Goal: Task Accomplishment & Management: Manage account settings

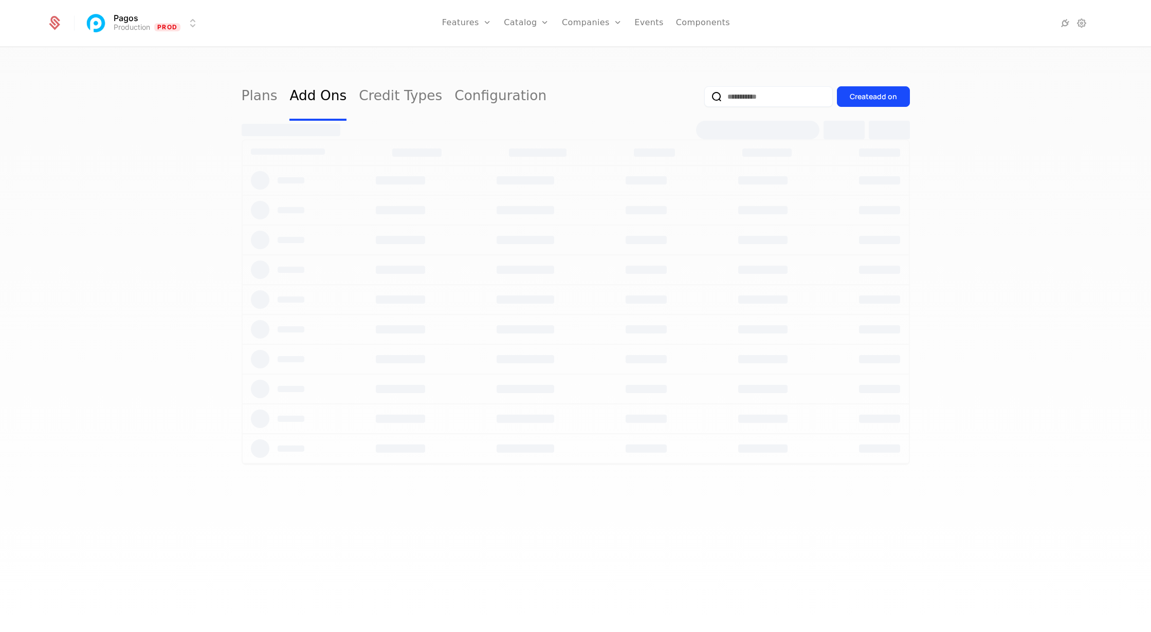
select select "***"
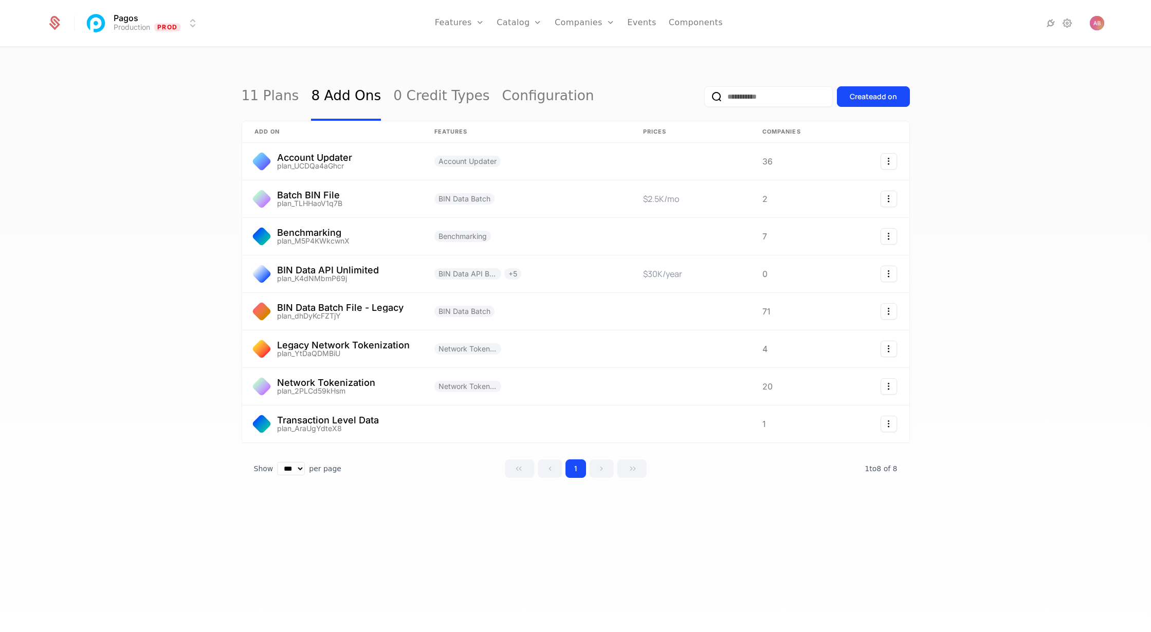
click at [519, 52] on link "Plans" at bounding box center [535, 50] width 53 height 8
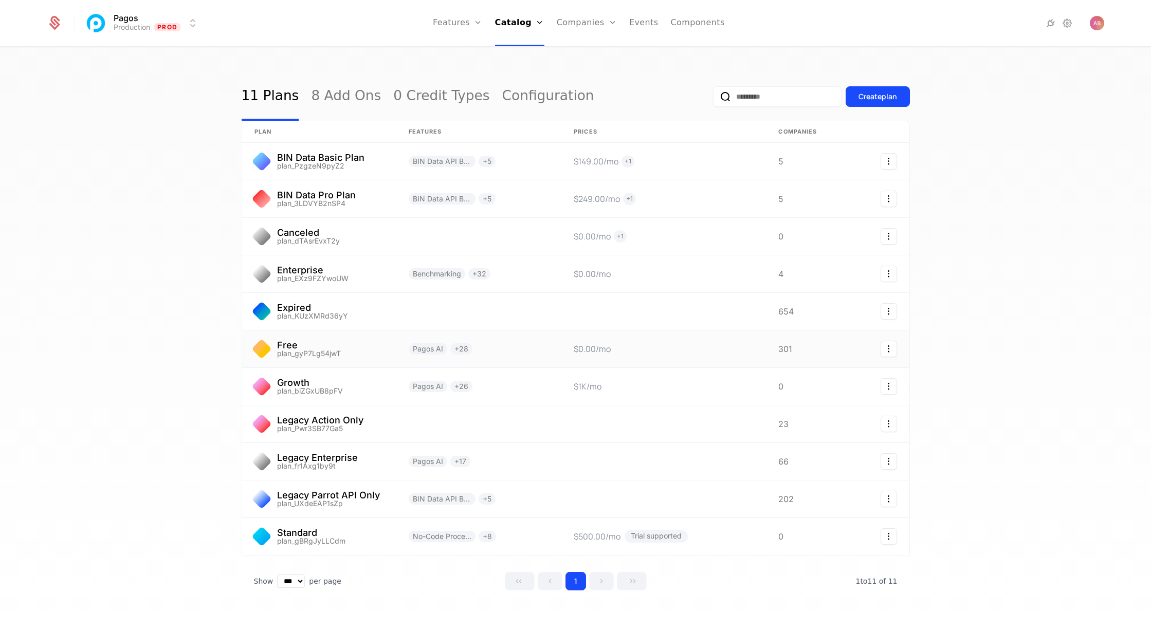
scroll to position [10, 0]
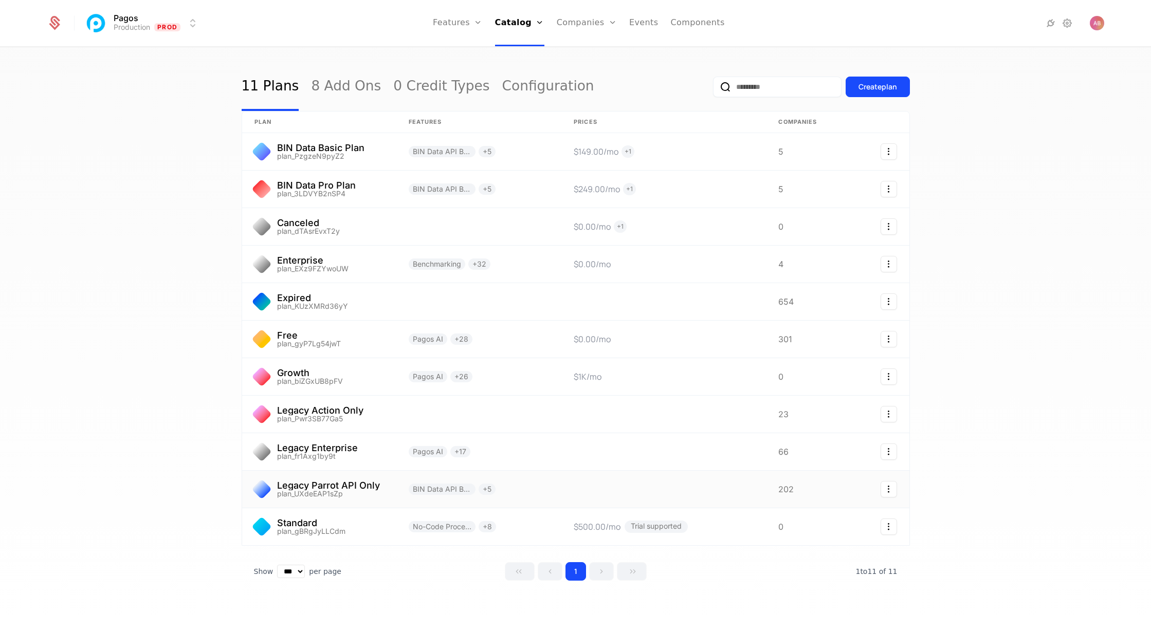
click at [384, 495] on link at bounding box center [319, 489] width 154 height 37
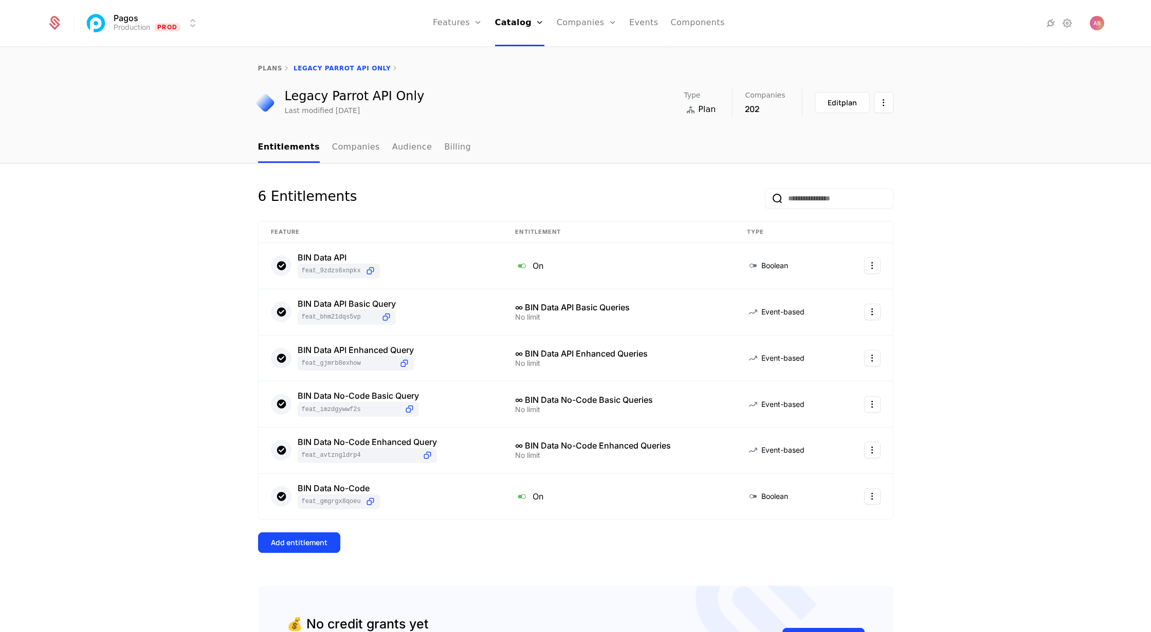
click at [265, 65] on link "plans" at bounding box center [270, 68] width 24 height 7
select select "***"
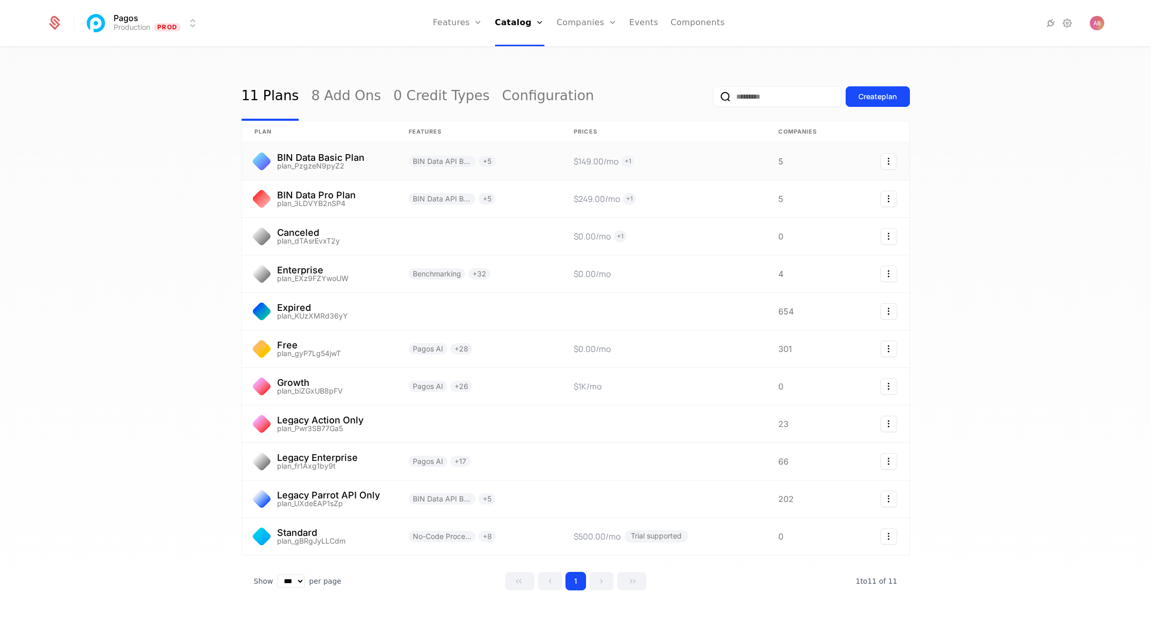
click at [313, 154] on link at bounding box center [319, 161] width 154 height 37
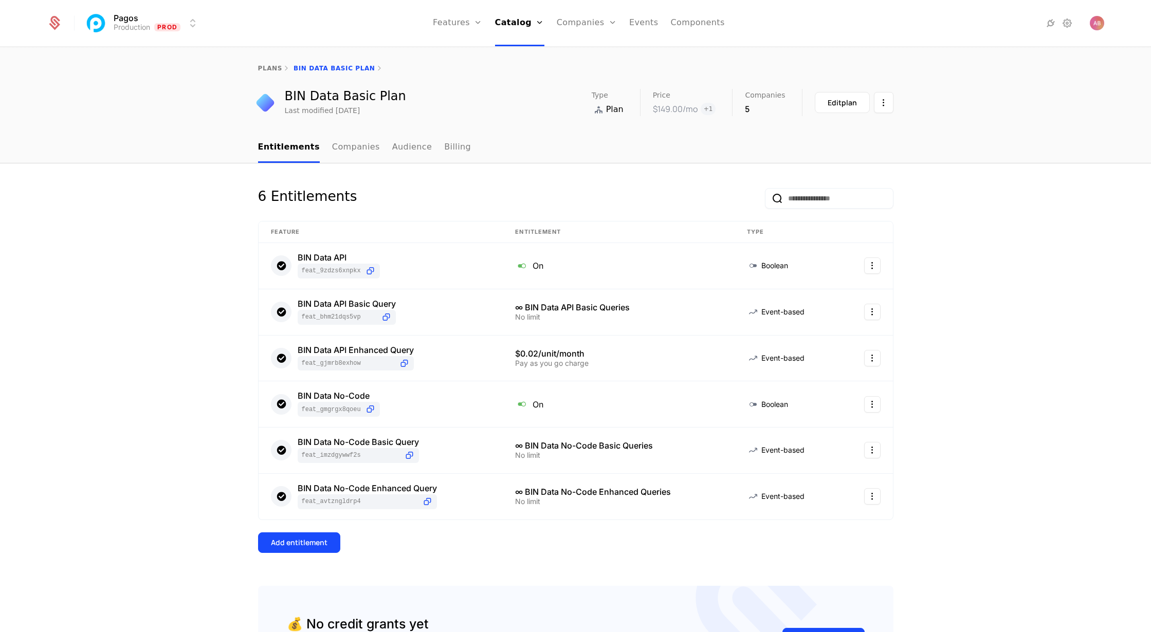
click at [279, 70] on link "plans" at bounding box center [270, 68] width 24 height 7
select select "***"
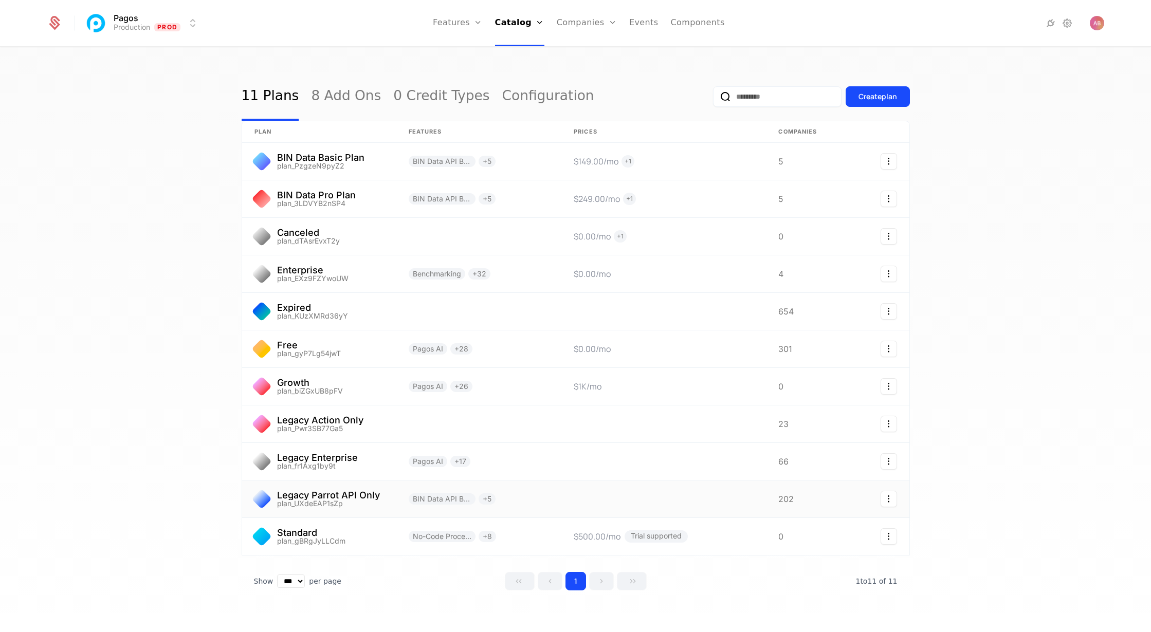
click at [367, 505] on link at bounding box center [319, 499] width 154 height 37
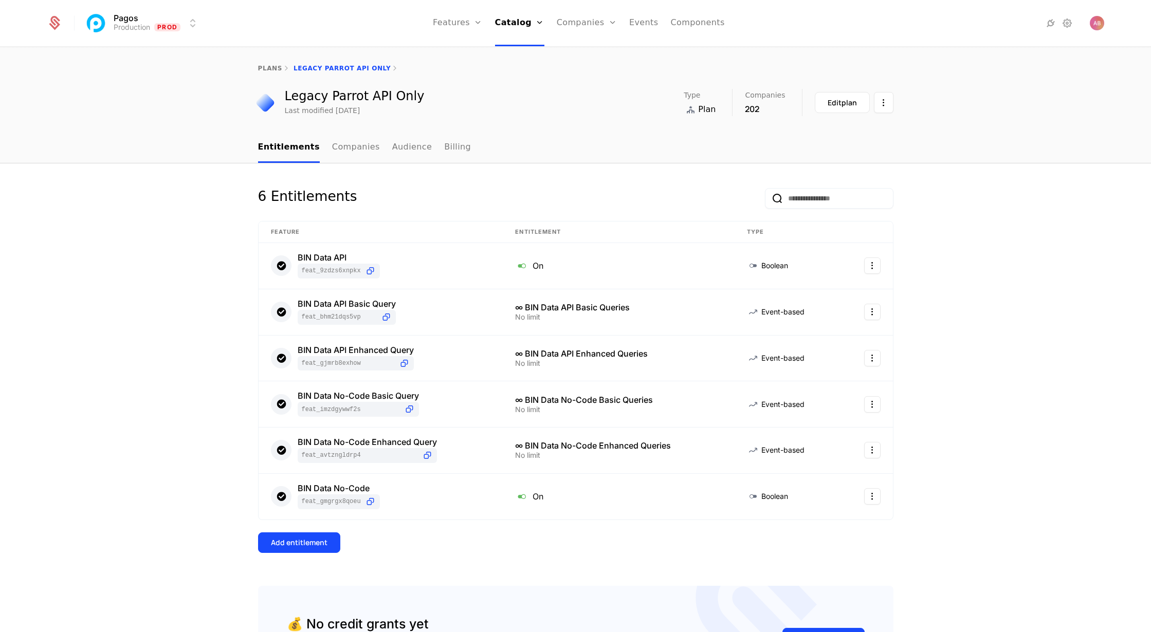
click at [298, 546] on div "Add entitlement" at bounding box center [299, 543] width 57 height 10
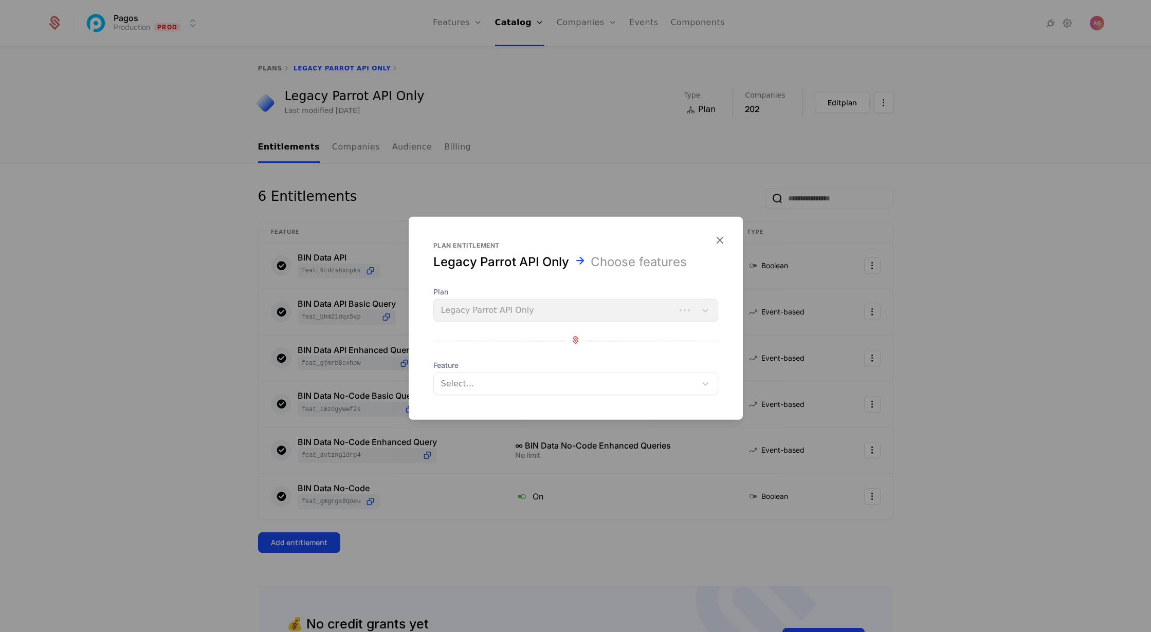
click at [505, 387] on div at bounding box center [565, 384] width 250 height 14
click at [500, 350] on div "Plan Legacy Parrot API Only Feature Select..." at bounding box center [575, 341] width 285 height 108
click at [721, 247] on icon "button" at bounding box center [719, 239] width 13 height 13
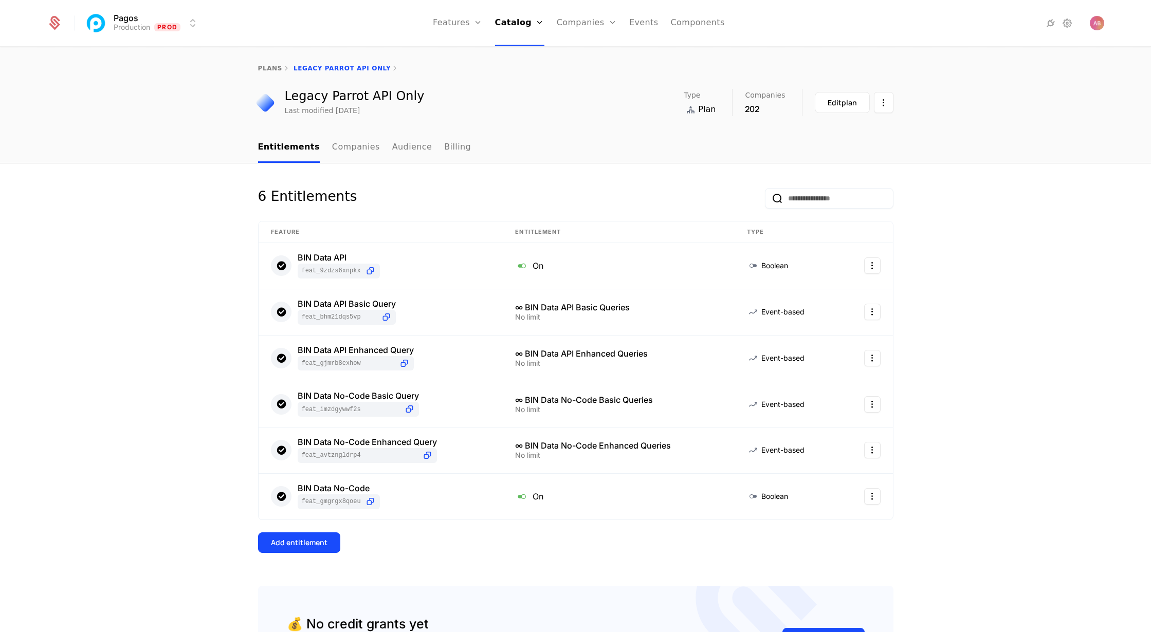
click at [305, 545] on div "Add entitlement" at bounding box center [299, 543] width 57 height 10
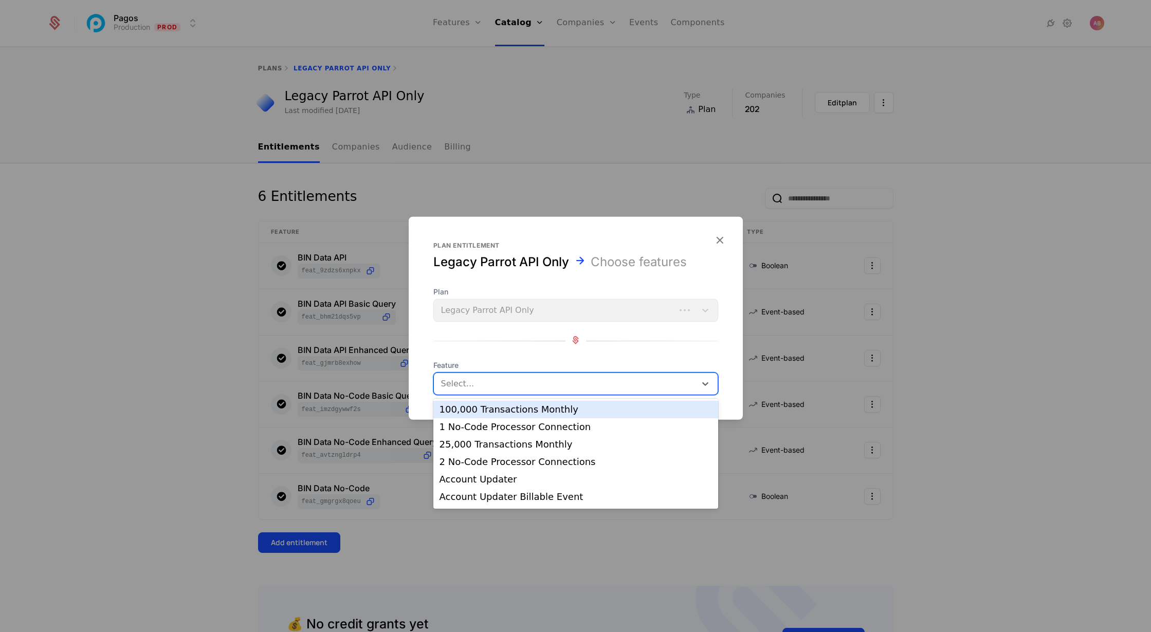
click at [491, 373] on div "Select..." at bounding box center [575, 384] width 285 height 23
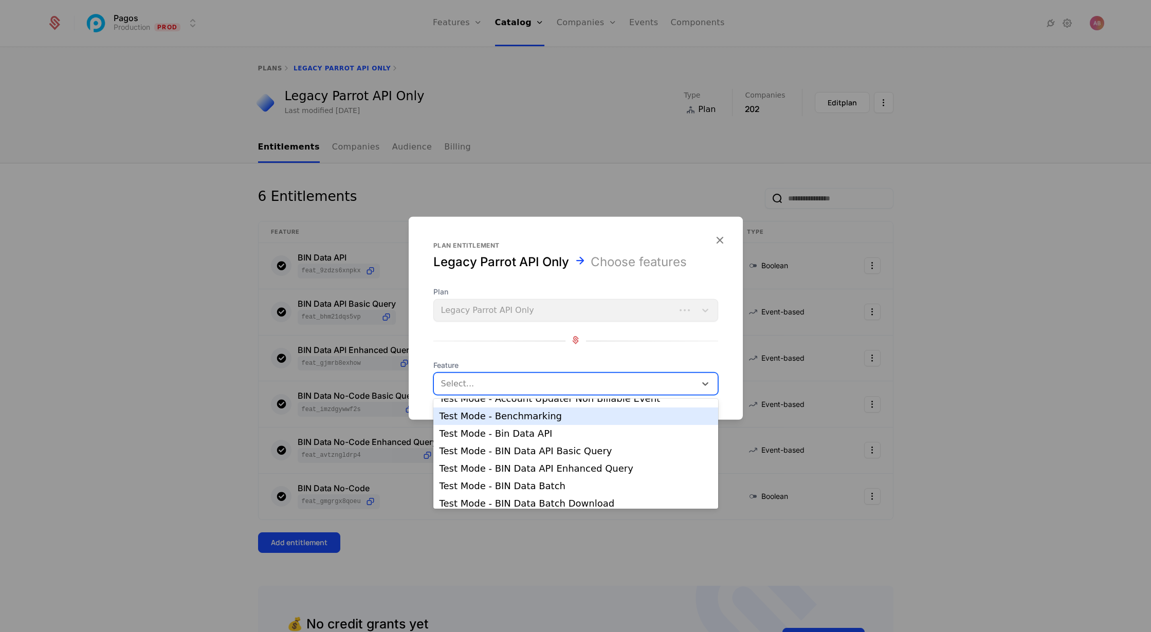
scroll to position [509, 0]
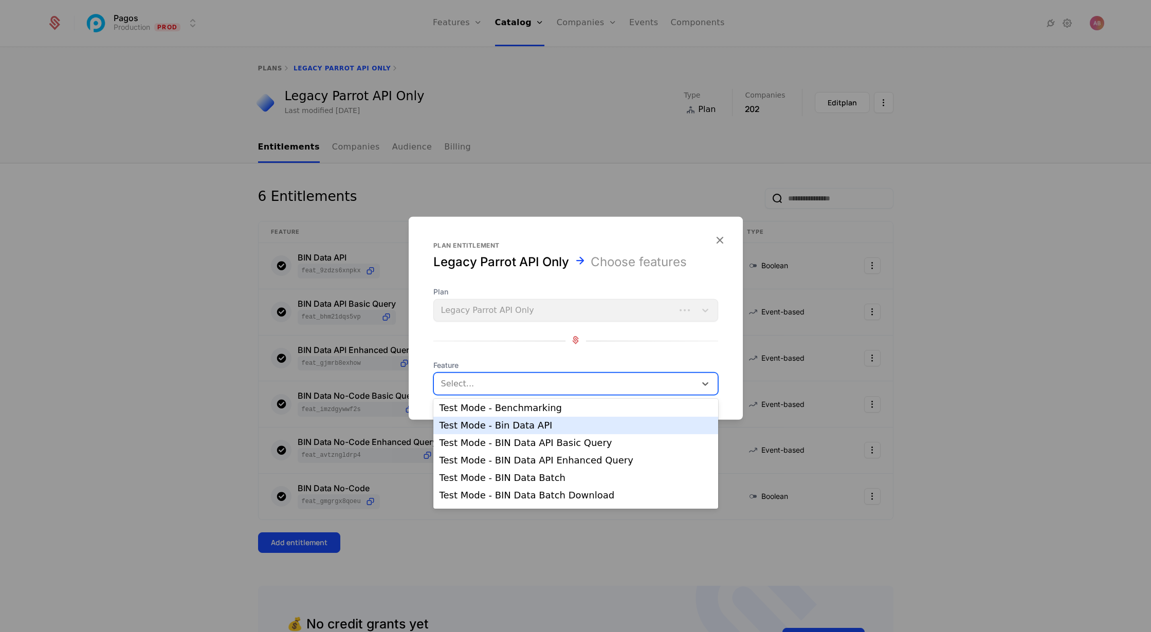
click at [488, 424] on div "Test Mode - Bin Data API" at bounding box center [576, 425] width 273 height 9
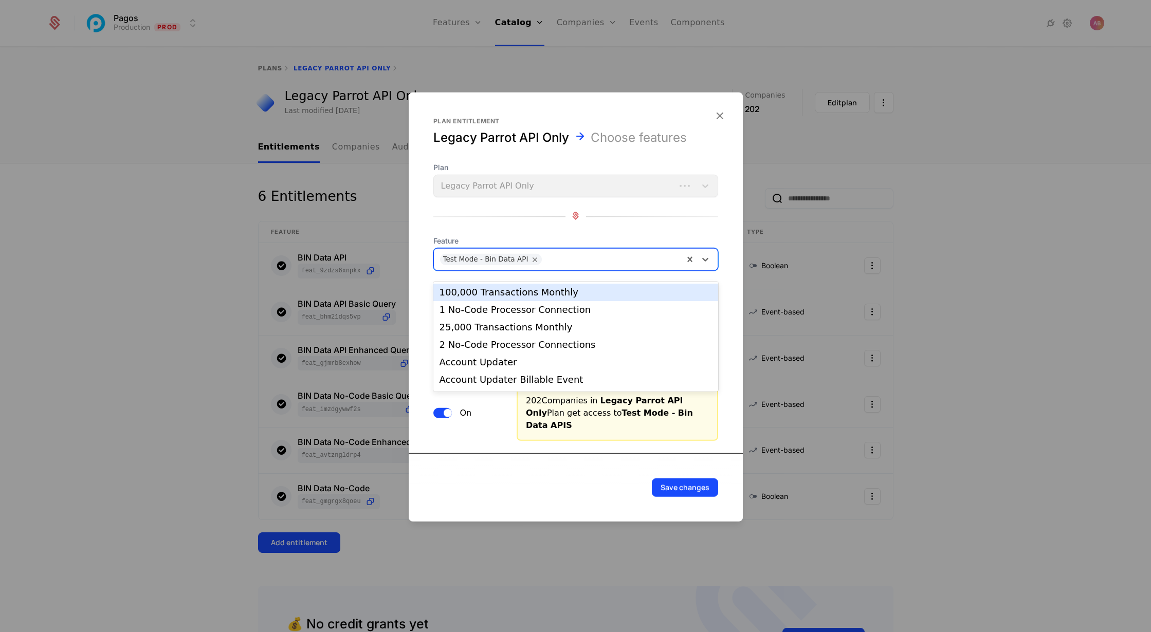
click at [656, 266] on div at bounding box center [611, 259] width 133 height 14
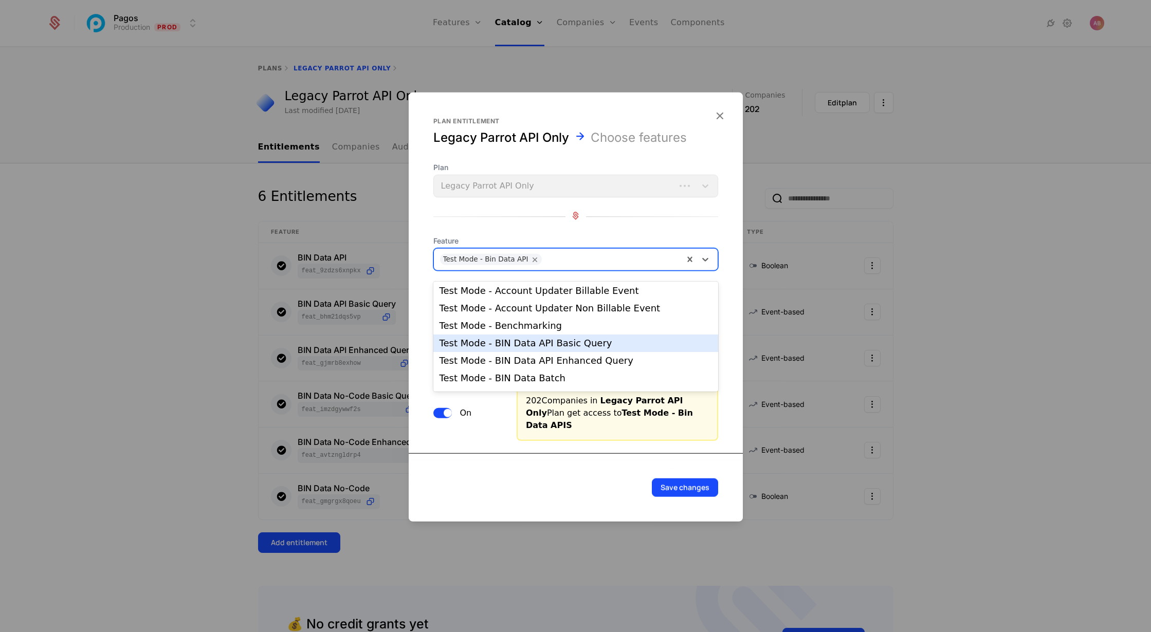
scroll to position [479, 0]
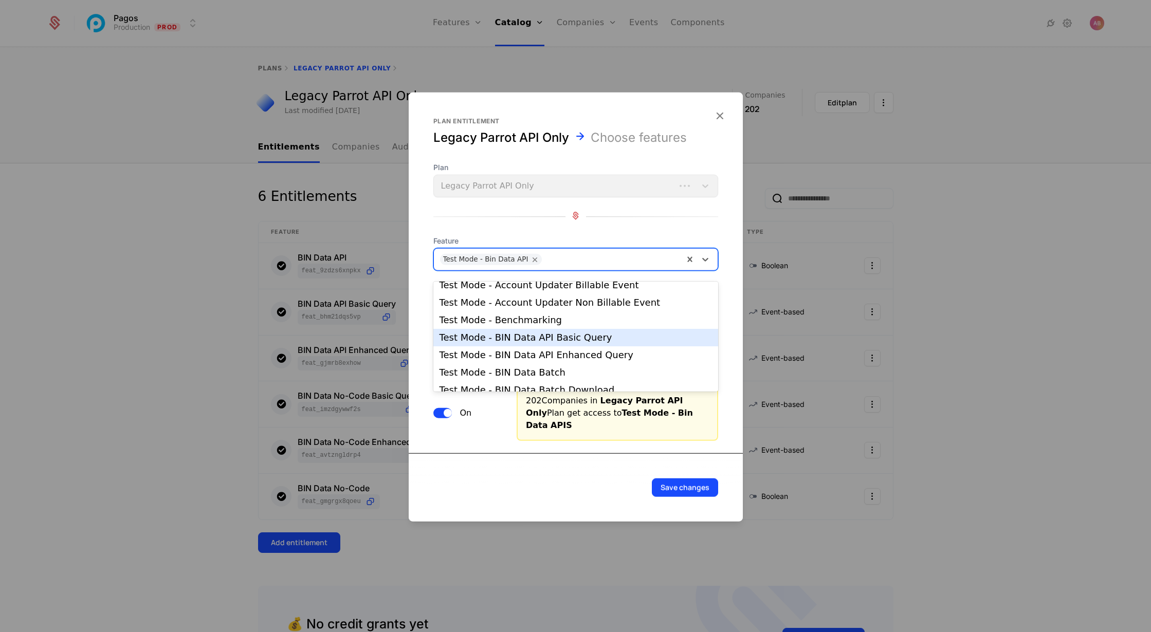
click at [548, 341] on div "Test Mode - BIN Data API Basic Query" at bounding box center [576, 337] width 273 height 9
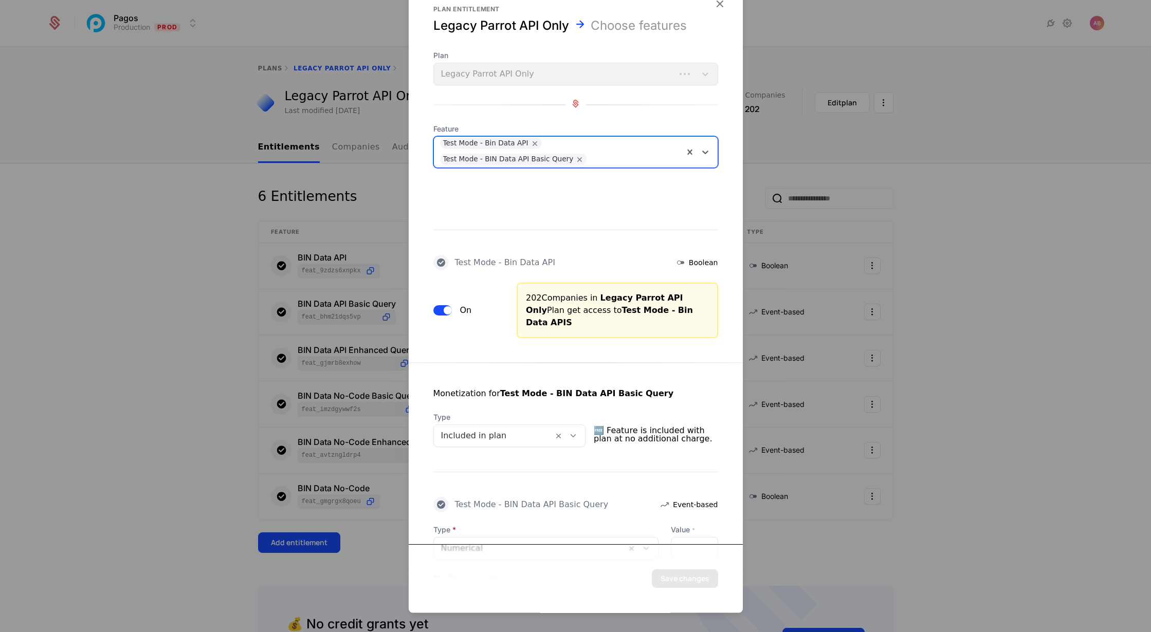
click at [597, 159] on div at bounding box center [633, 160] width 87 height 14
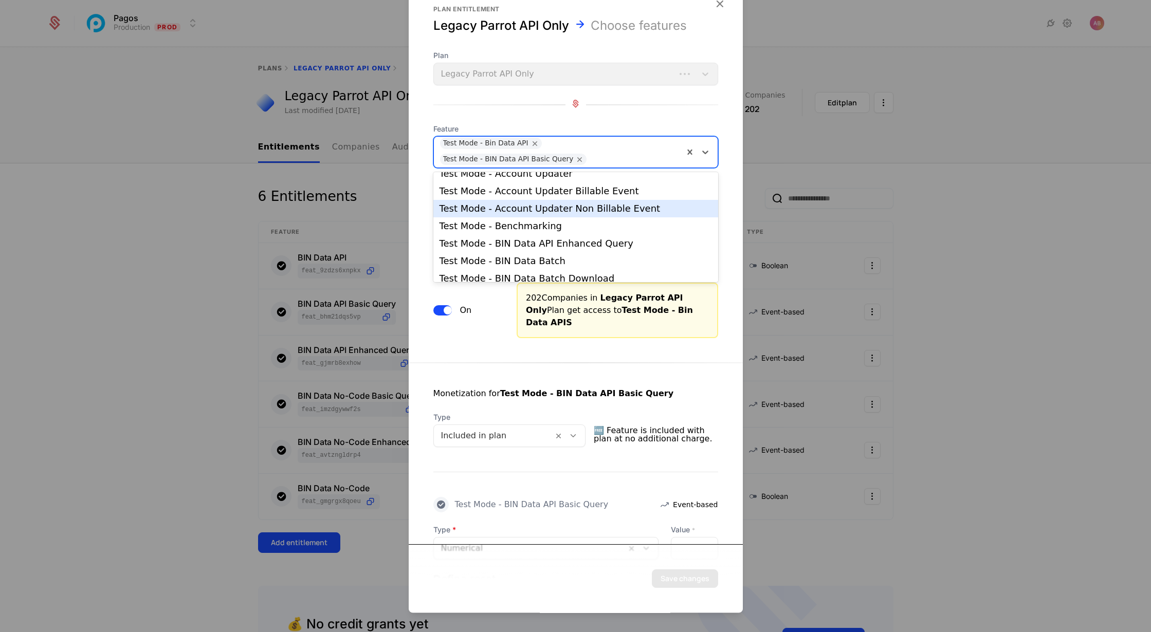
scroll to position [468, 0]
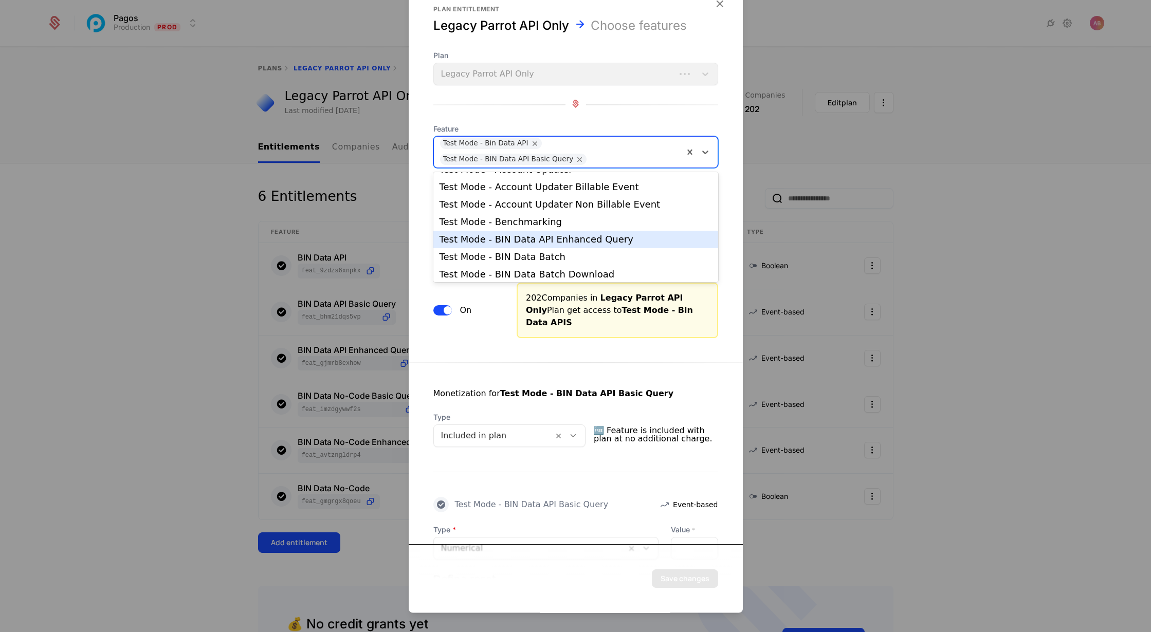
click at [571, 240] on div "Test Mode - BIN Data API Enhanced Query" at bounding box center [576, 239] width 273 height 9
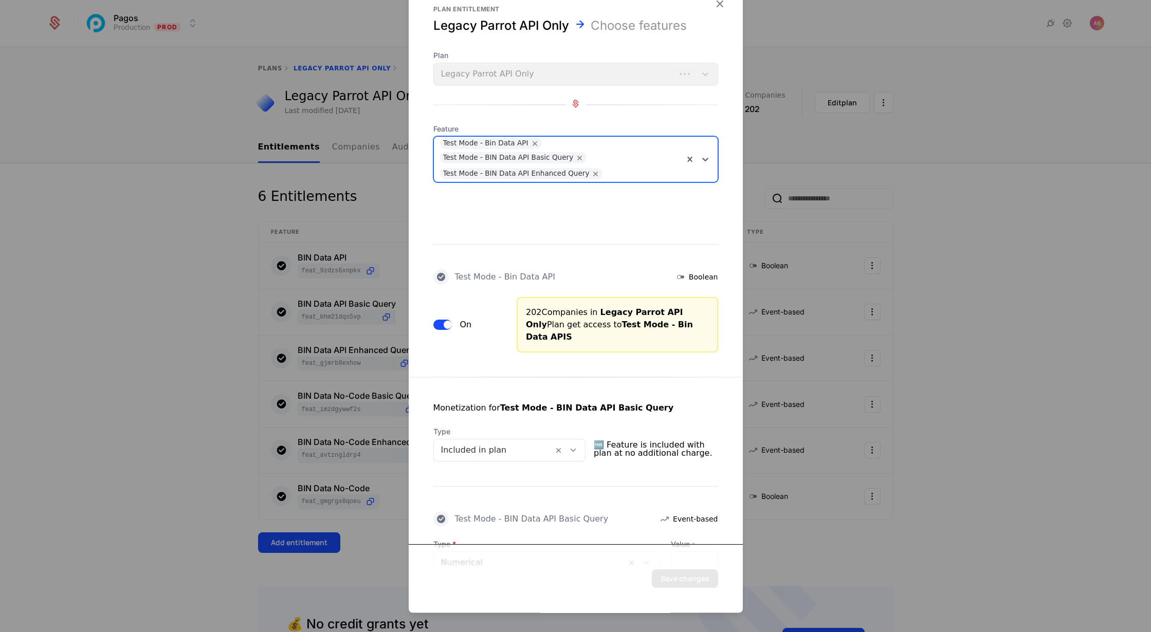
click at [615, 171] on div at bounding box center [641, 174] width 71 height 14
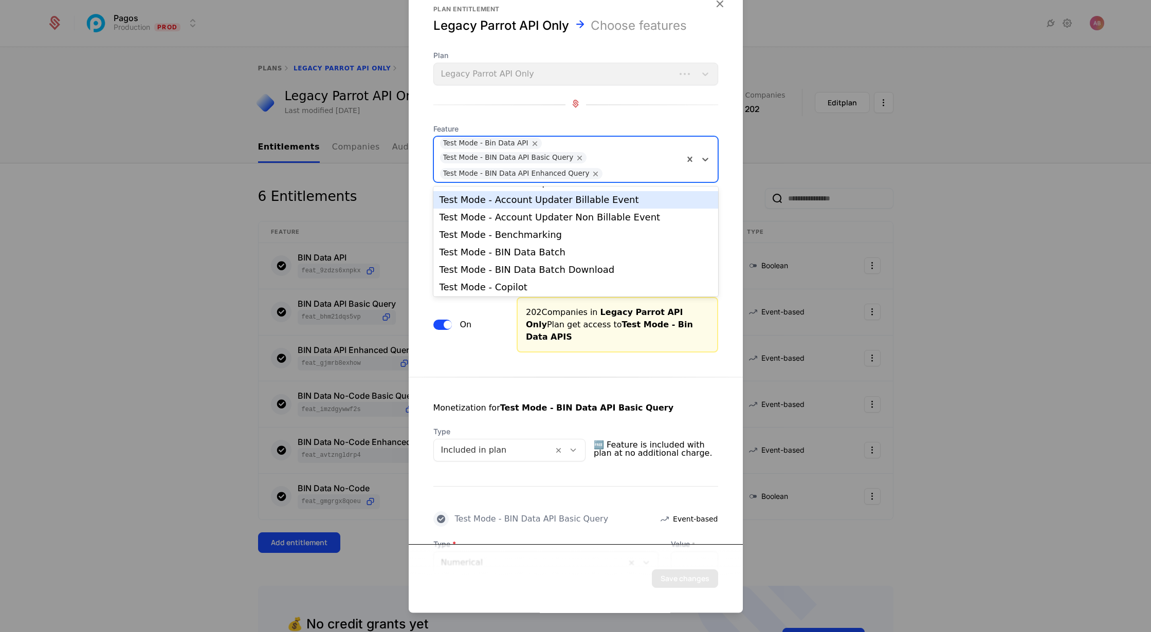
scroll to position [477, 0]
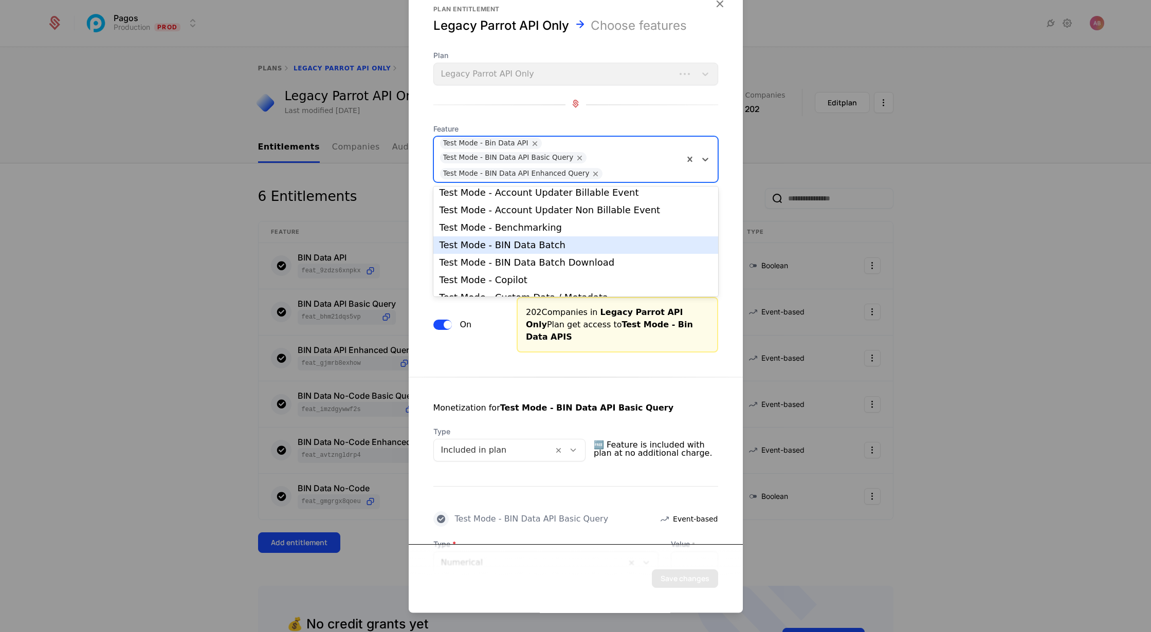
click at [565, 246] on div "Test Mode - BIN Data Batch" at bounding box center [576, 245] width 273 height 9
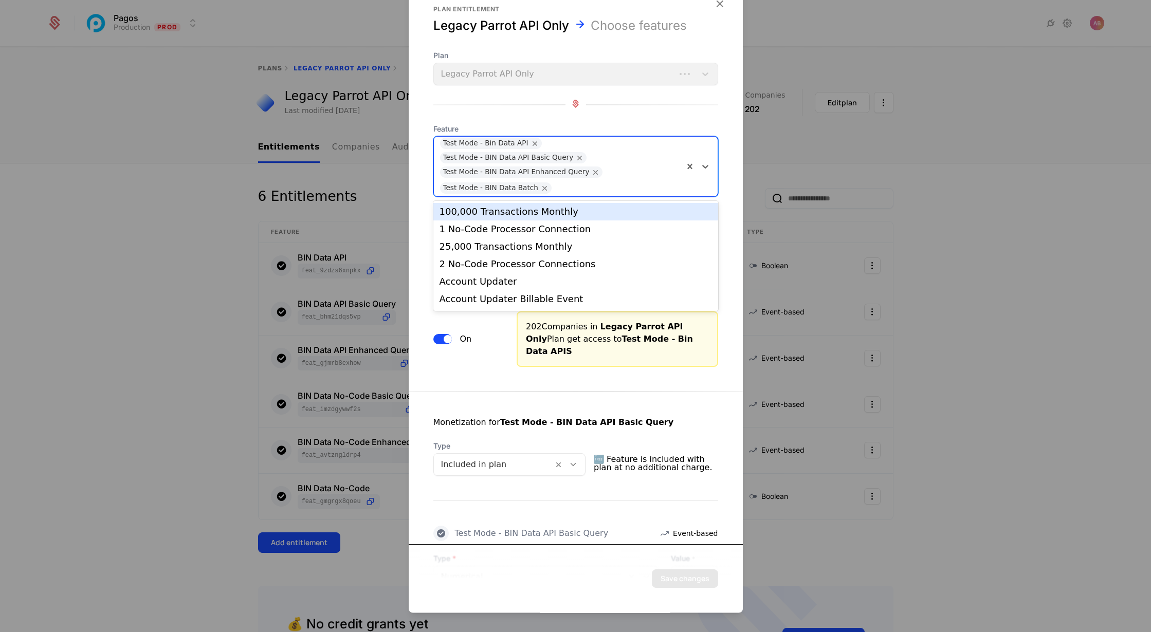
click at [564, 187] on div at bounding box center [616, 189] width 123 height 14
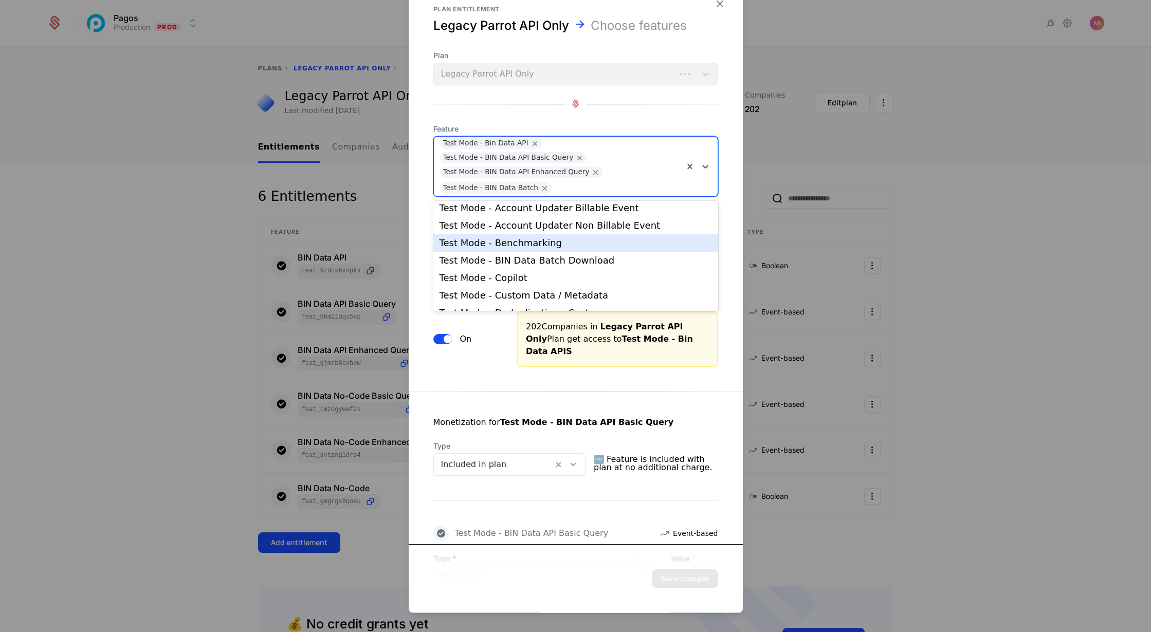
scroll to position [476, 0]
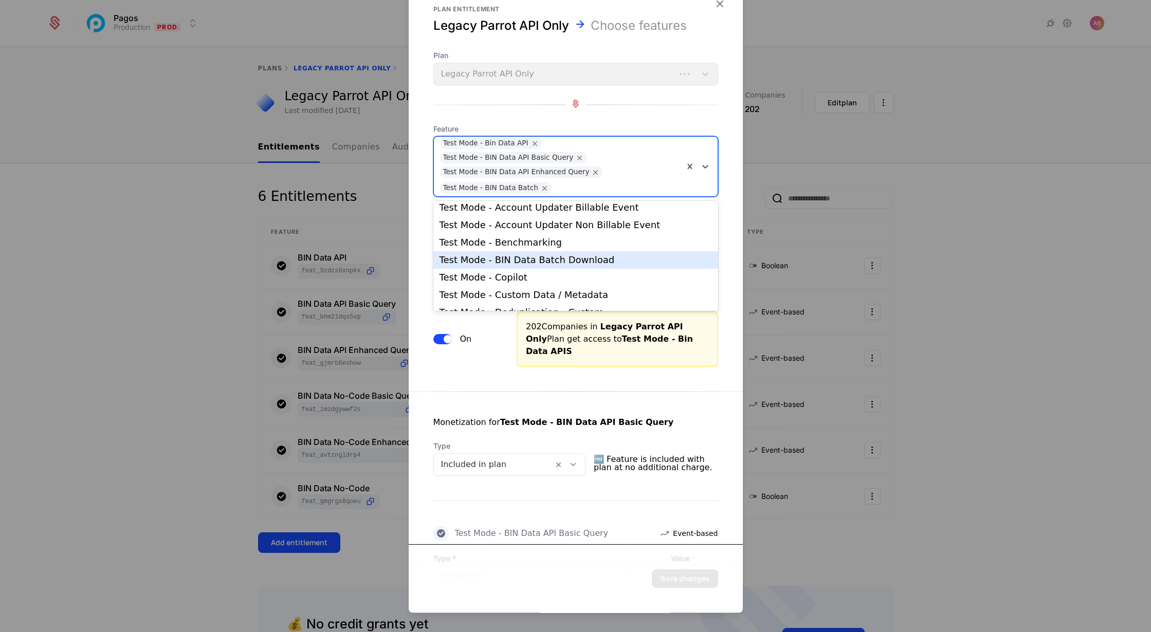
click at [553, 258] on div "Test Mode - BIN Data Batch Download" at bounding box center [576, 260] width 273 height 9
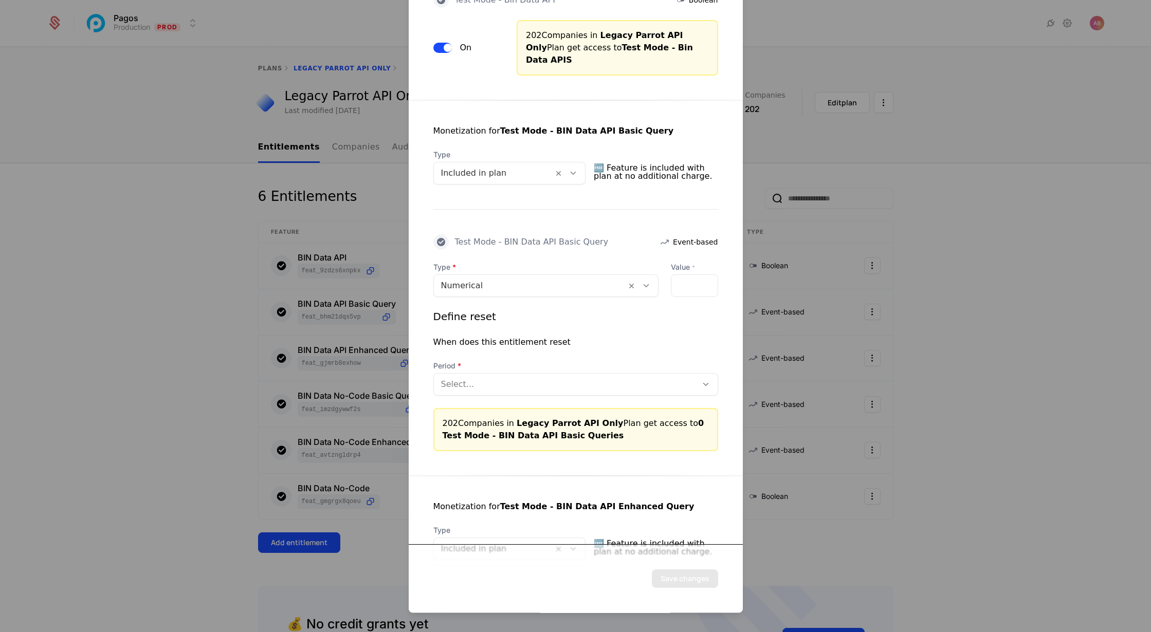
scroll to position [311, 0]
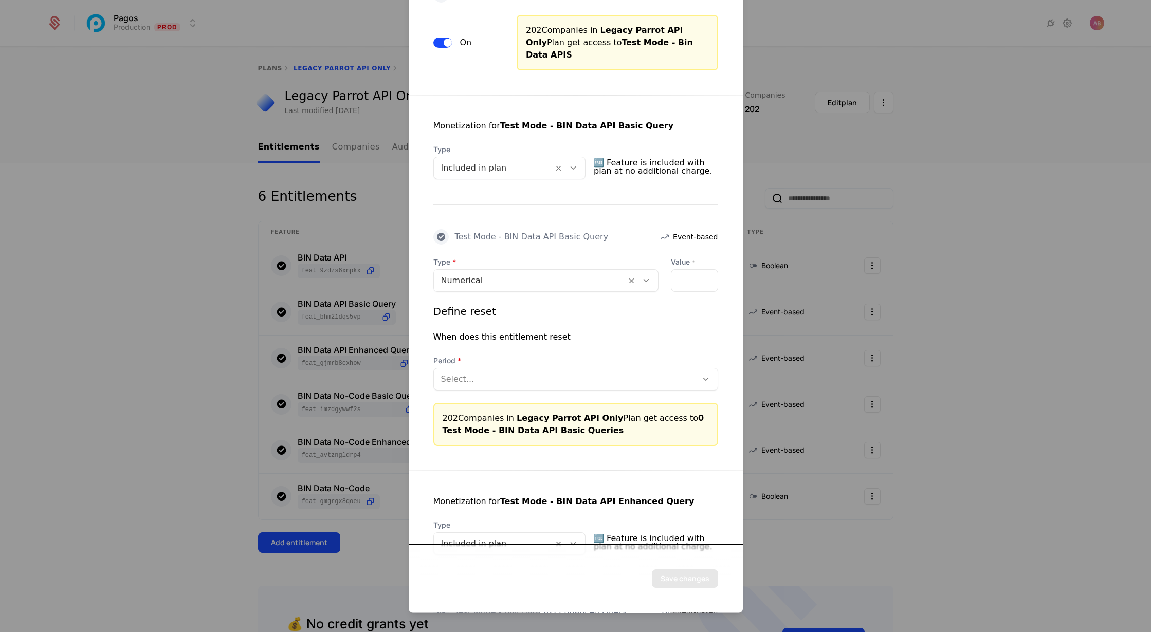
click at [647, 277] on icon at bounding box center [646, 281] width 9 height 9
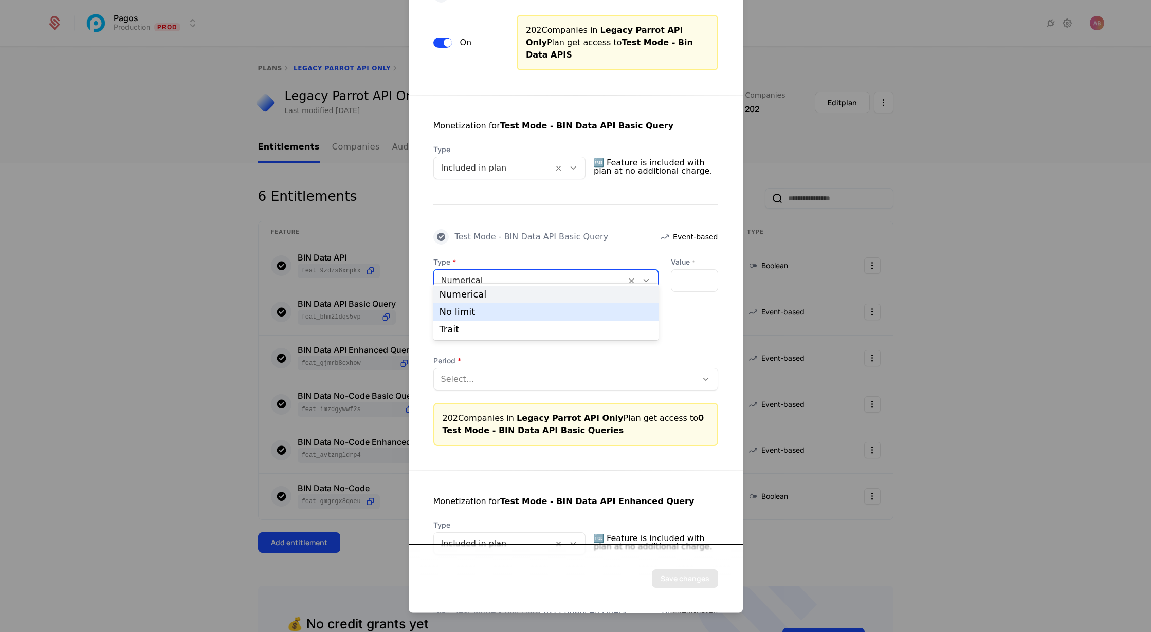
click at [625, 315] on div "No limit" at bounding box center [546, 311] width 213 height 9
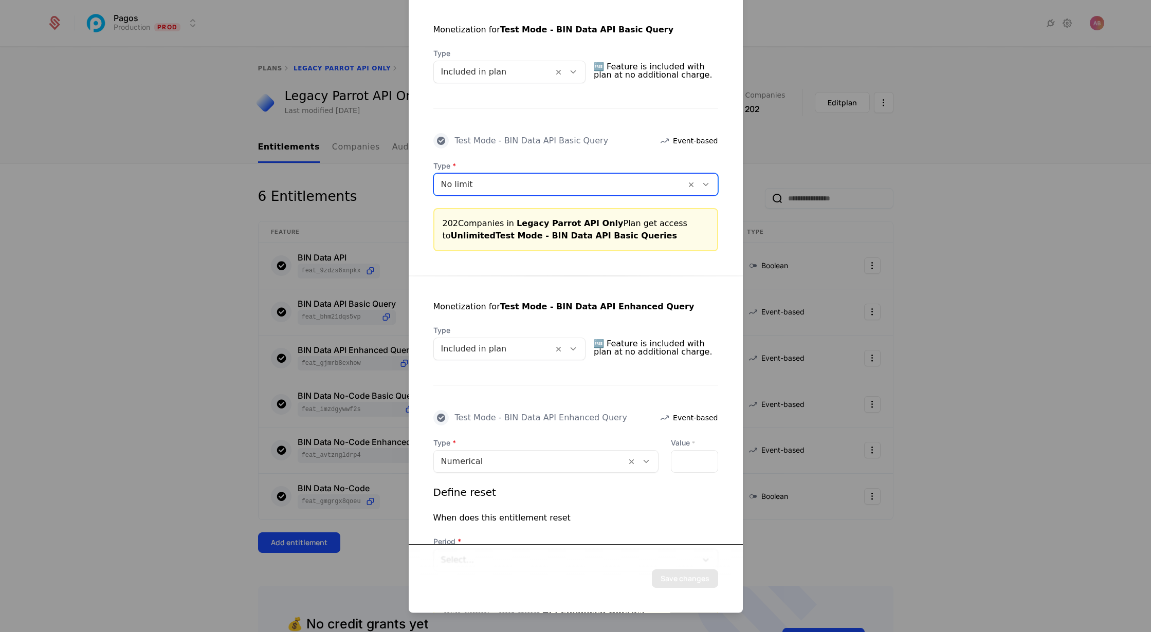
scroll to position [414, 0]
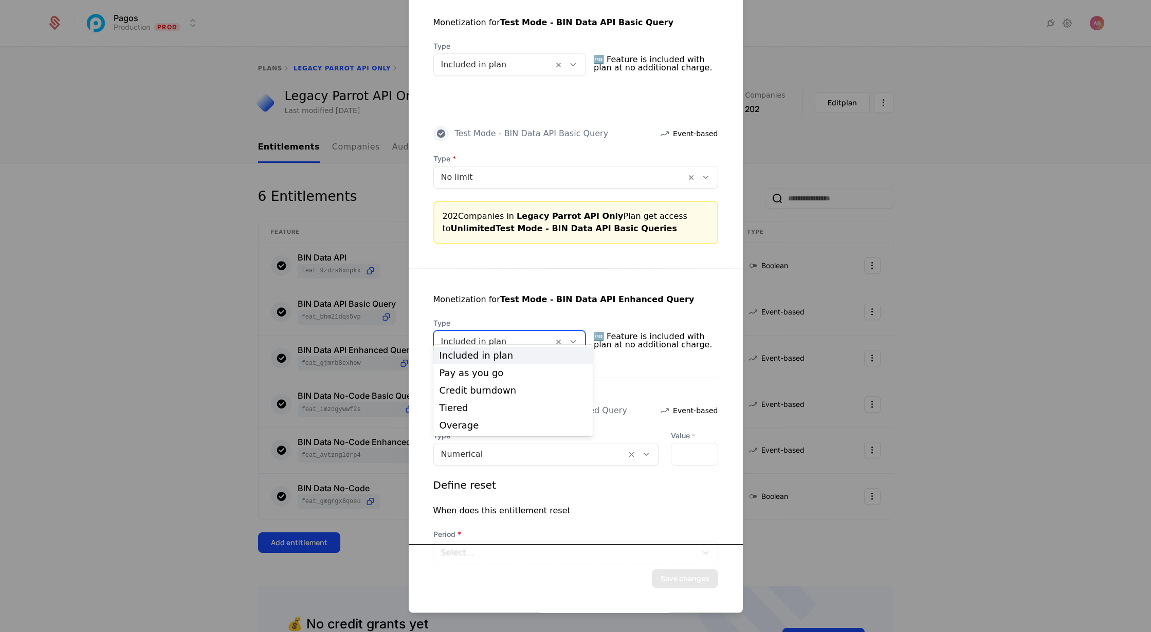
click at [578, 338] on icon at bounding box center [573, 342] width 9 height 9
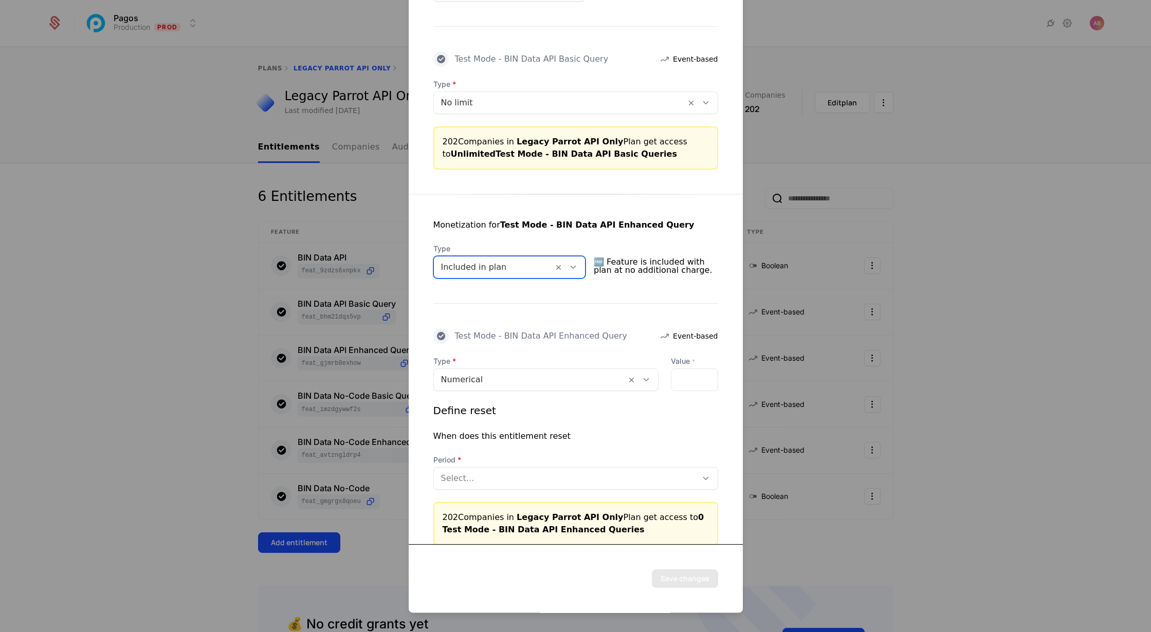
scroll to position [491, 0]
click at [644, 374] on icon at bounding box center [646, 378] width 9 height 9
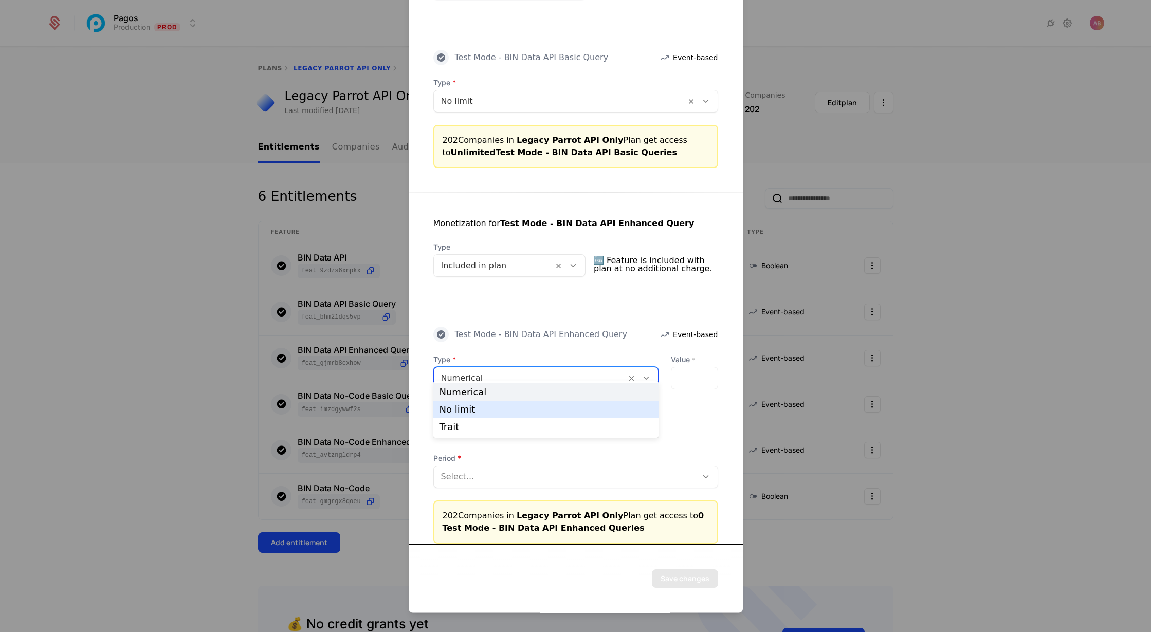
click at [614, 409] on div "No limit" at bounding box center [546, 409] width 213 height 9
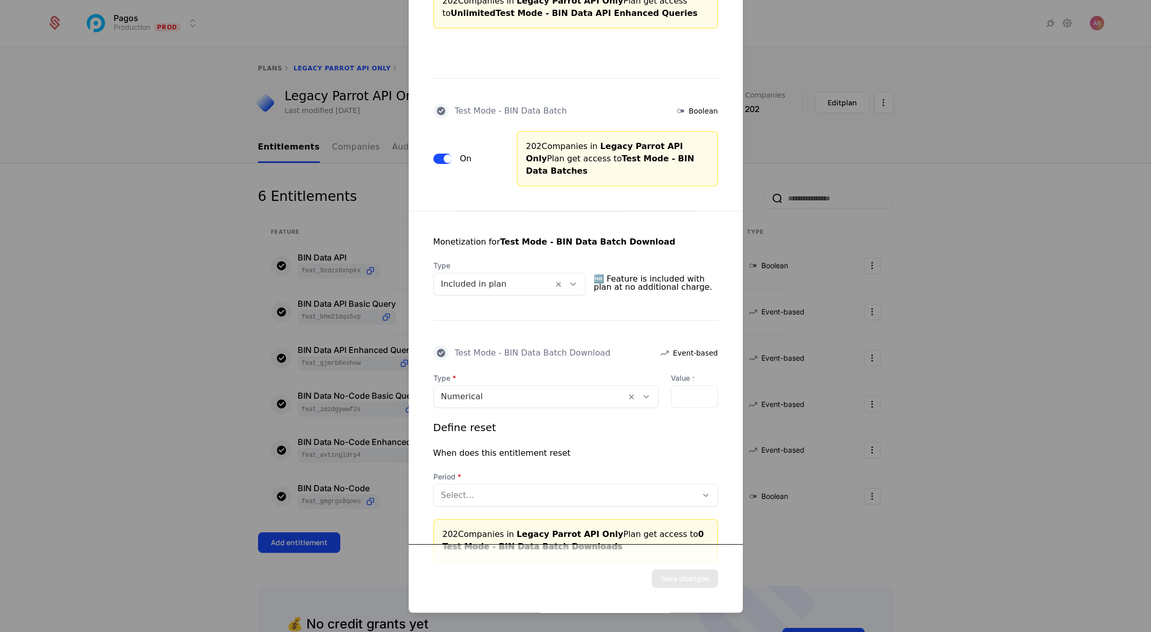
scroll to position [912, 0]
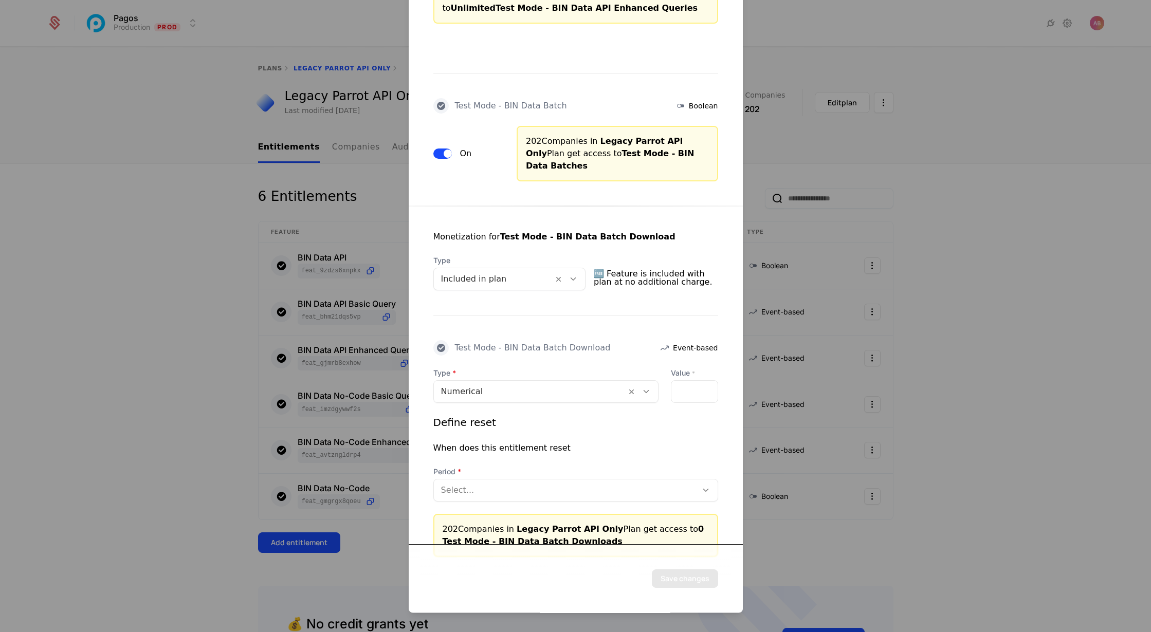
click at [644, 388] on icon at bounding box center [646, 392] width 9 height 9
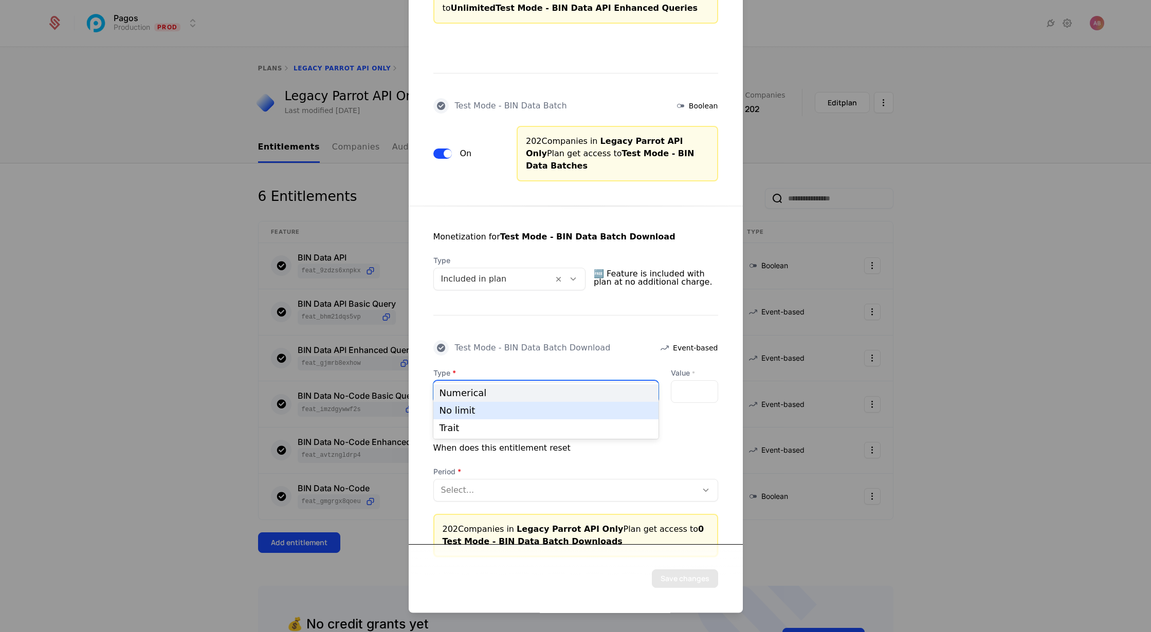
click at [634, 405] on div "No limit" at bounding box center [545, 410] width 225 height 17
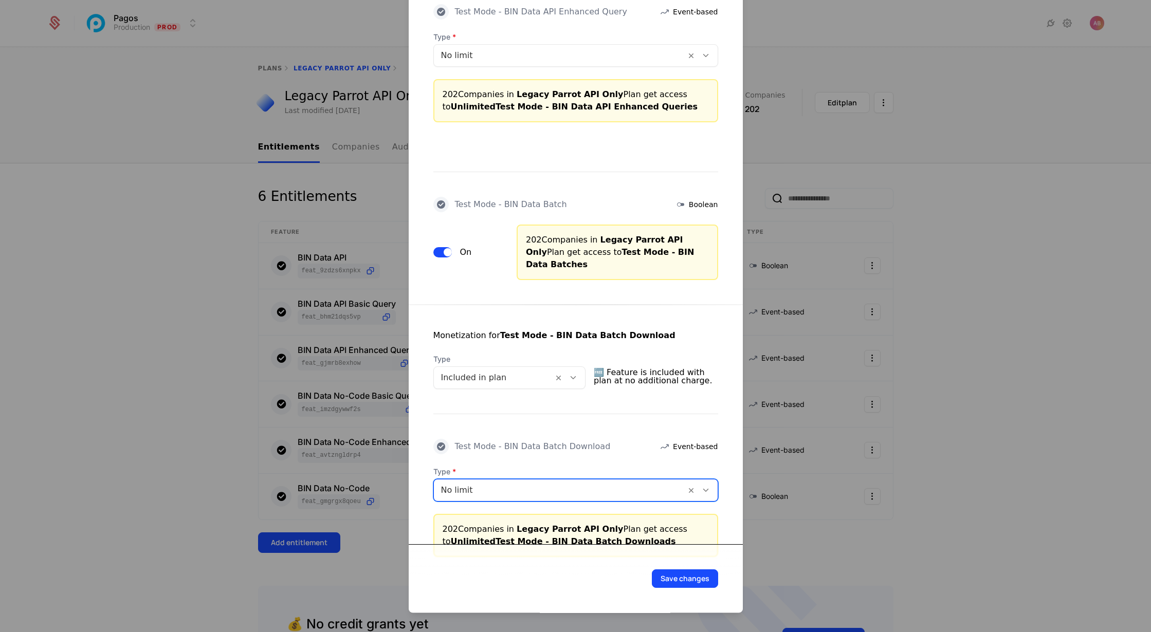
click at [688, 581] on button "Save changes" at bounding box center [685, 579] width 66 height 19
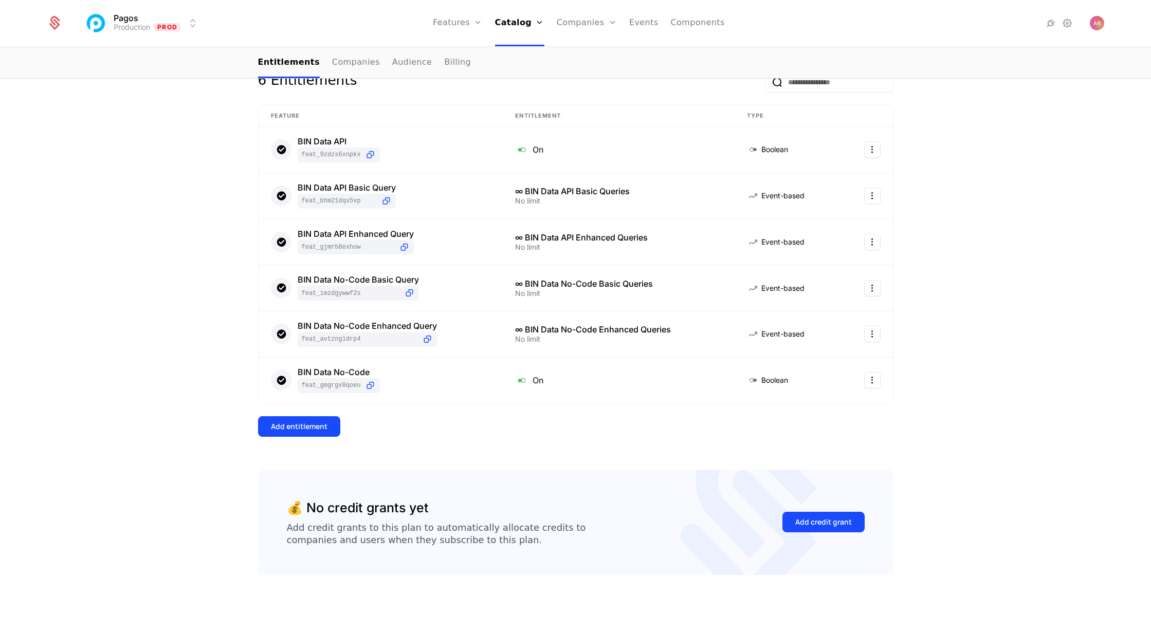
scroll to position [0, 0]
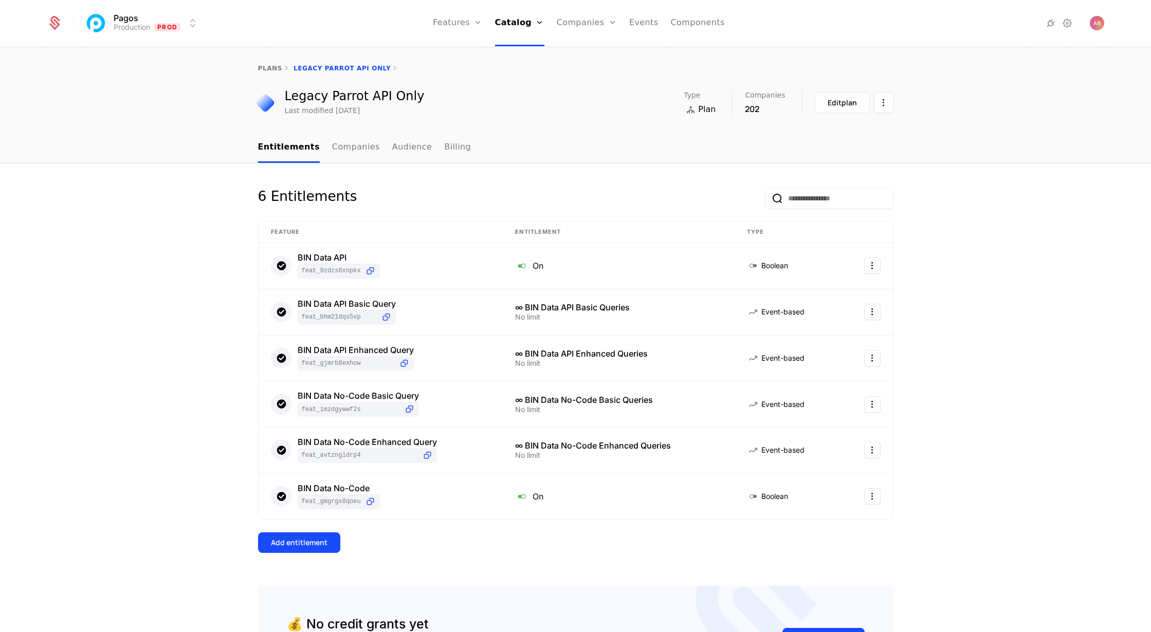
click at [340, 70] on div "plans Legacy Parrot API Only" at bounding box center [576, 68] width 636 height 8
click at [271, 65] on link "plans" at bounding box center [270, 68] width 24 height 7
select select "***"
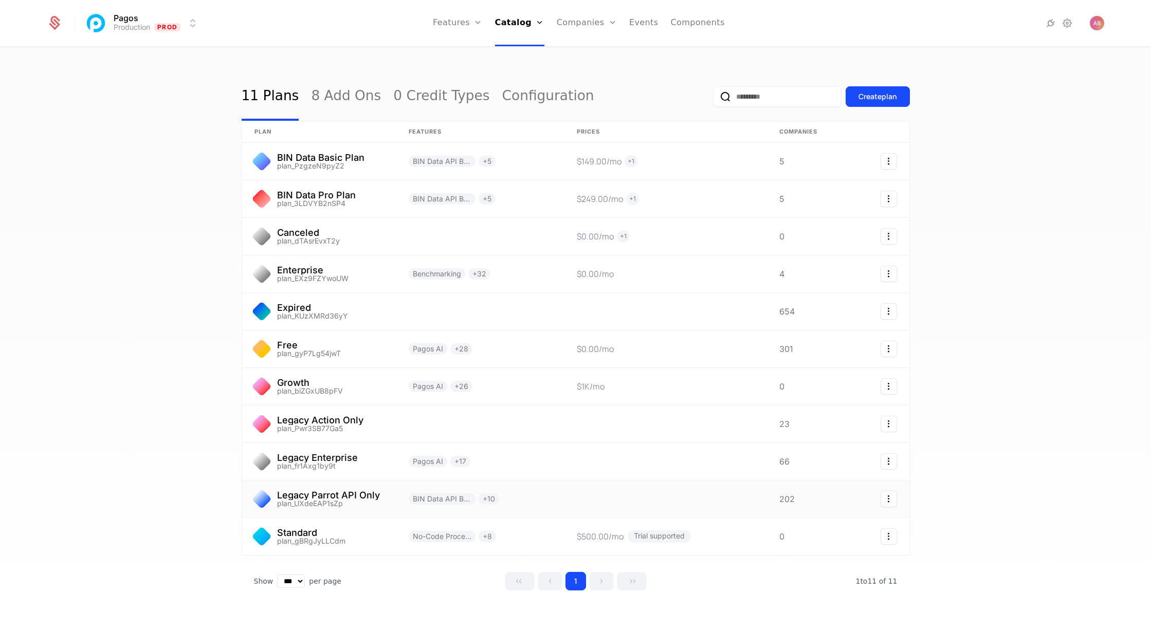
click at [320, 495] on link at bounding box center [319, 499] width 154 height 37
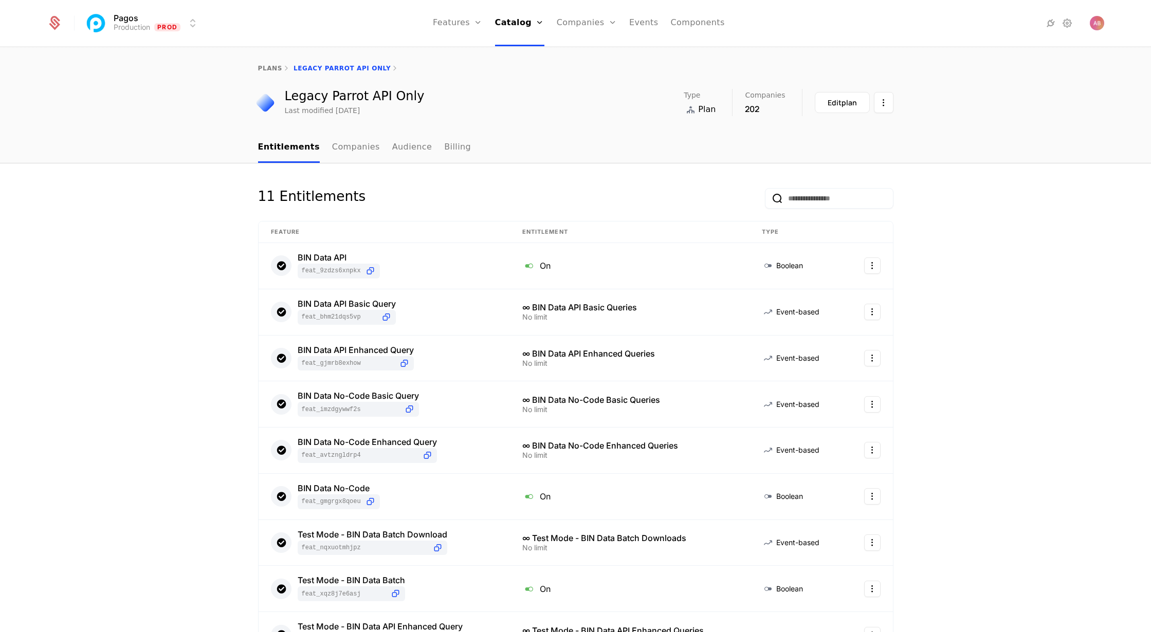
click at [263, 67] on link "plans" at bounding box center [270, 68] width 24 height 7
select select "***"
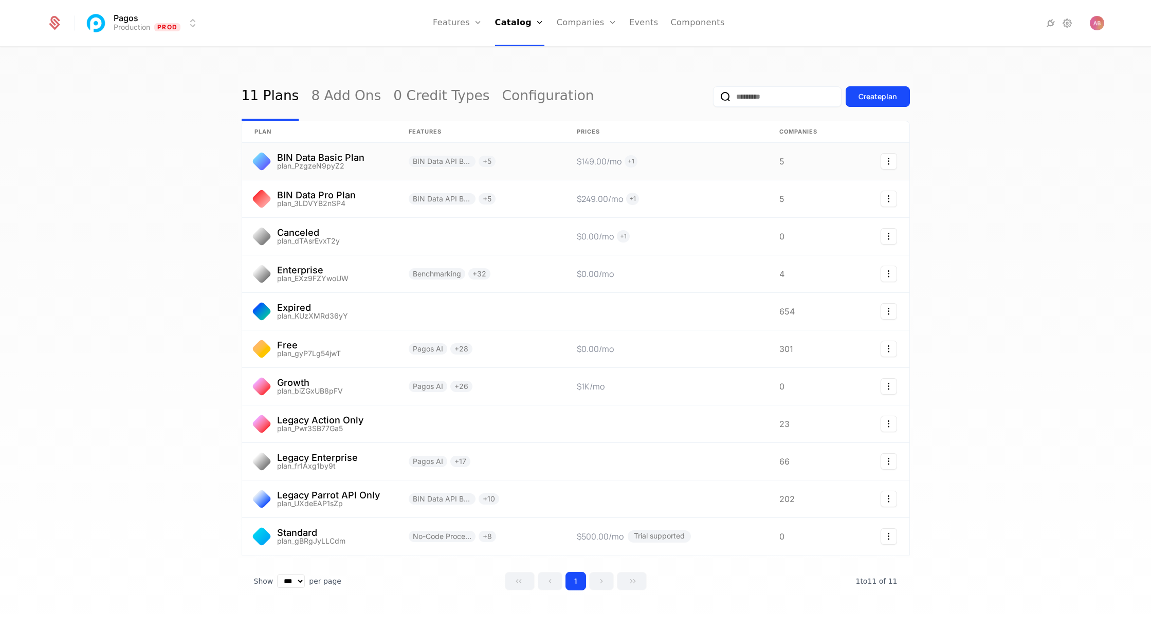
click at [312, 157] on link at bounding box center [319, 161] width 154 height 37
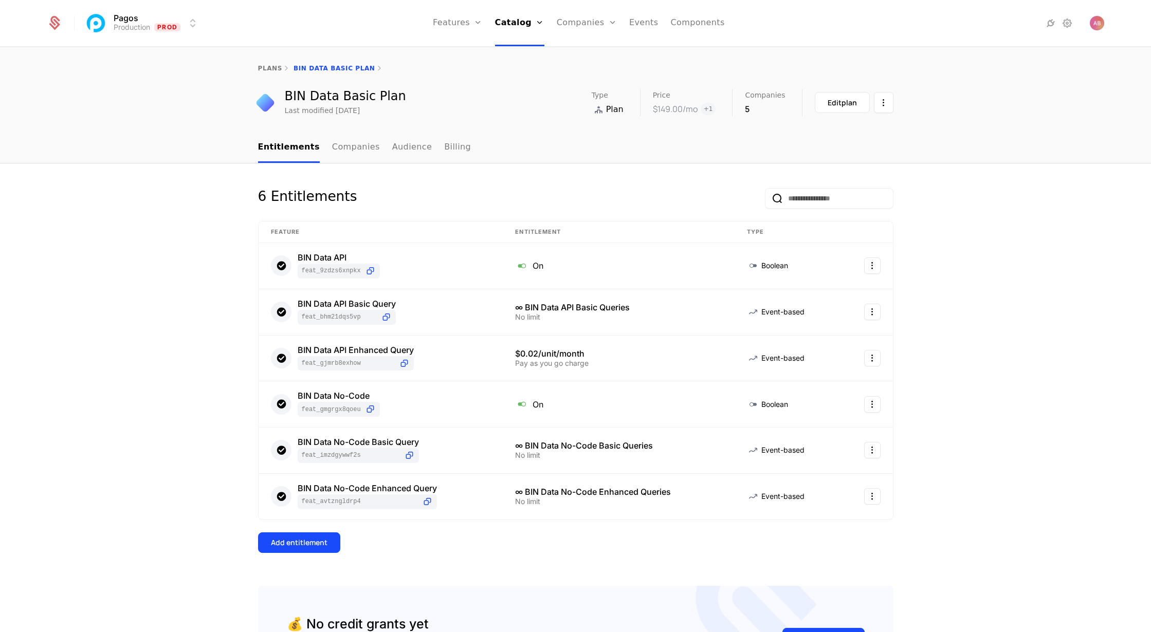
click at [306, 545] on div "Add entitlement" at bounding box center [299, 543] width 57 height 10
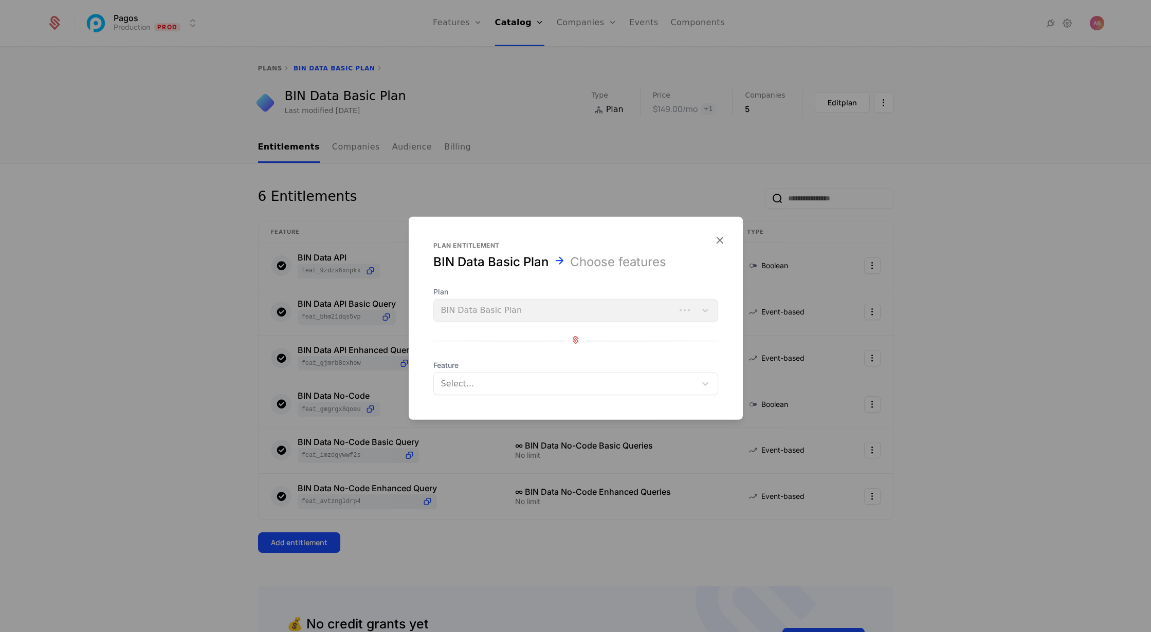
click at [459, 388] on div at bounding box center [565, 384] width 250 height 14
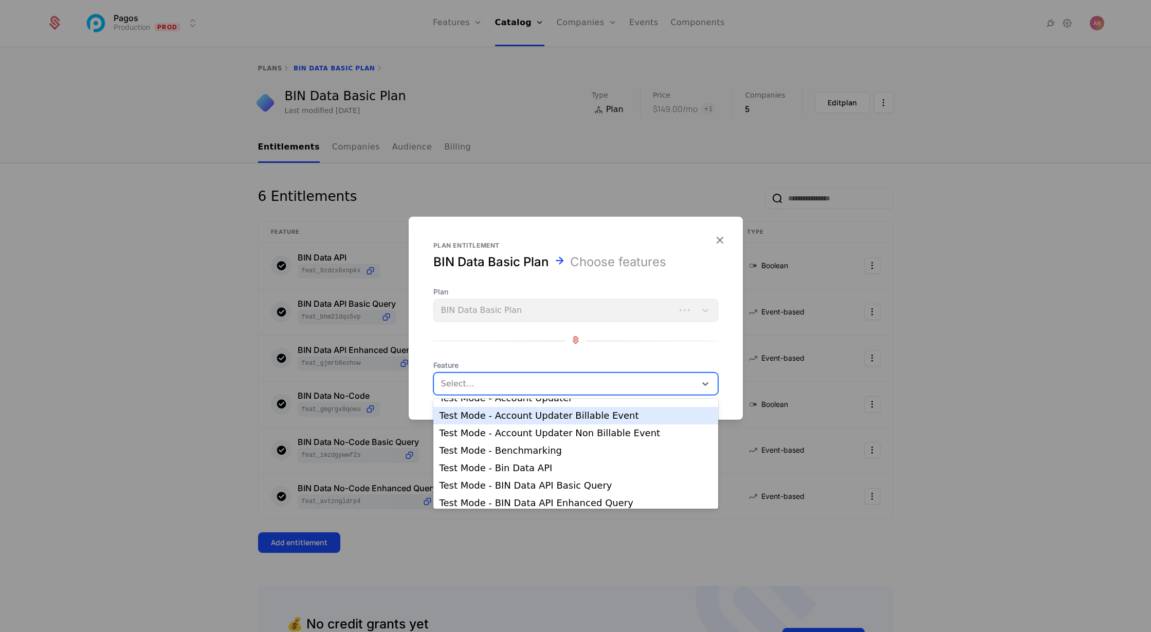
scroll to position [476, 0]
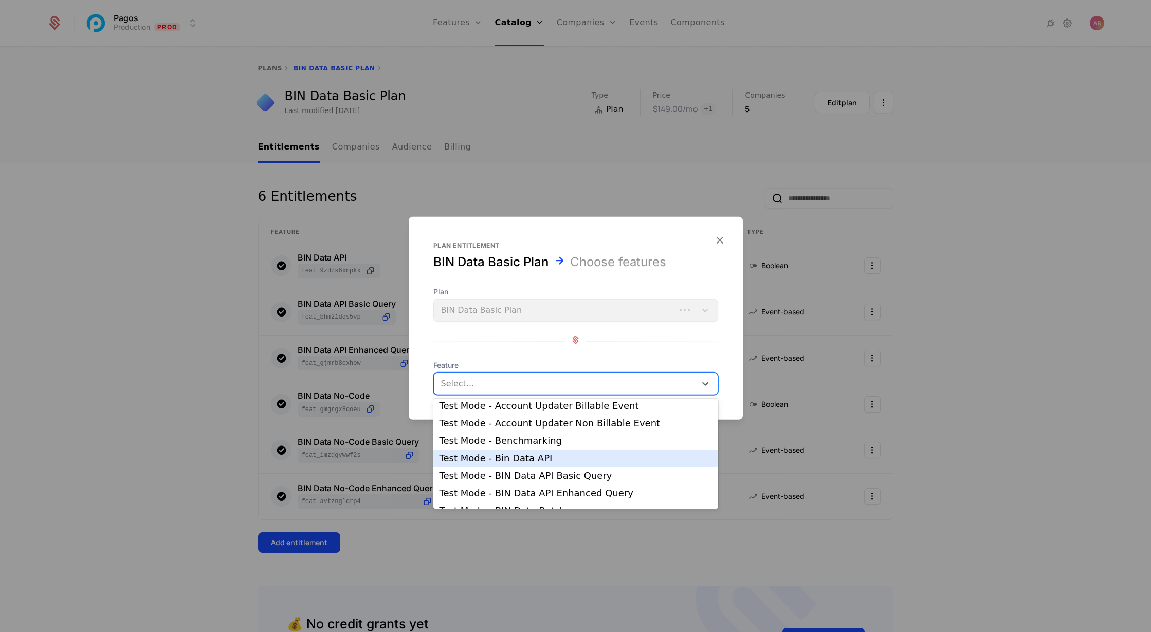
click at [521, 459] on div "Test Mode - Bin Data API" at bounding box center [576, 458] width 273 height 9
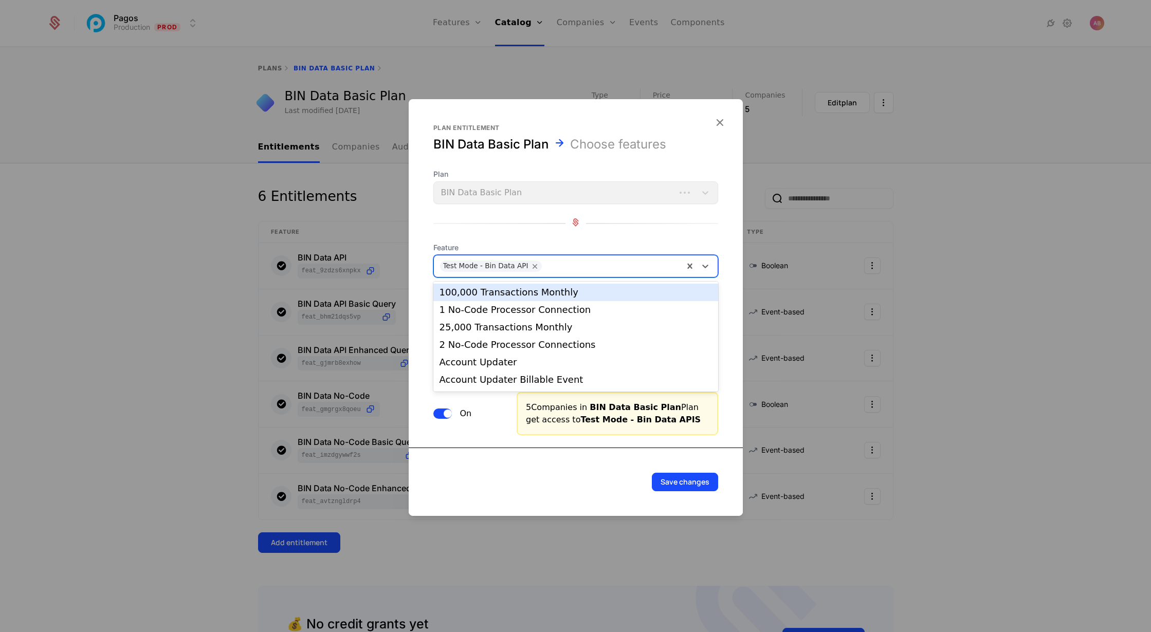
click at [550, 262] on div at bounding box center [611, 266] width 133 height 14
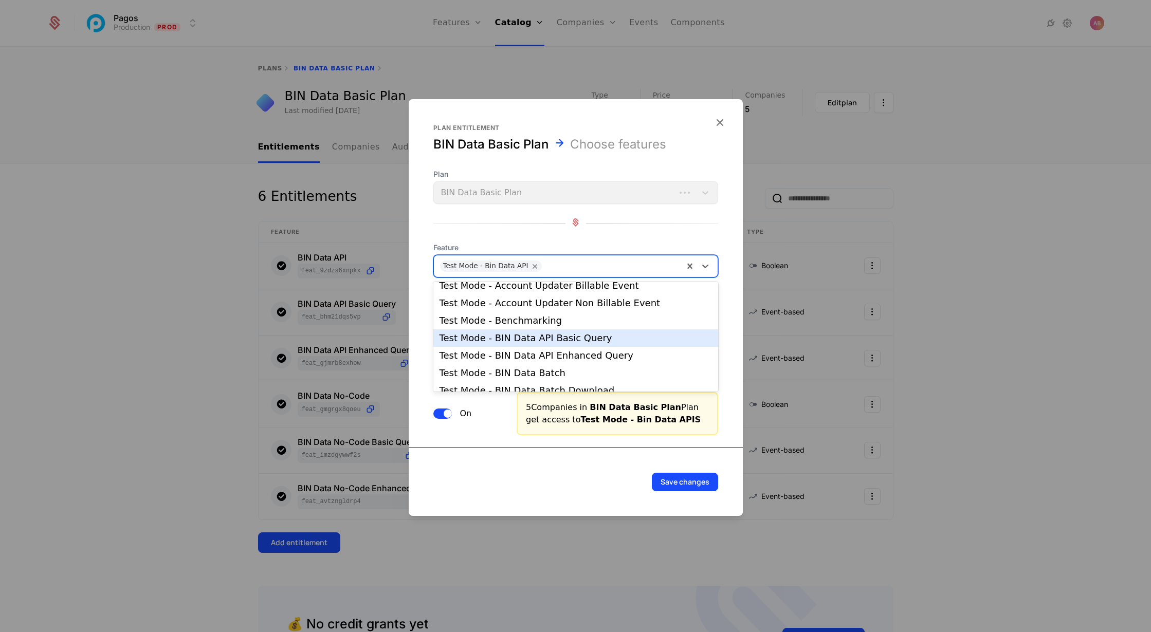
click at [538, 340] on div "Test Mode - BIN Data API Basic Query" at bounding box center [576, 338] width 273 height 9
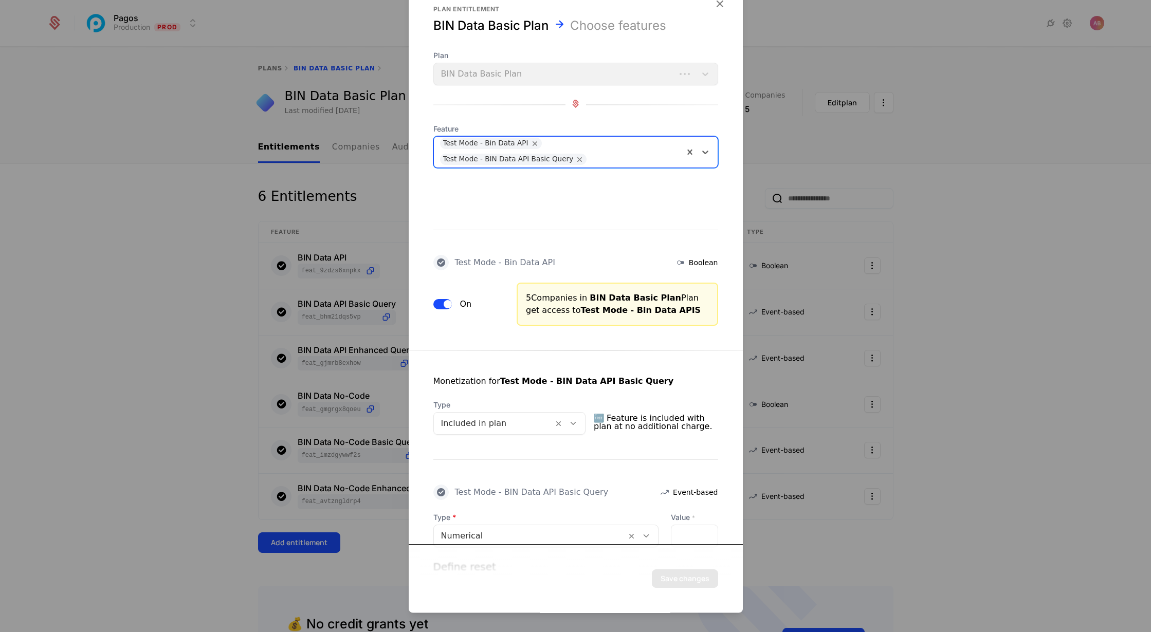
click at [592, 150] on div "Test Mode - Bin Data API Test Mode - BIN Data API Basic Query" at bounding box center [559, 152] width 250 height 31
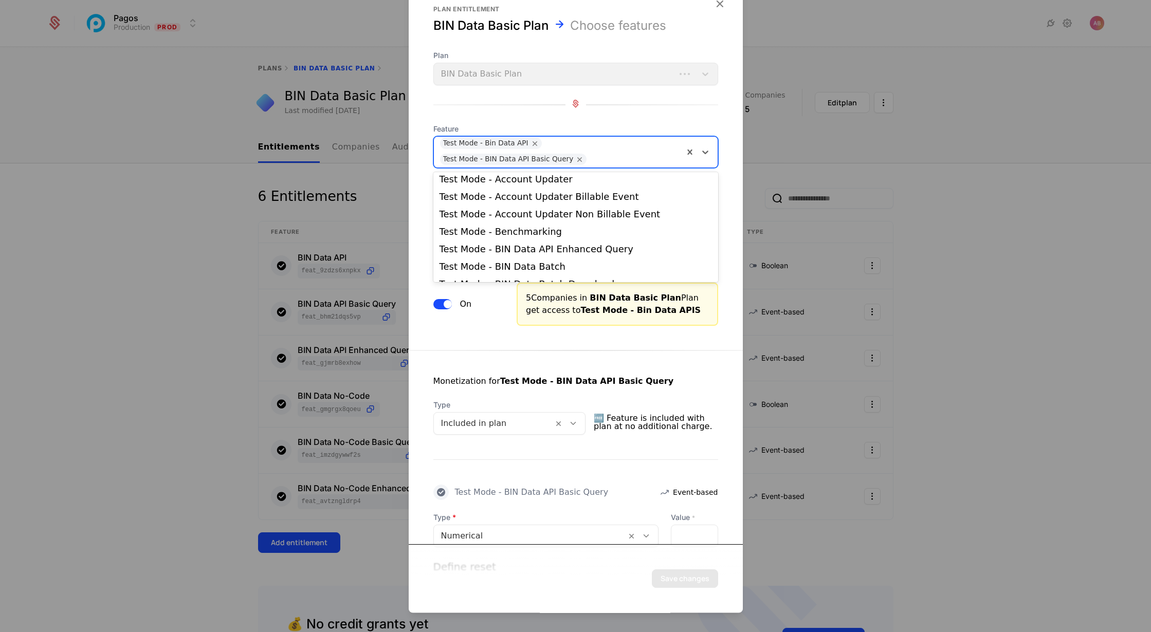
scroll to position [500, 0]
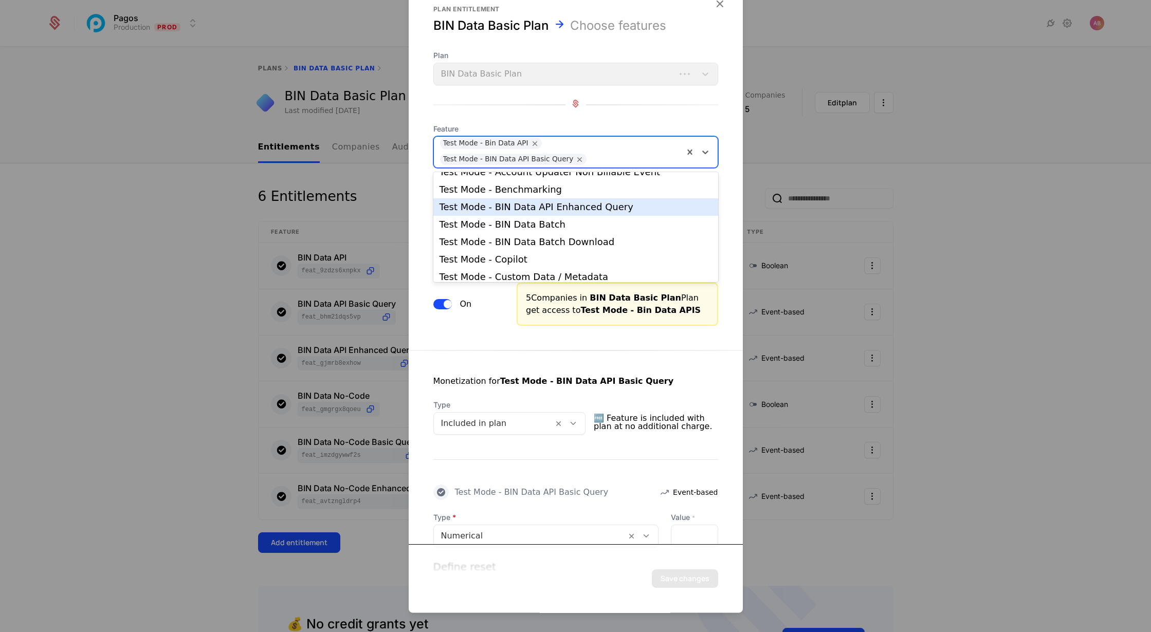
click at [583, 203] on div "Test Mode - BIN Data API Enhanced Query" at bounding box center [576, 207] width 273 height 9
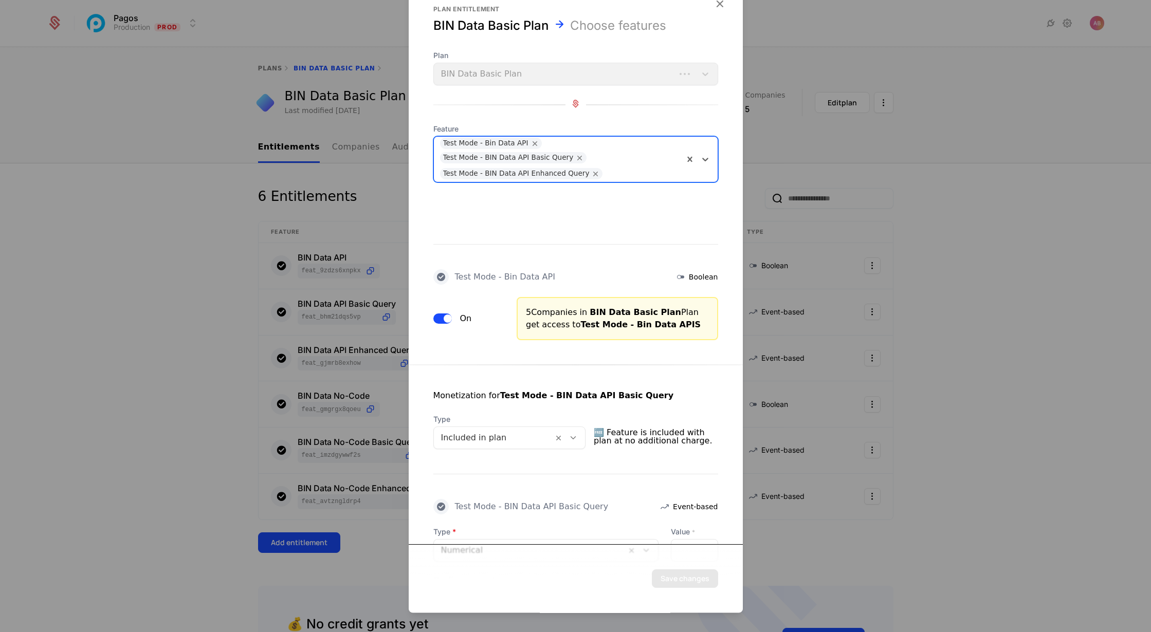
click at [606, 174] on div at bounding box center [641, 174] width 71 height 14
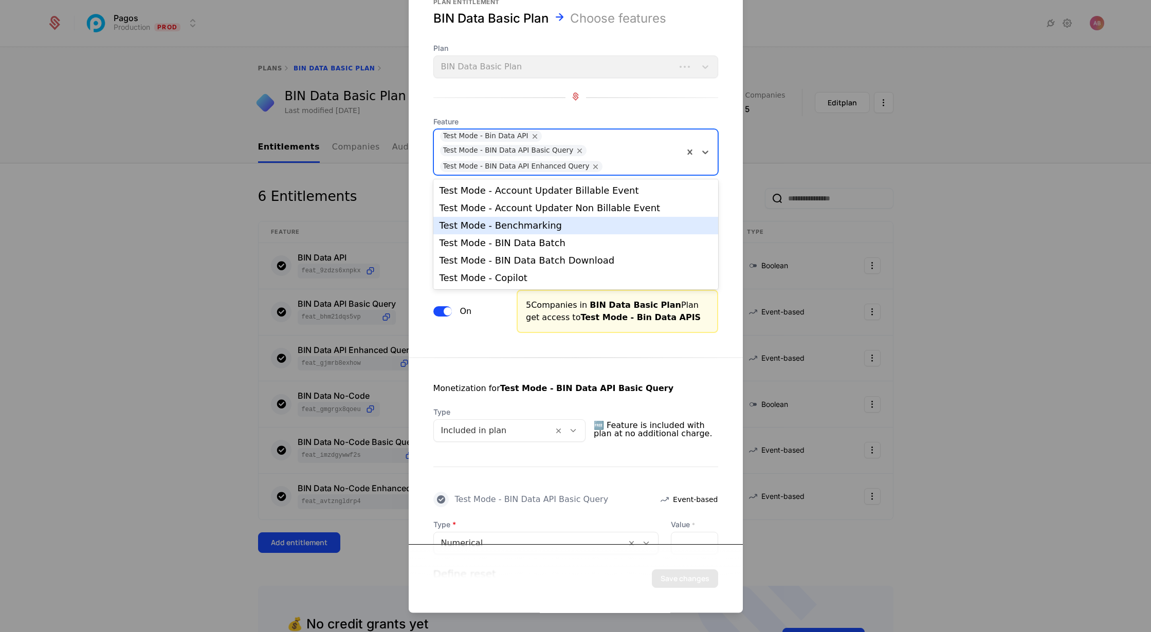
scroll to position [475, 0]
click at [589, 240] on div "Test Mode - BIN Data Batch" at bounding box center [576, 239] width 273 height 9
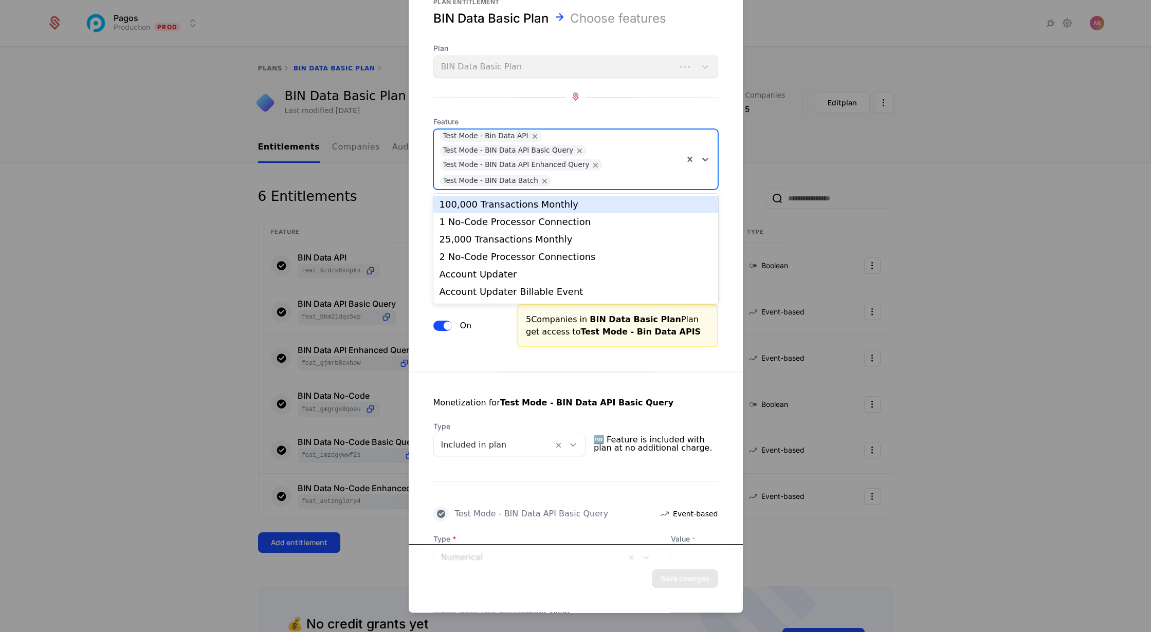
click at [575, 178] on div at bounding box center [616, 181] width 123 height 14
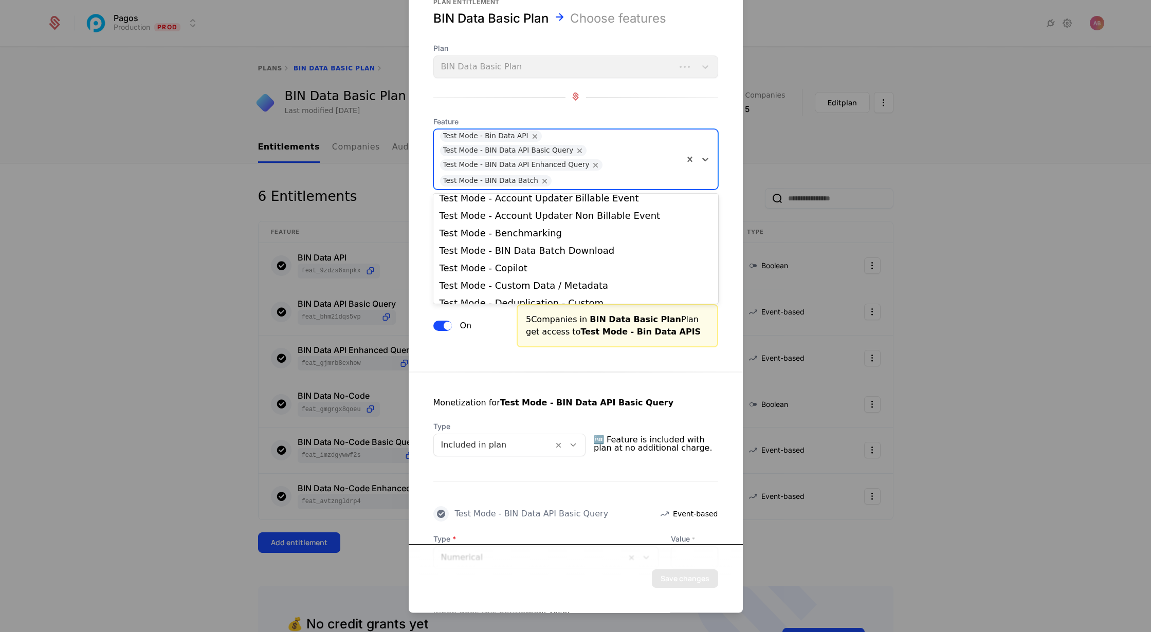
scroll to position [487, 0]
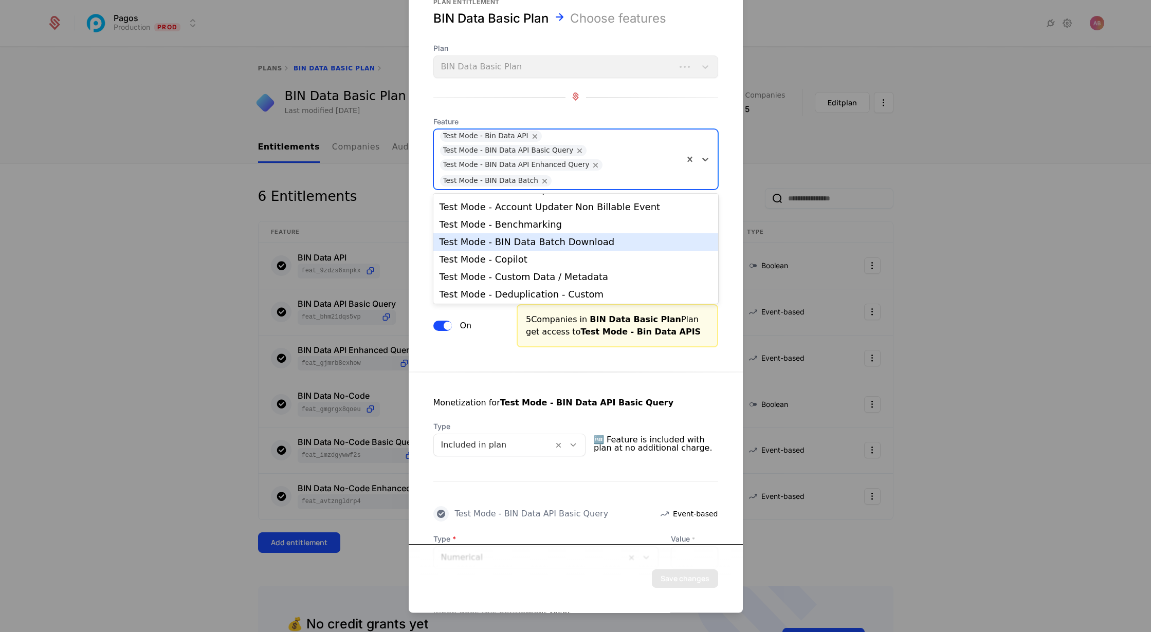
click at [547, 245] on div "Test Mode - BIN Data Batch Download" at bounding box center [576, 242] width 273 height 9
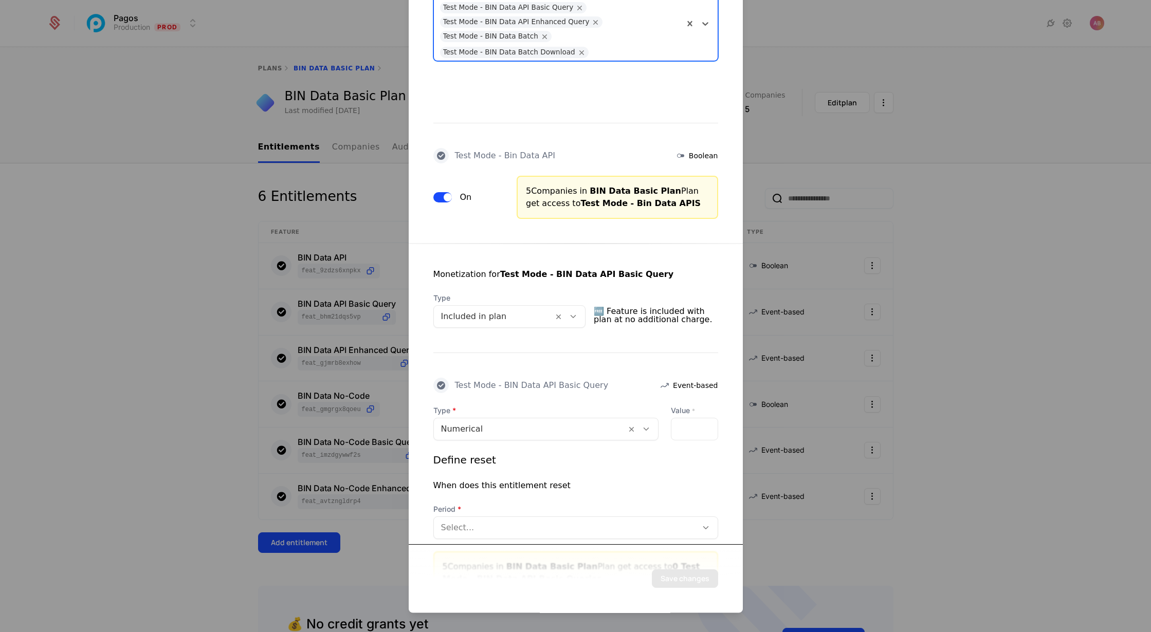
scroll to position [153, 0]
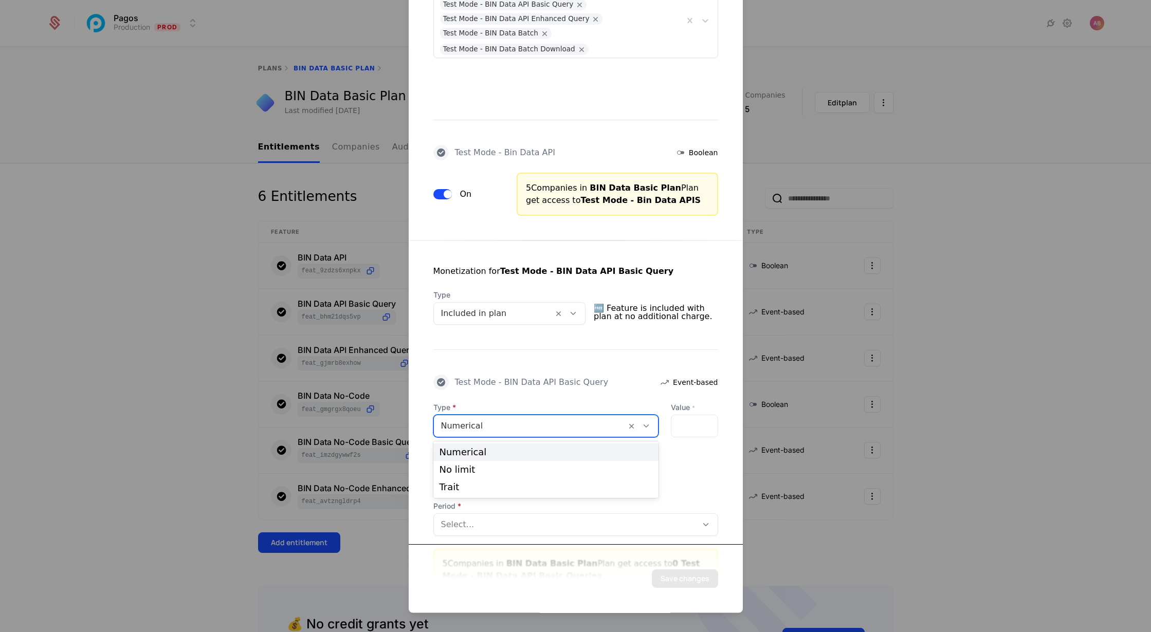
click at [550, 423] on div at bounding box center [530, 427] width 178 height 14
click at [538, 470] on div "No limit" at bounding box center [546, 469] width 213 height 9
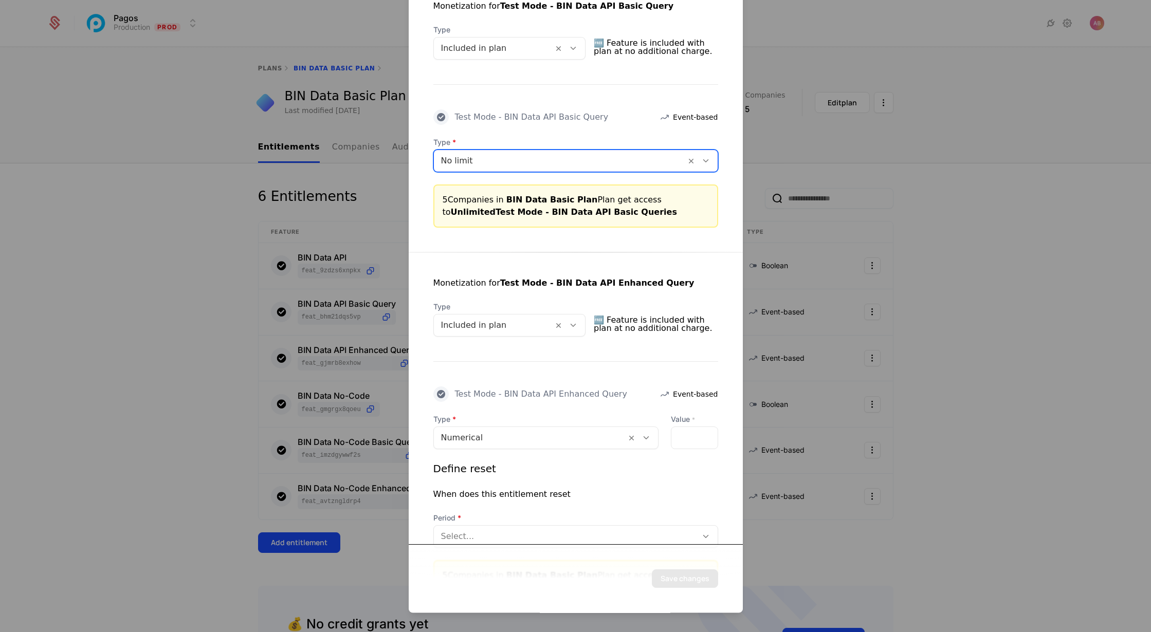
scroll to position [454, 0]
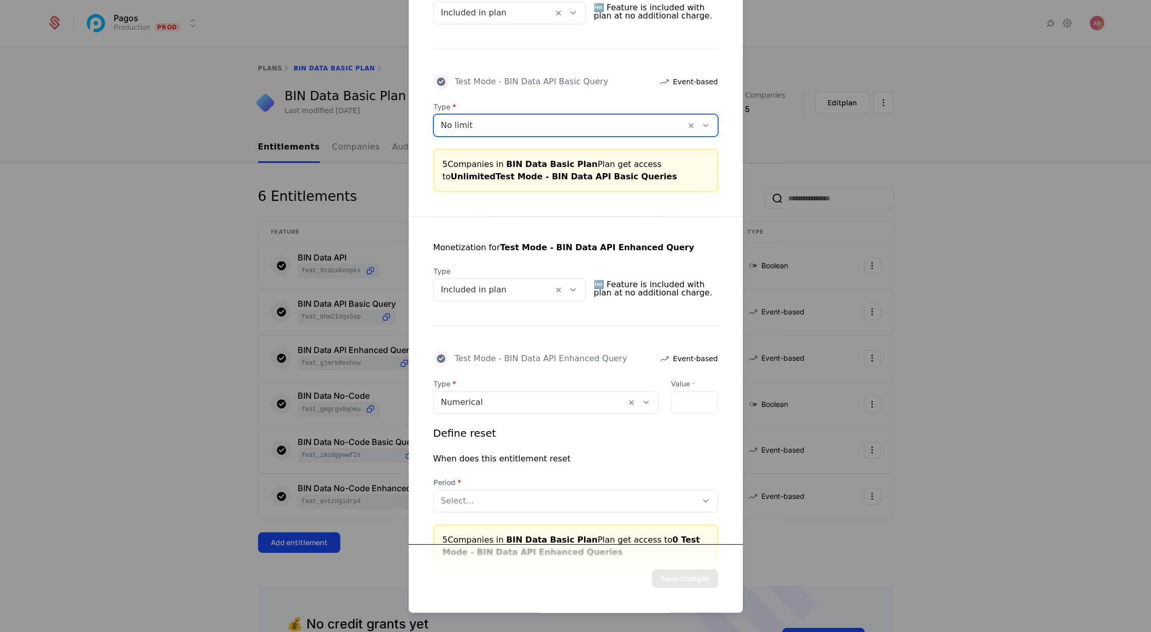
click at [497, 404] on div at bounding box center [530, 403] width 178 height 14
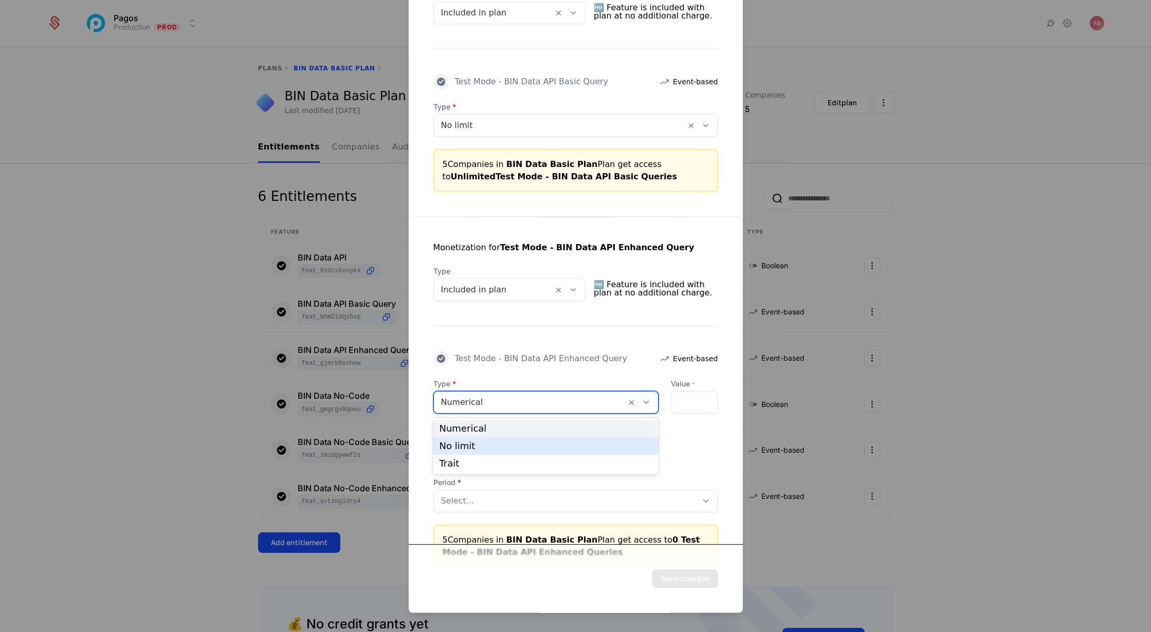
click at [493, 443] on div "No limit" at bounding box center [546, 446] width 213 height 9
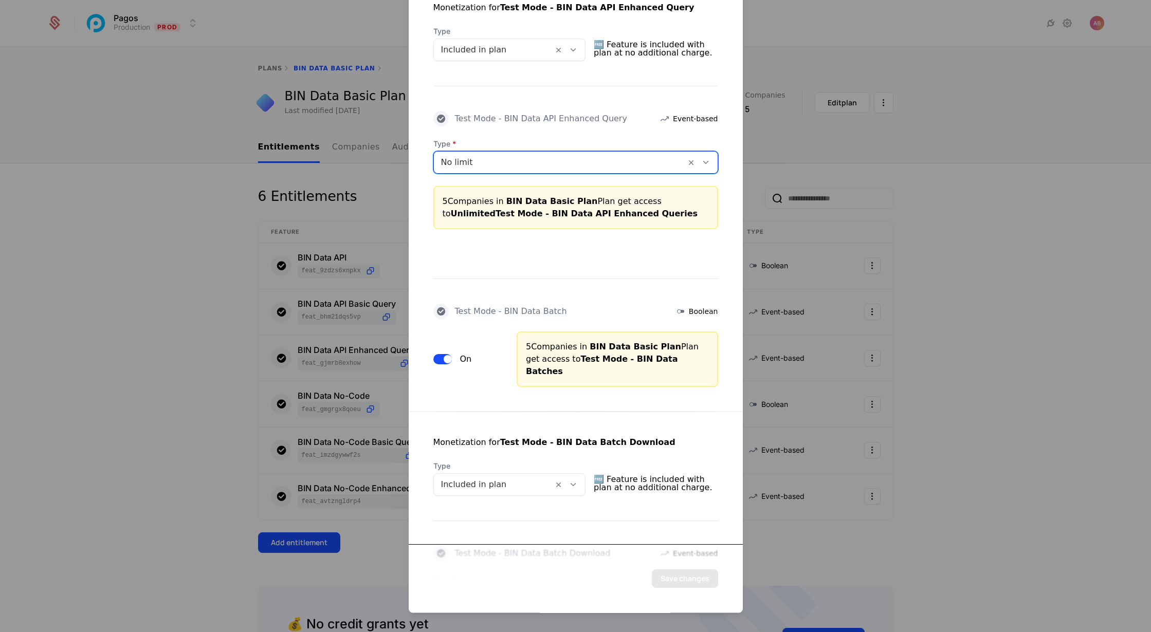
scroll to position [734, 0]
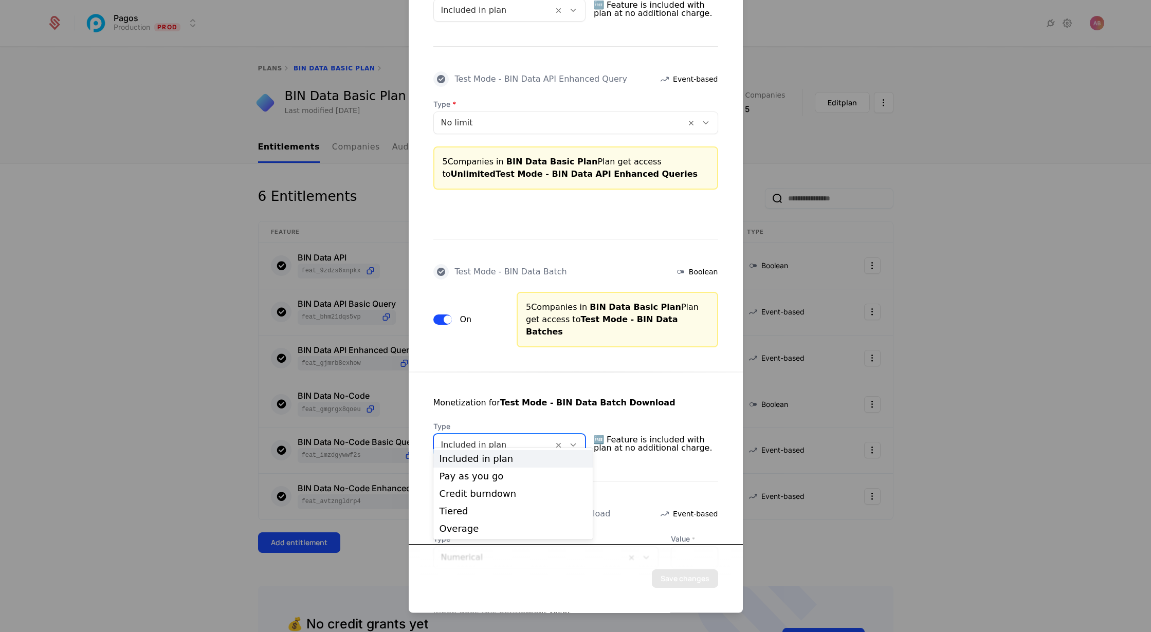
click at [490, 439] on div at bounding box center [493, 446] width 105 height 14
click at [489, 397] on div "Monetization for Test Mode - BIN Data Batch Download" at bounding box center [554, 403] width 242 height 12
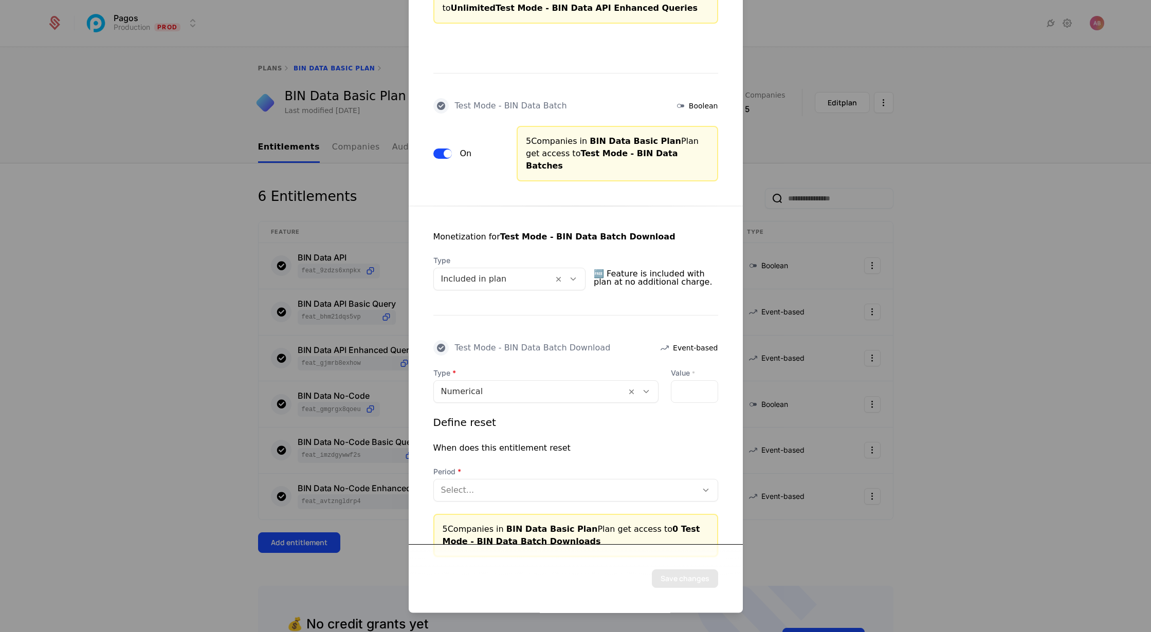
scroll to position [912, 0]
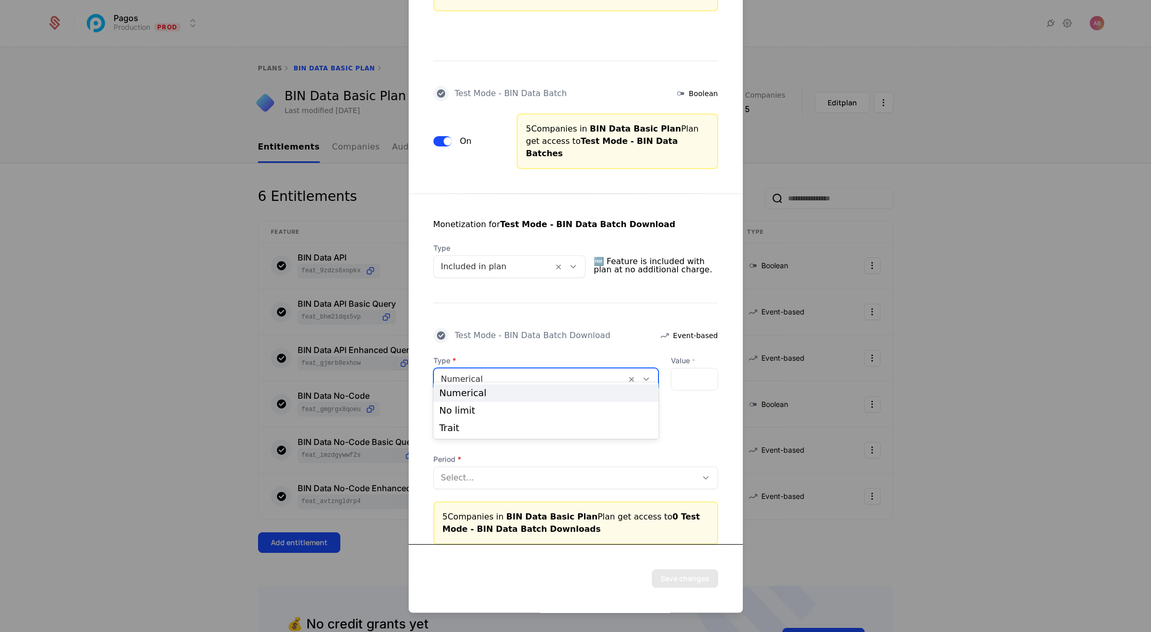
click at [477, 373] on div at bounding box center [530, 380] width 178 height 14
click at [476, 407] on div "No limit" at bounding box center [546, 410] width 213 height 9
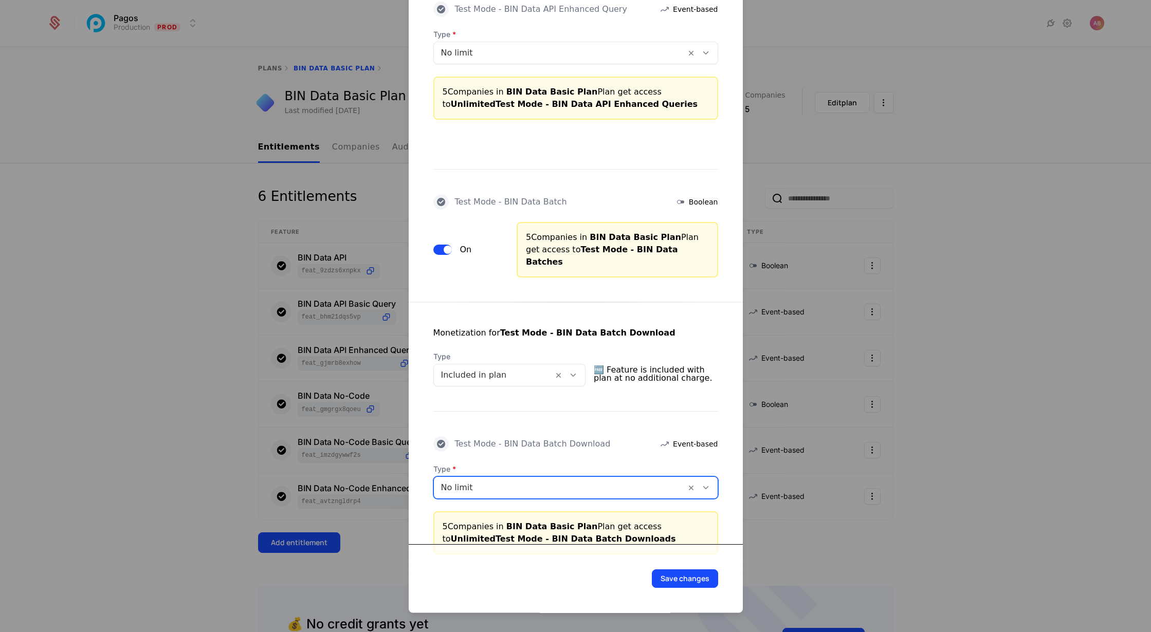
scroll to position [813, 0]
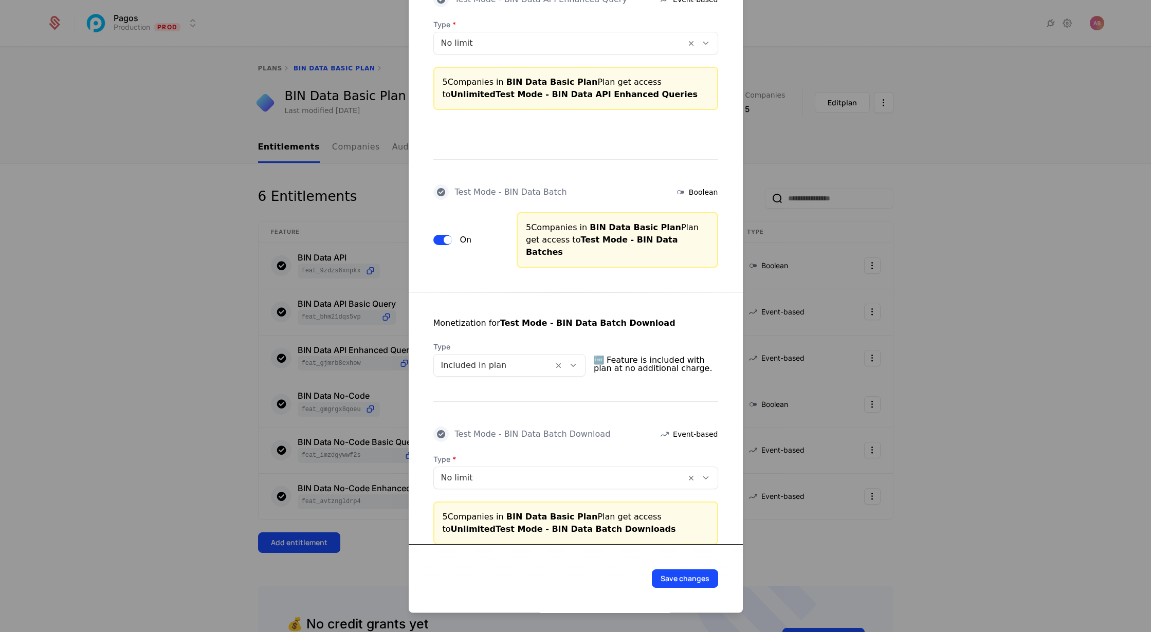
click at [687, 581] on button "Save changes" at bounding box center [685, 579] width 66 height 19
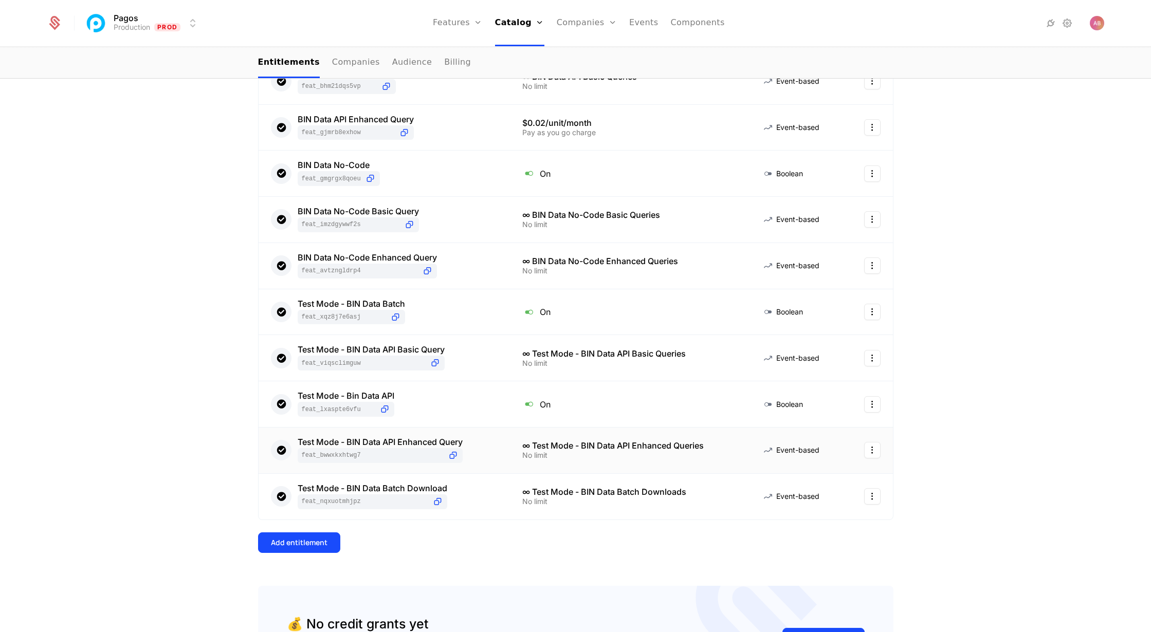
scroll to position [0, 0]
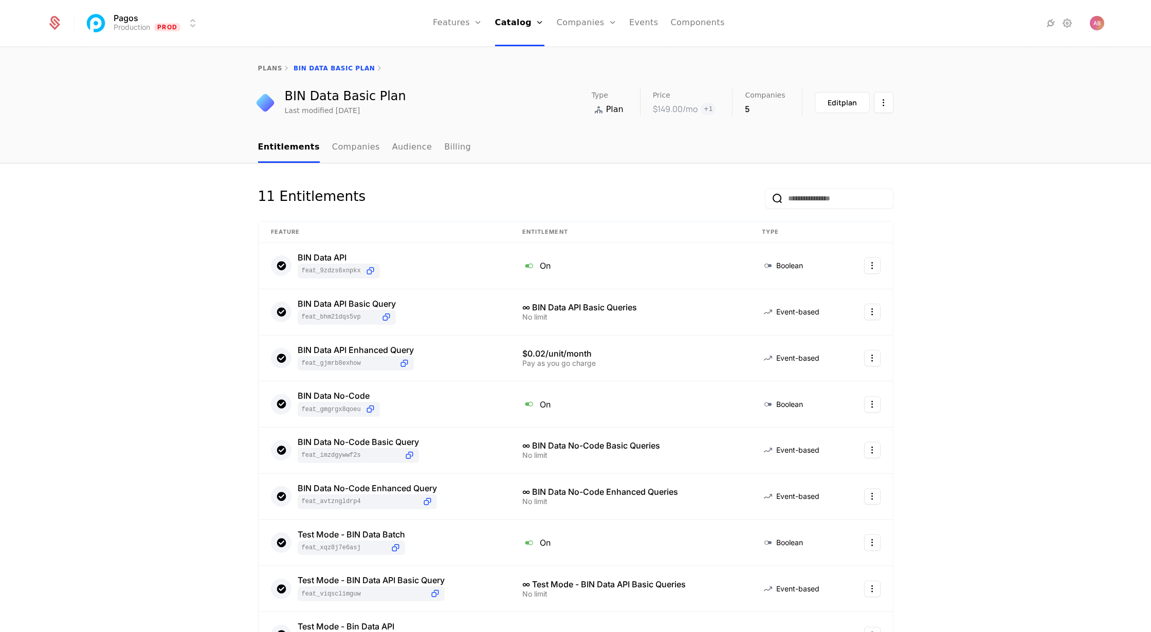
click at [268, 68] on link "plans" at bounding box center [270, 68] width 24 height 7
select select "***"
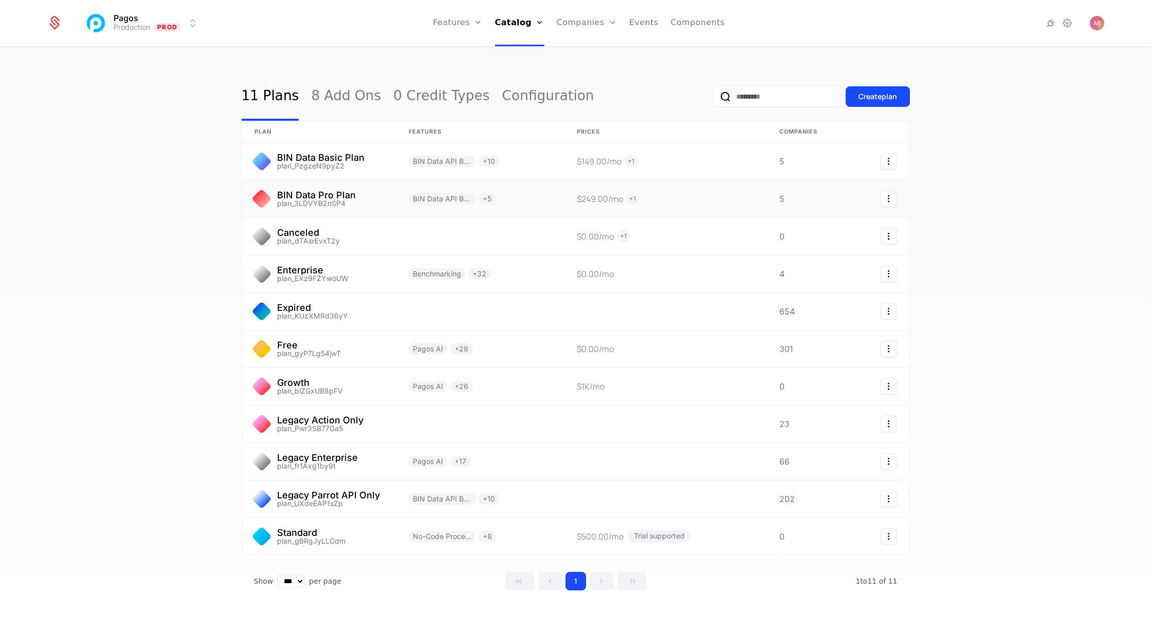
click at [327, 198] on link at bounding box center [319, 198] width 154 height 37
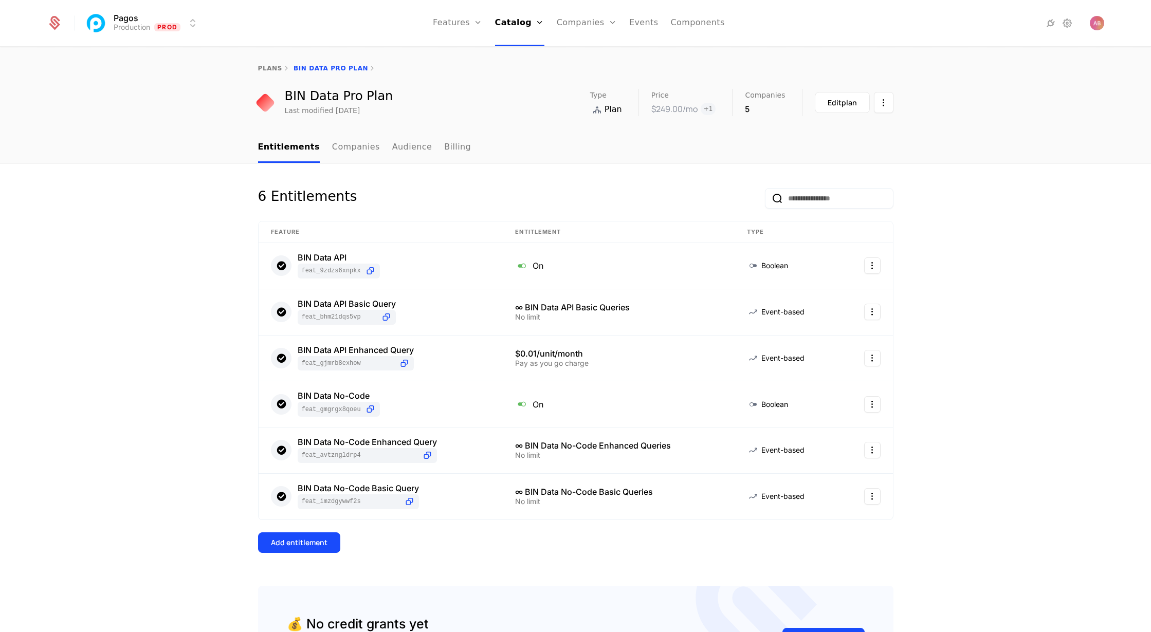
click at [298, 539] on div "Add entitlement" at bounding box center [299, 543] width 57 height 10
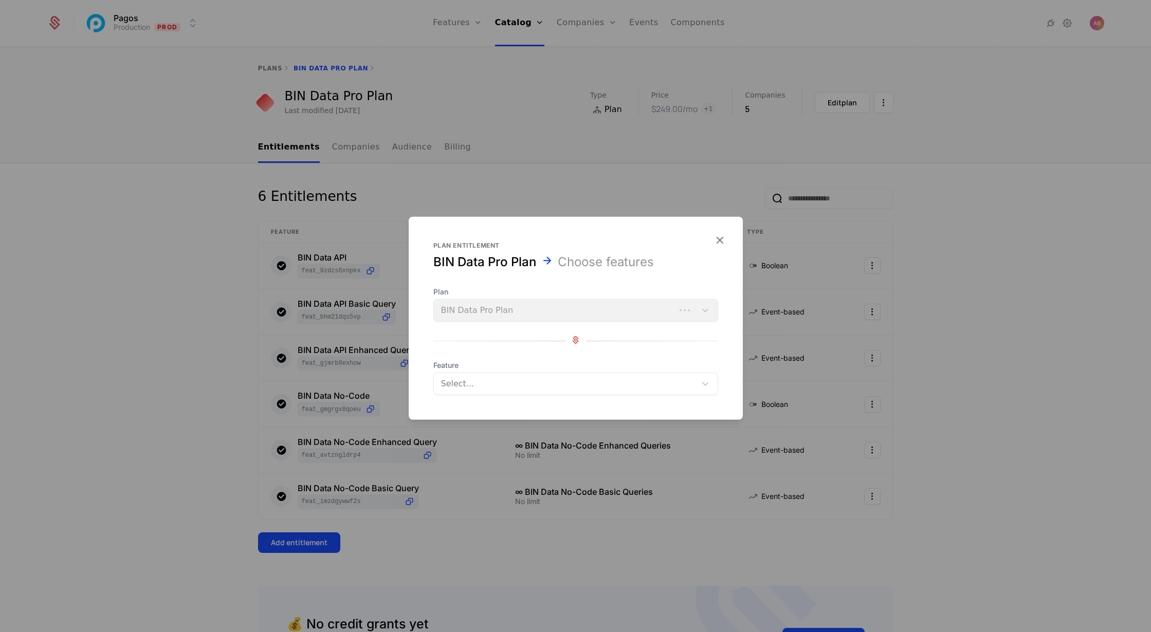
click at [479, 385] on div at bounding box center [565, 384] width 250 height 14
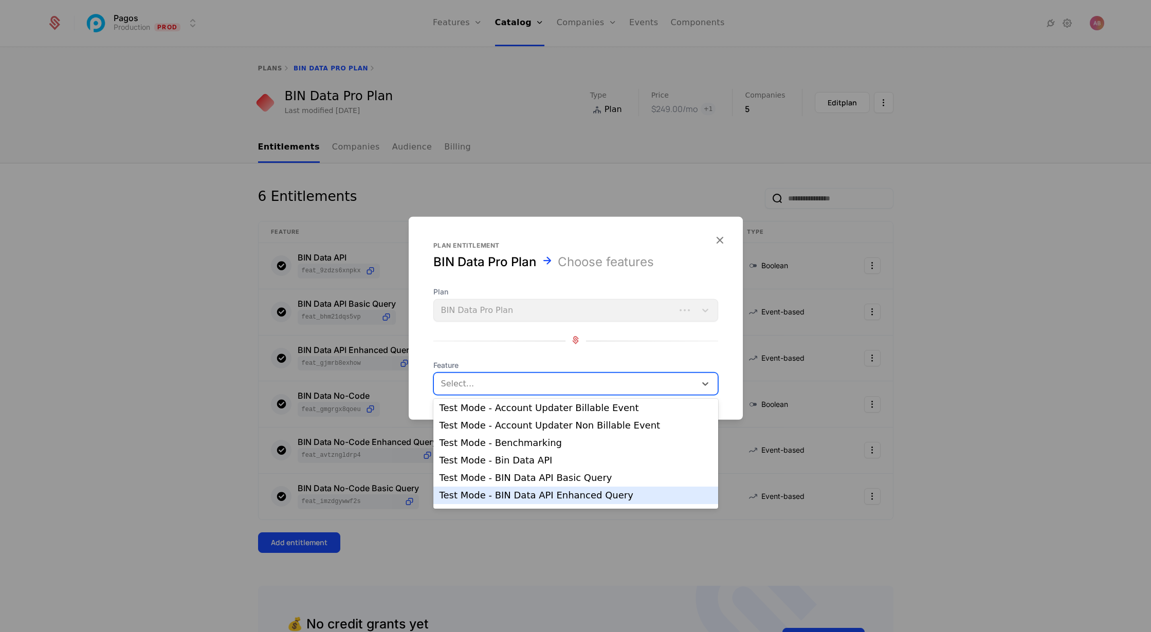
scroll to position [477, 0]
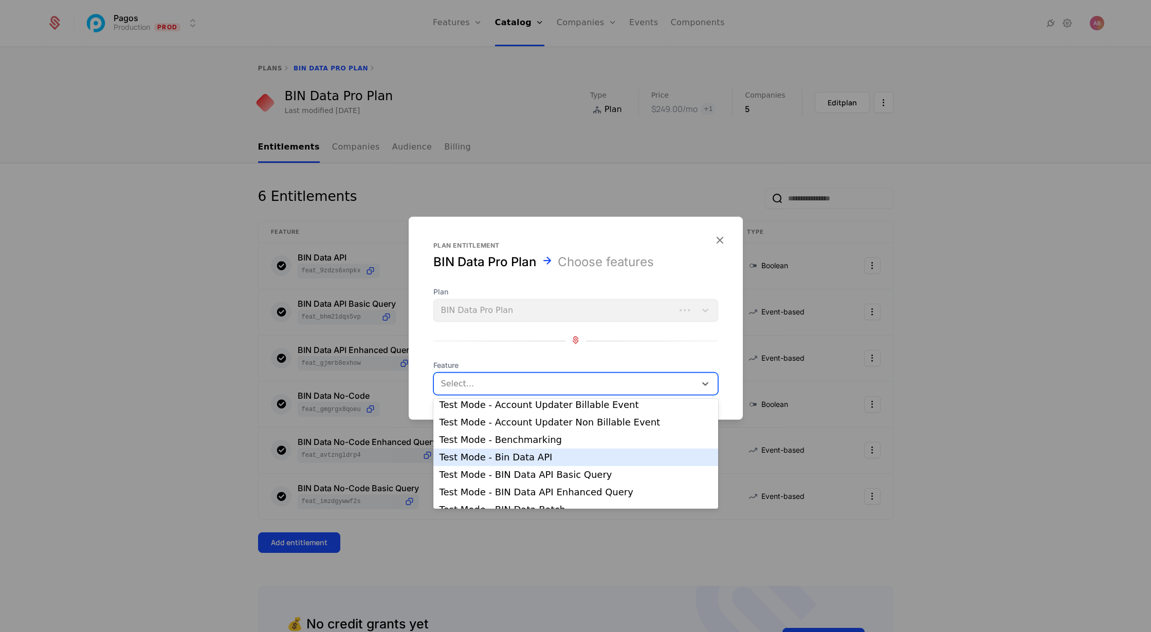
click at [490, 460] on div "Test Mode - Bin Data API" at bounding box center [576, 457] width 273 height 9
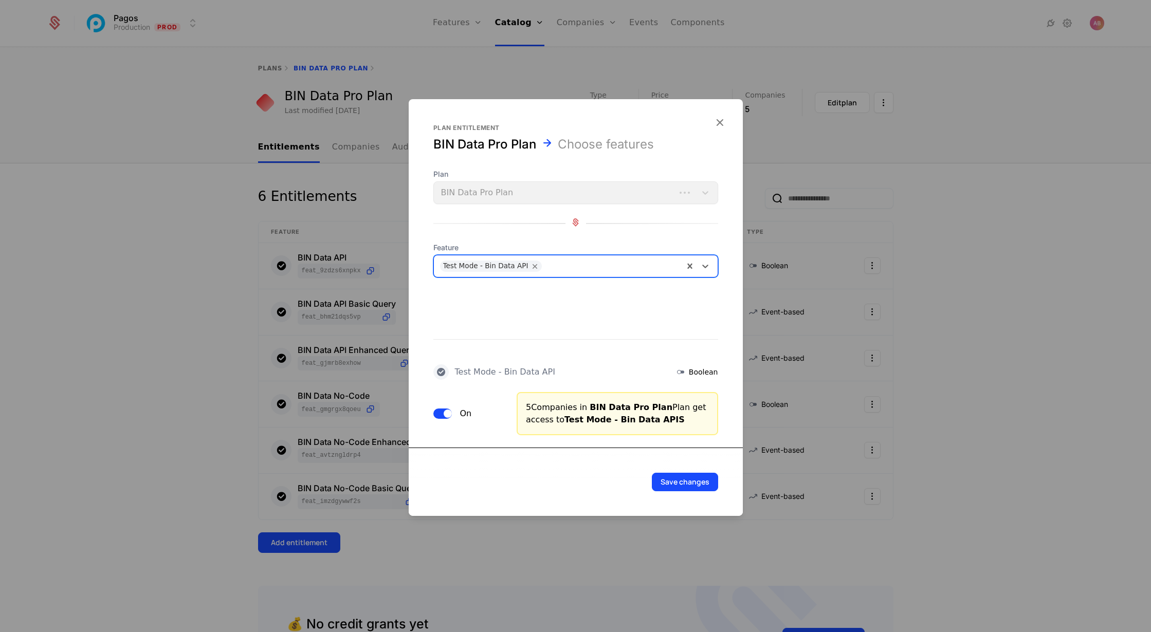
click at [549, 266] on div at bounding box center [611, 266] width 133 height 14
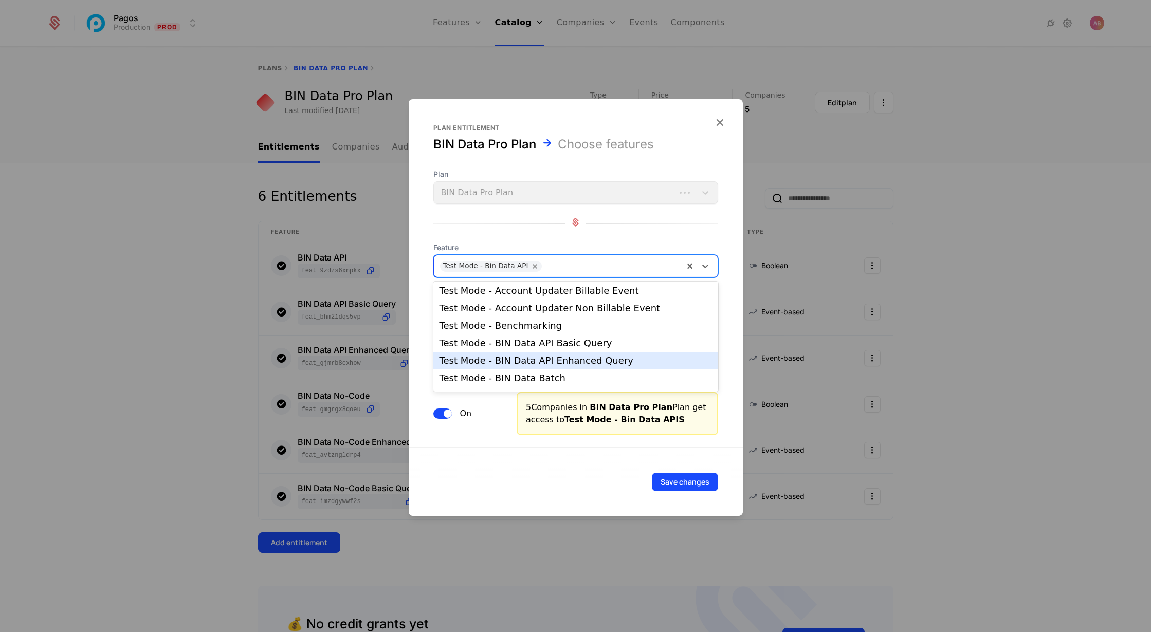
scroll to position [476, 0]
click at [529, 346] on div "Test Mode - BIN Data API Basic Query" at bounding box center [575, 340] width 285 height 17
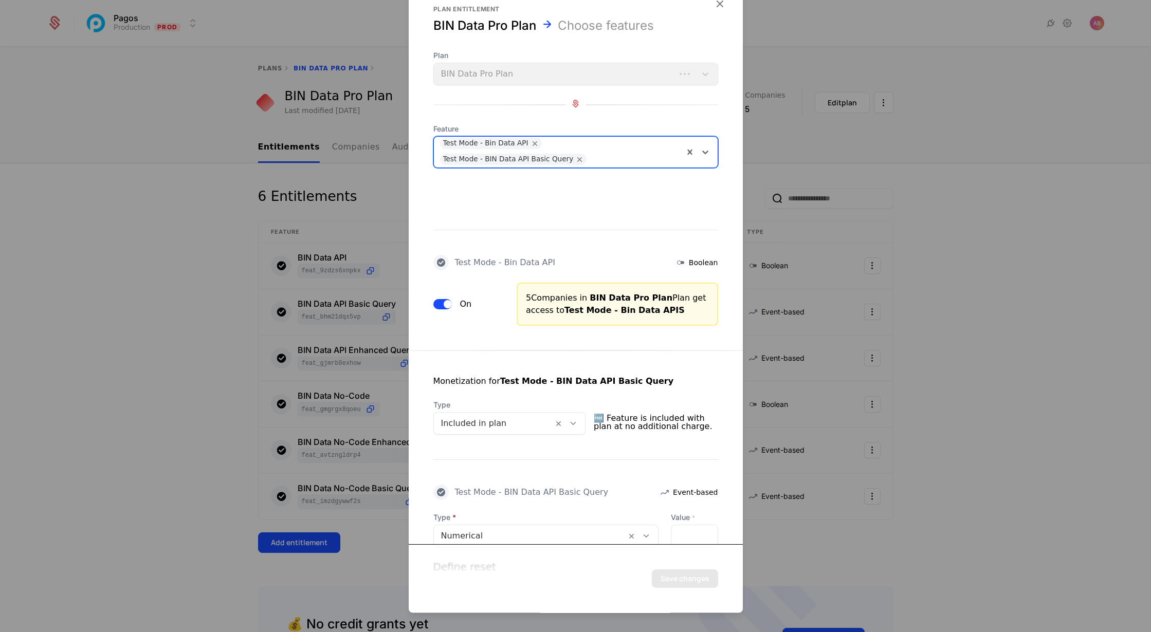
click at [590, 157] on div at bounding box center [633, 160] width 87 height 14
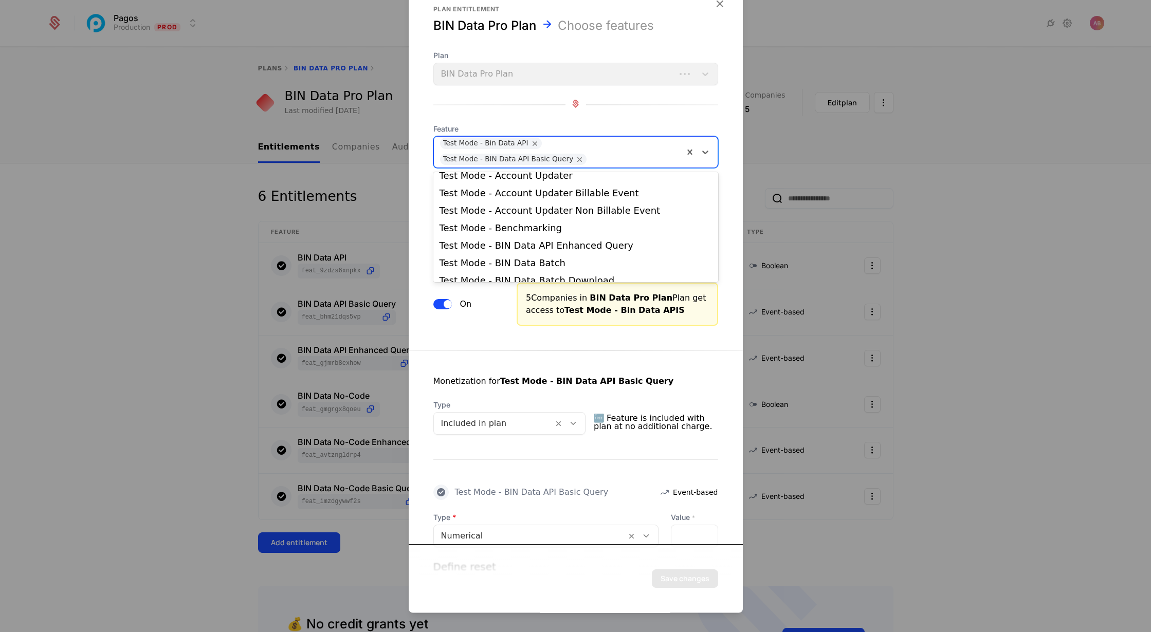
scroll to position [471, 0]
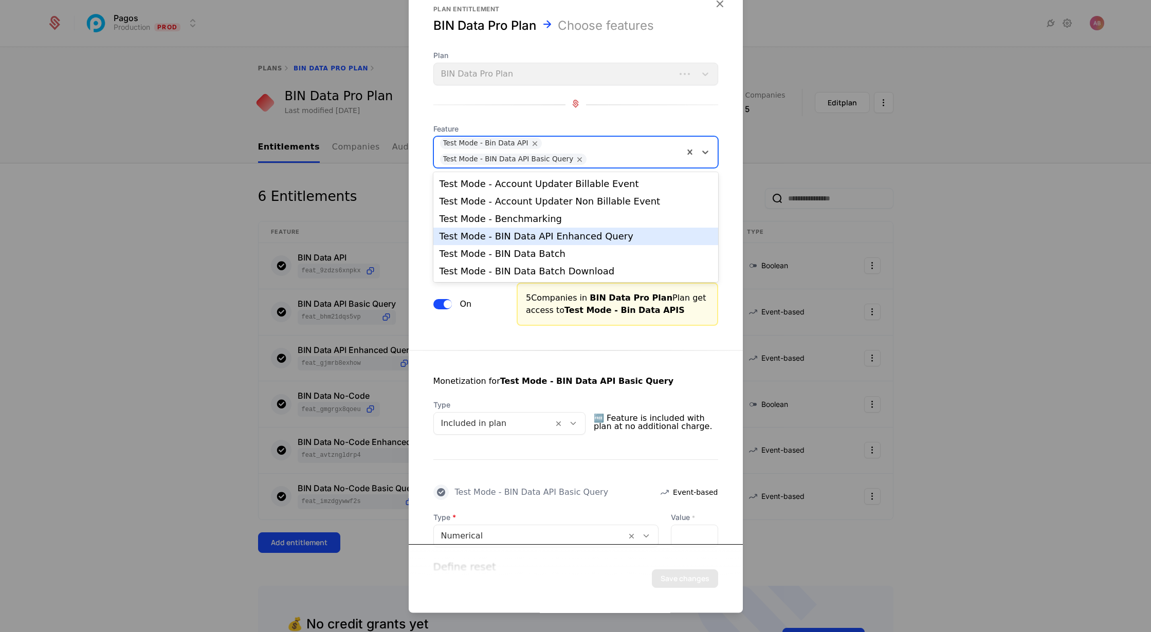
click at [568, 238] on div "Test Mode - BIN Data API Enhanced Query" at bounding box center [576, 236] width 273 height 9
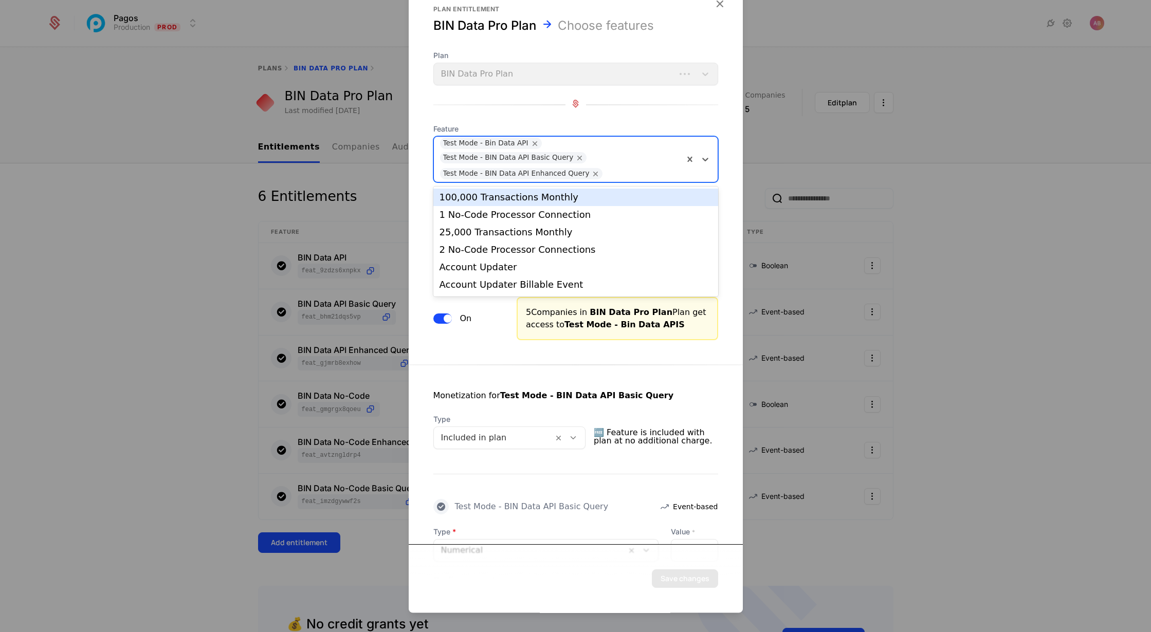
click at [606, 174] on div at bounding box center [641, 174] width 71 height 14
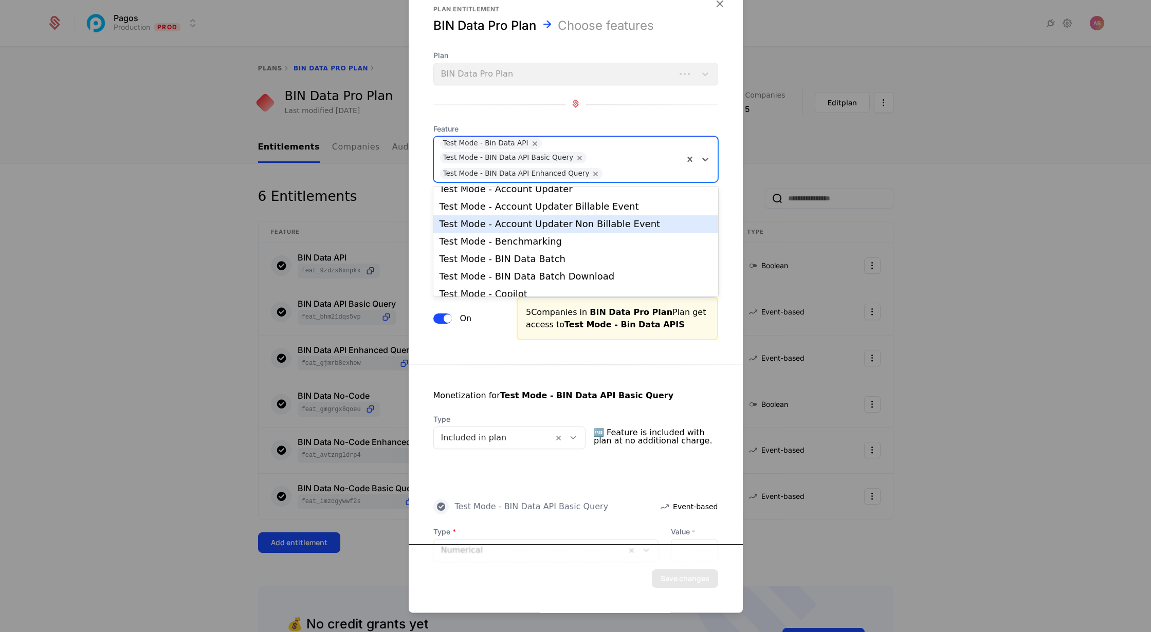
scroll to position [464, 0]
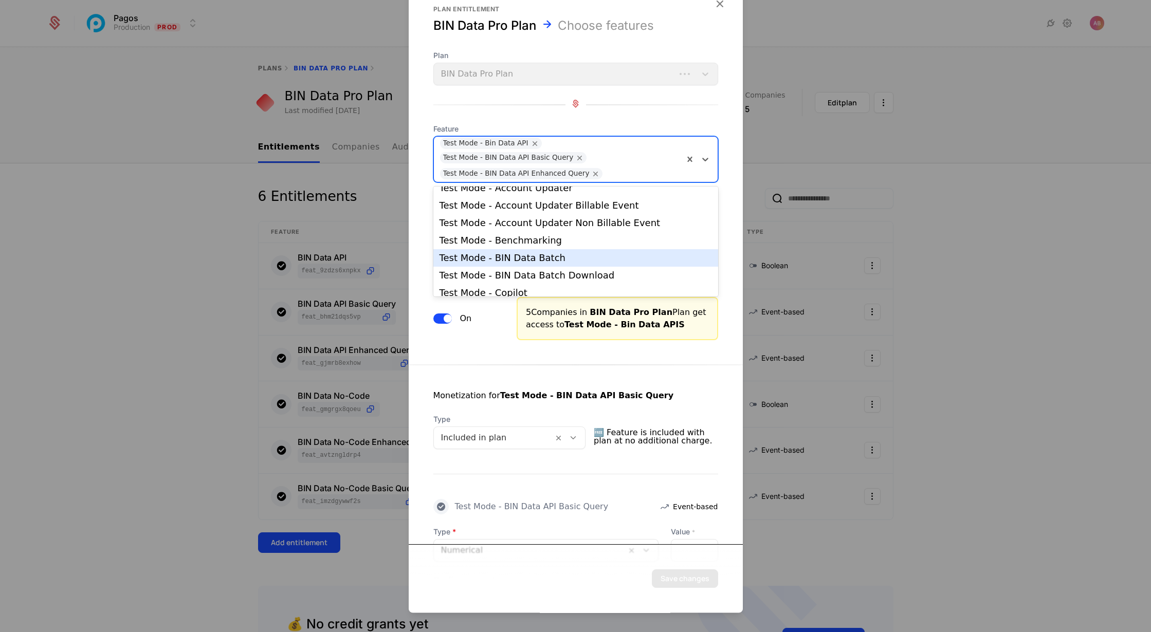
click at [569, 265] on div "Test Mode - BIN Data Batch" at bounding box center [575, 257] width 285 height 17
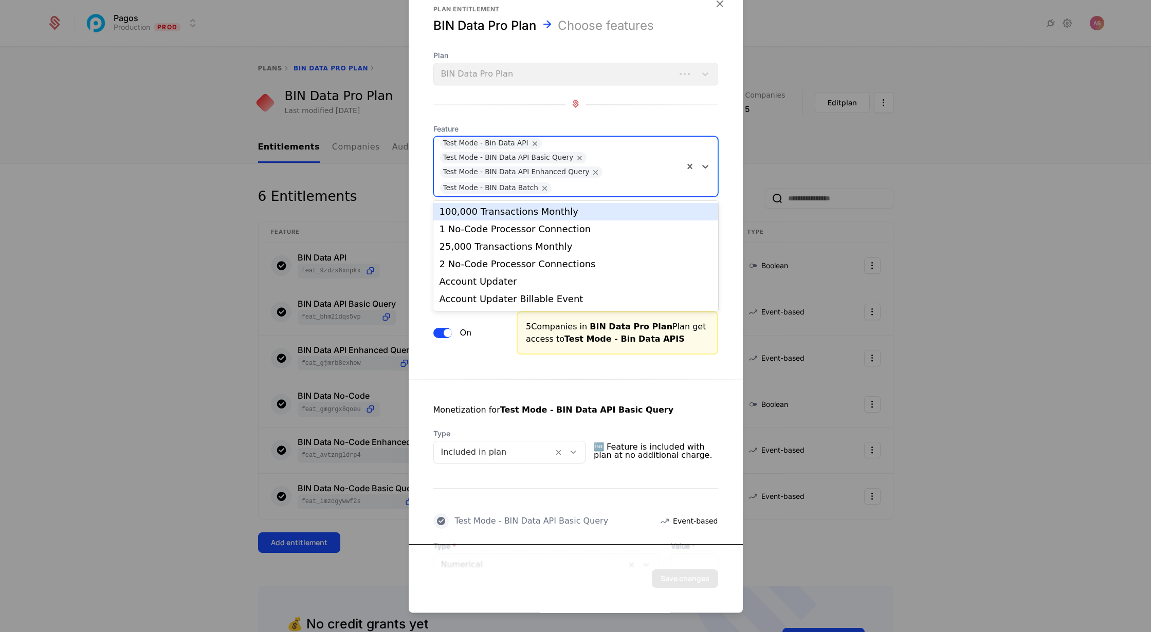
click at [561, 184] on div at bounding box center [616, 189] width 123 height 14
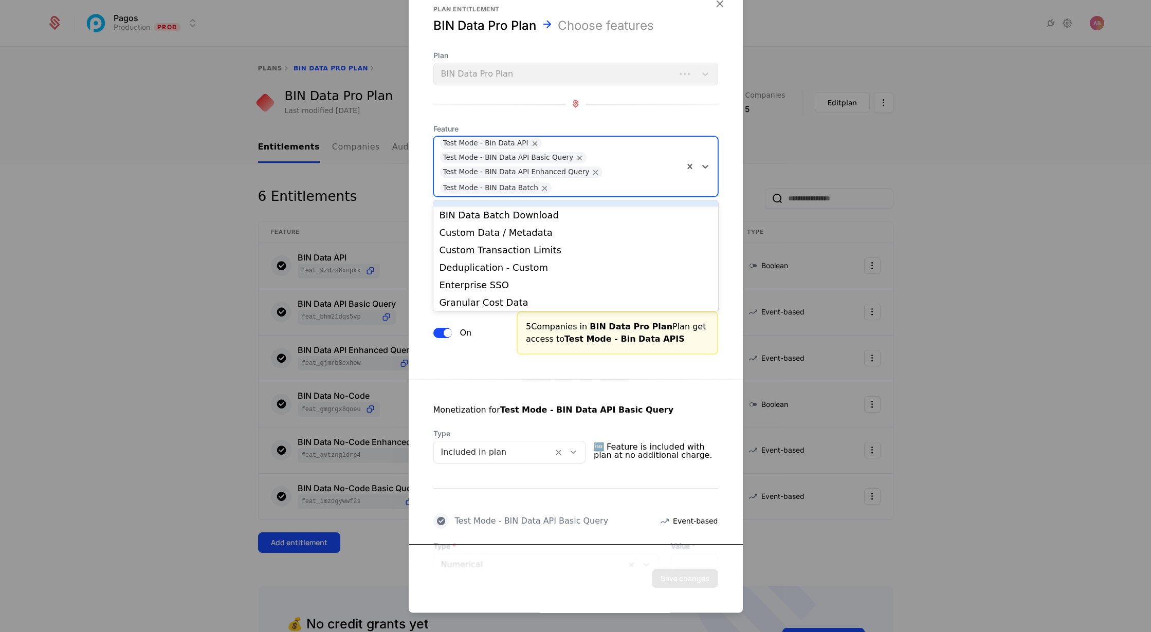
scroll to position [176, 0]
click at [547, 213] on div "BIN Data Batch Download" at bounding box center [576, 210] width 273 height 9
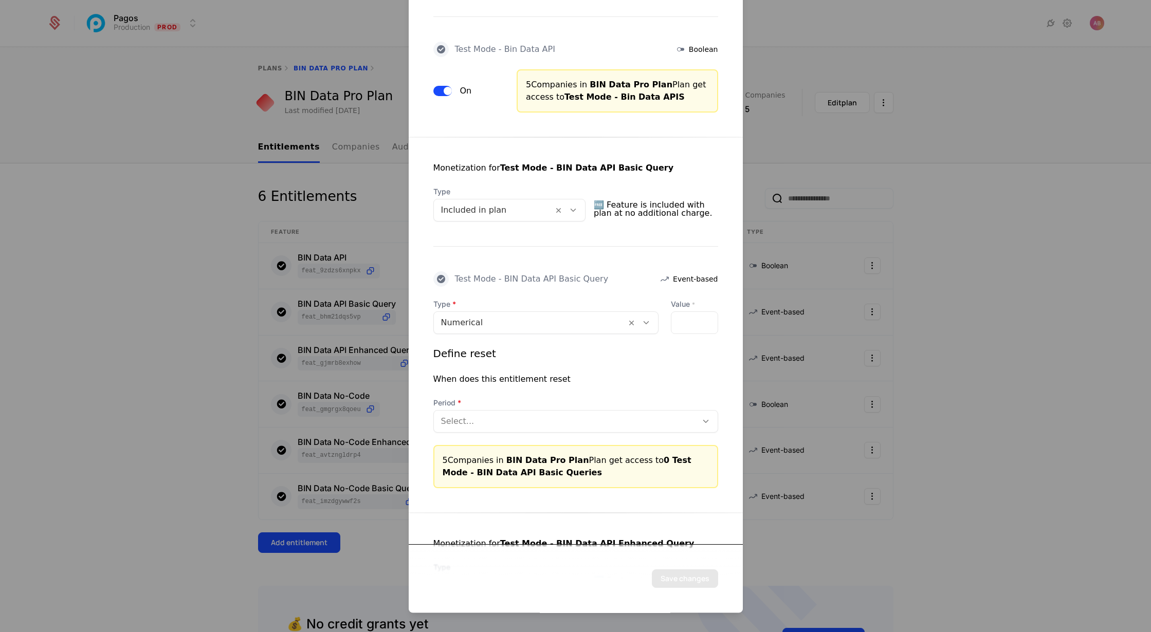
scroll to position [260, 0]
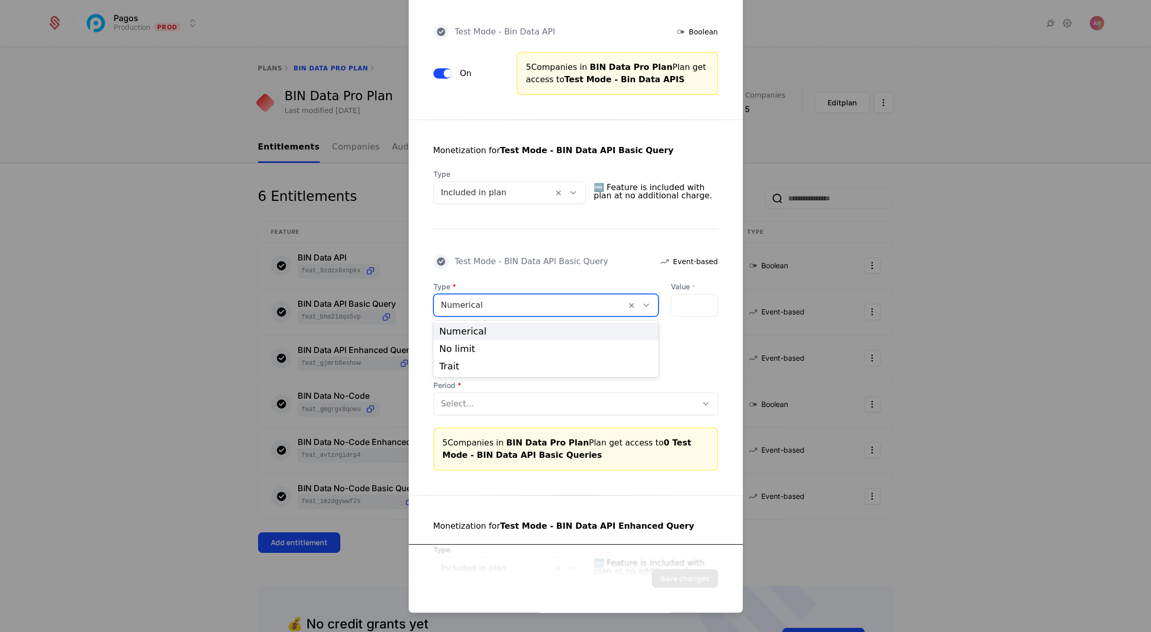
click at [516, 307] on div at bounding box center [530, 306] width 178 height 14
click at [506, 344] on div "No limit" at bounding box center [546, 348] width 213 height 9
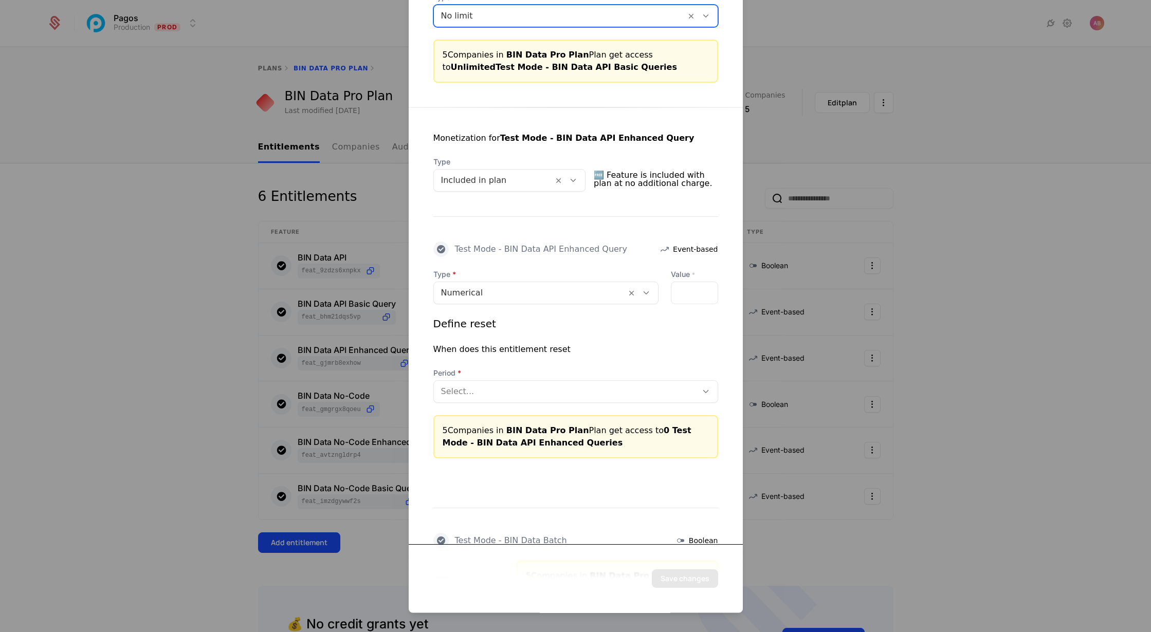
scroll to position [554, 0]
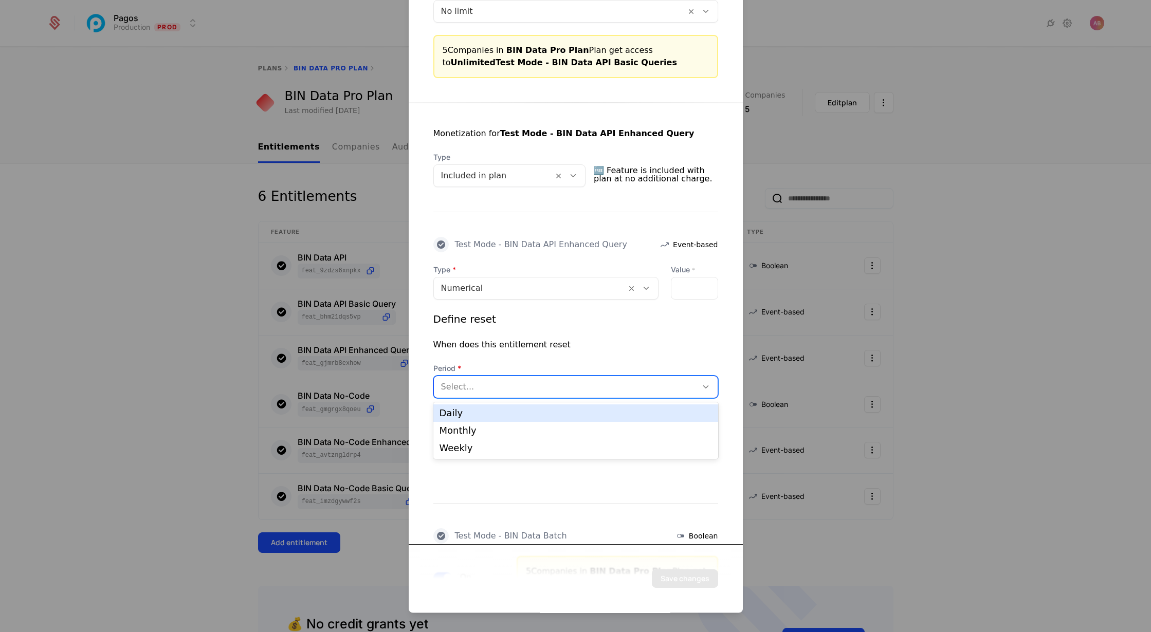
click at [481, 386] on div at bounding box center [565, 387] width 249 height 14
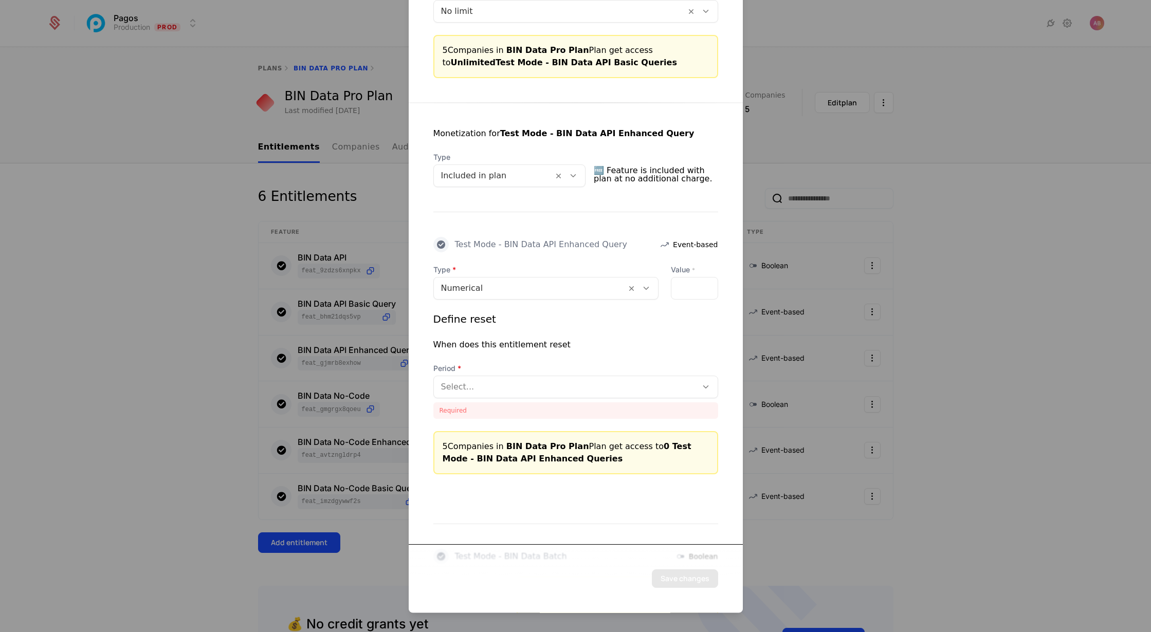
click at [486, 354] on div "Define reset When does this entitlement reset Period Select... Required" at bounding box center [575, 366] width 285 height 107
click at [518, 335] on div "Define reset When does this entitlement reset Period Select... Required" at bounding box center [575, 366] width 285 height 107
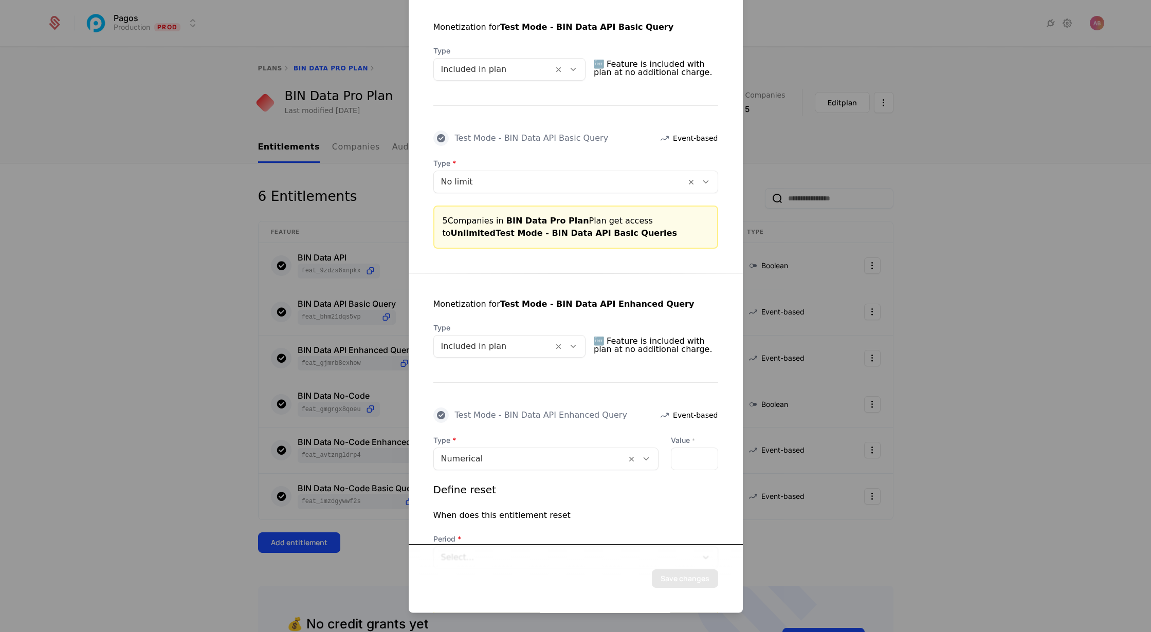
scroll to position [394, 0]
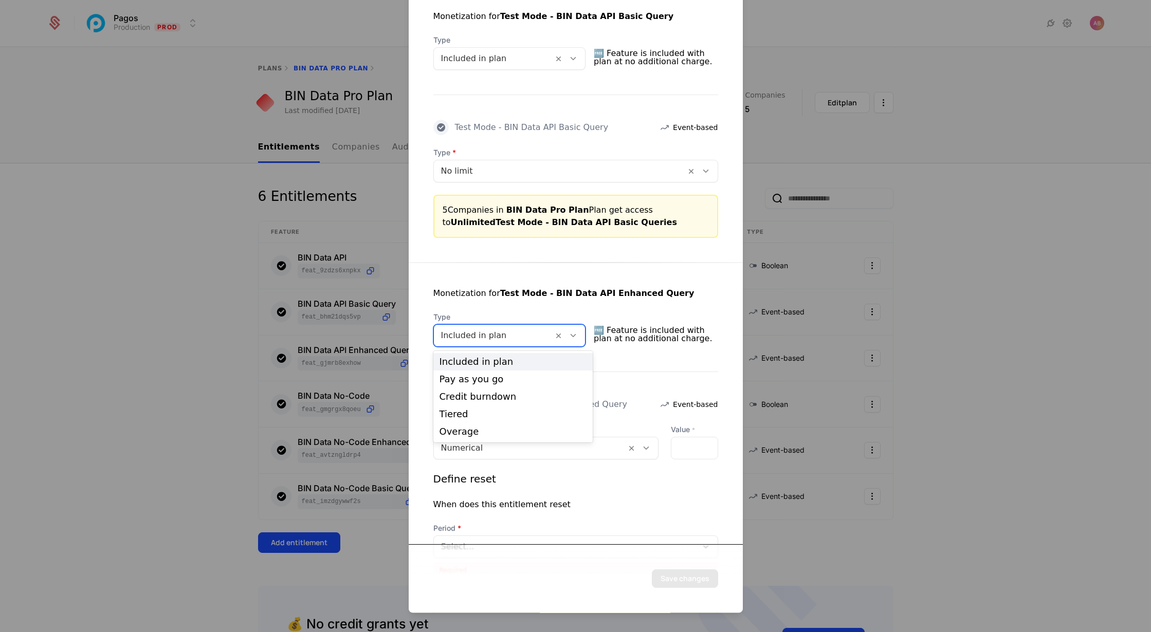
click at [578, 333] on icon at bounding box center [573, 336] width 9 height 9
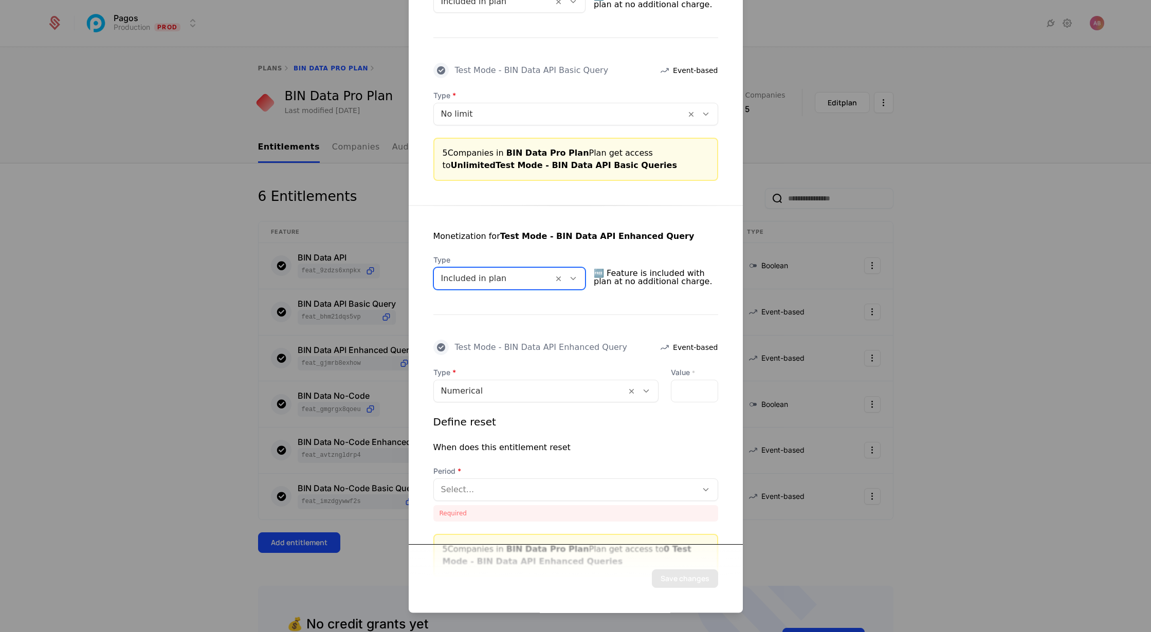
scroll to position [452, 0]
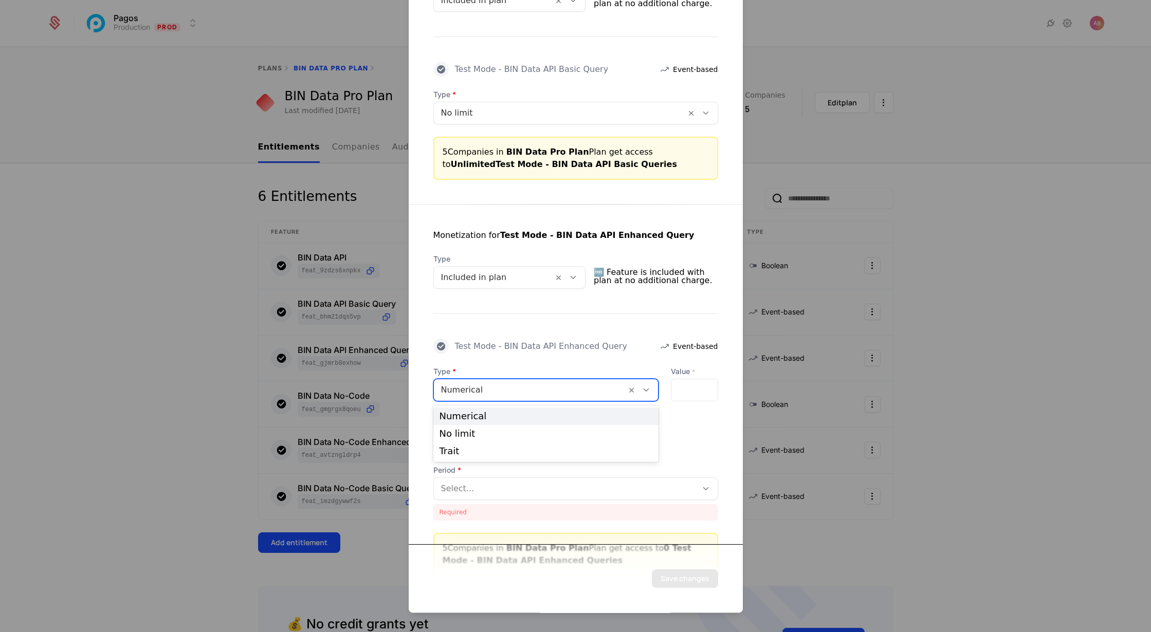
click at [647, 388] on icon at bounding box center [646, 390] width 9 height 9
click at [590, 441] on div "No limit" at bounding box center [545, 433] width 225 height 17
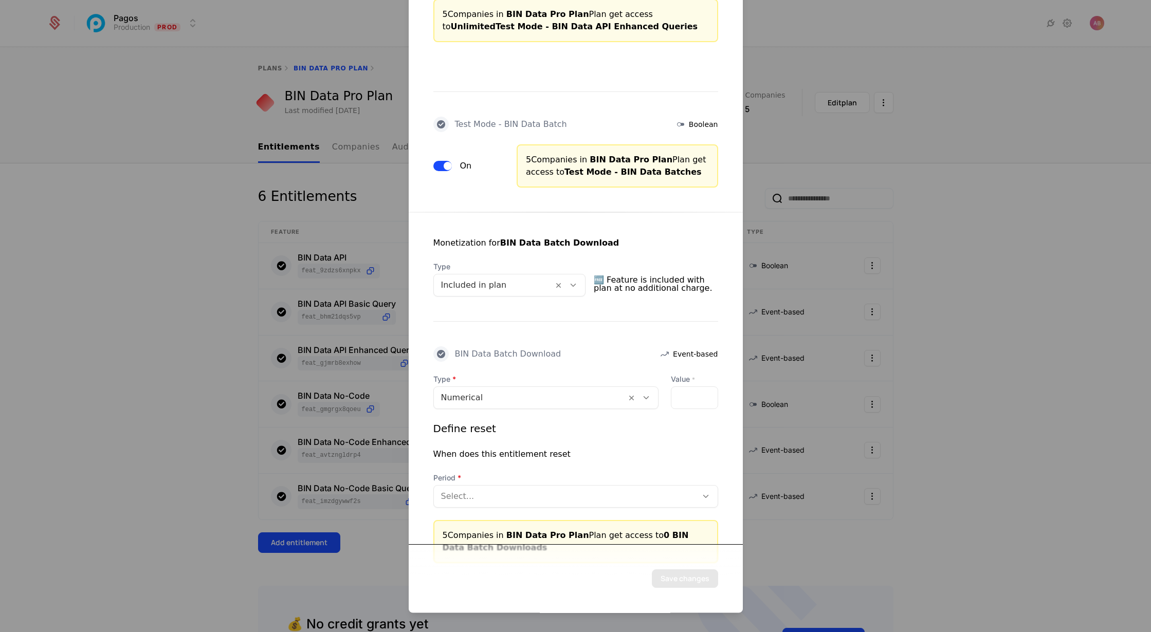
scroll to position [869, 0]
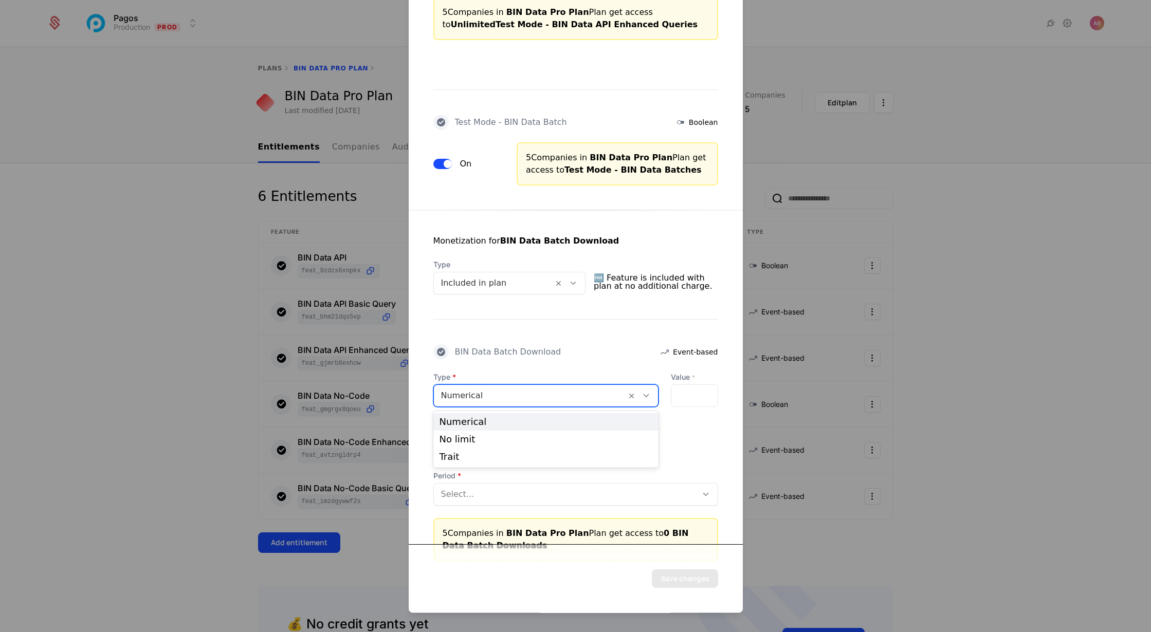
click at [642, 394] on icon at bounding box center [646, 396] width 9 height 9
click at [591, 437] on div "No limit" at bounding box center [546, 439] width 213 height 9
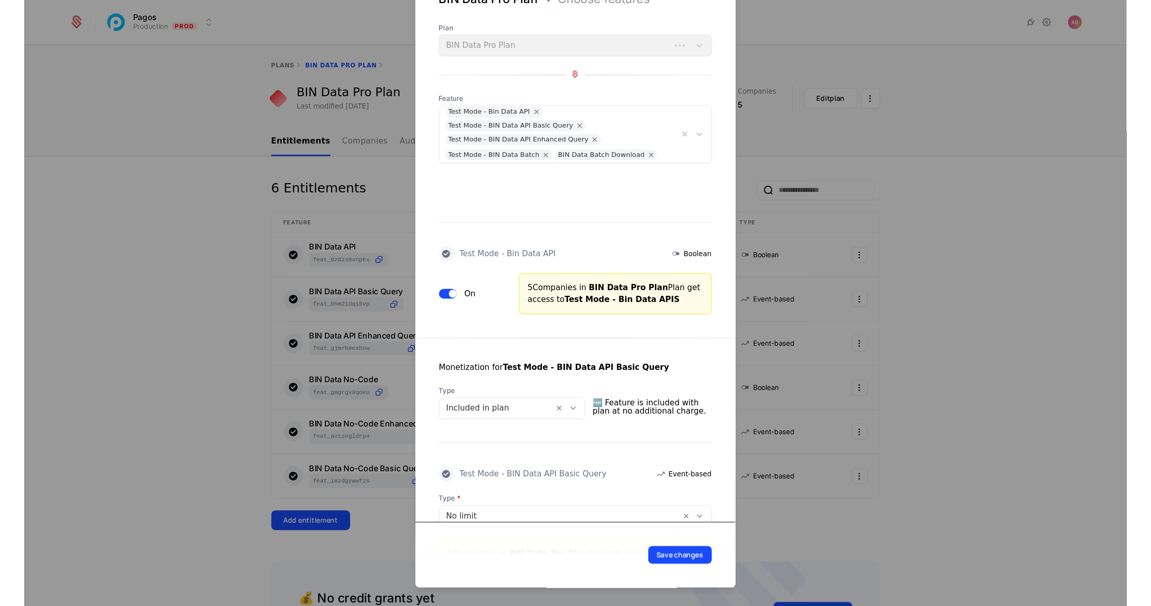
scroll to position [0, 0]
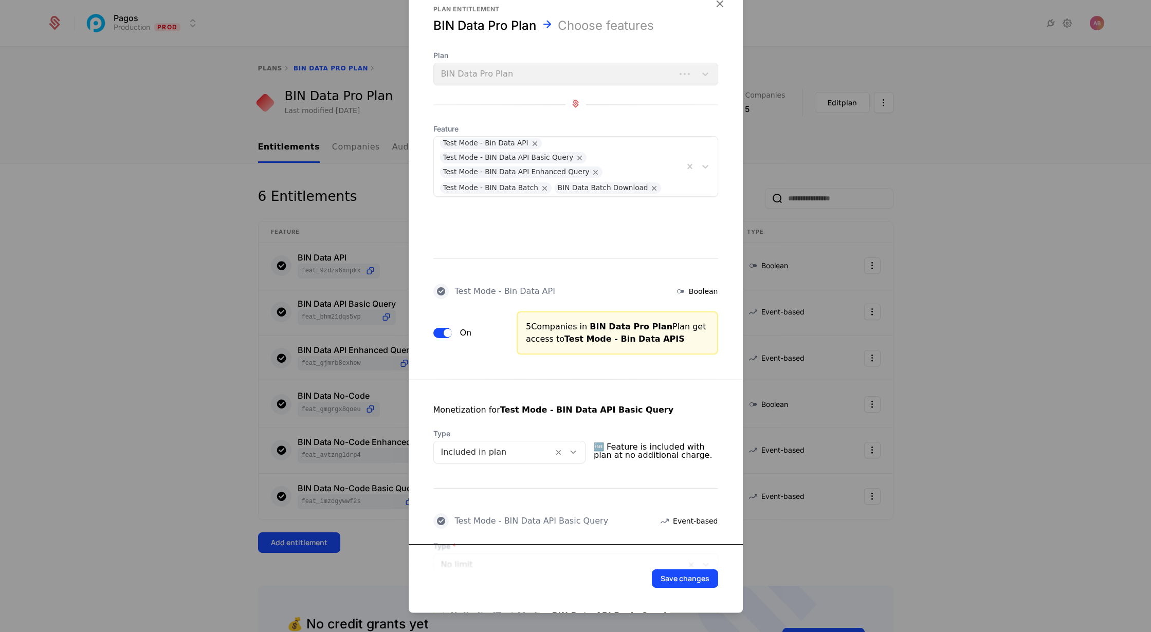
click at [693, 580] on button "Save changes" at bounding box center [685, 579] width 66 height 19
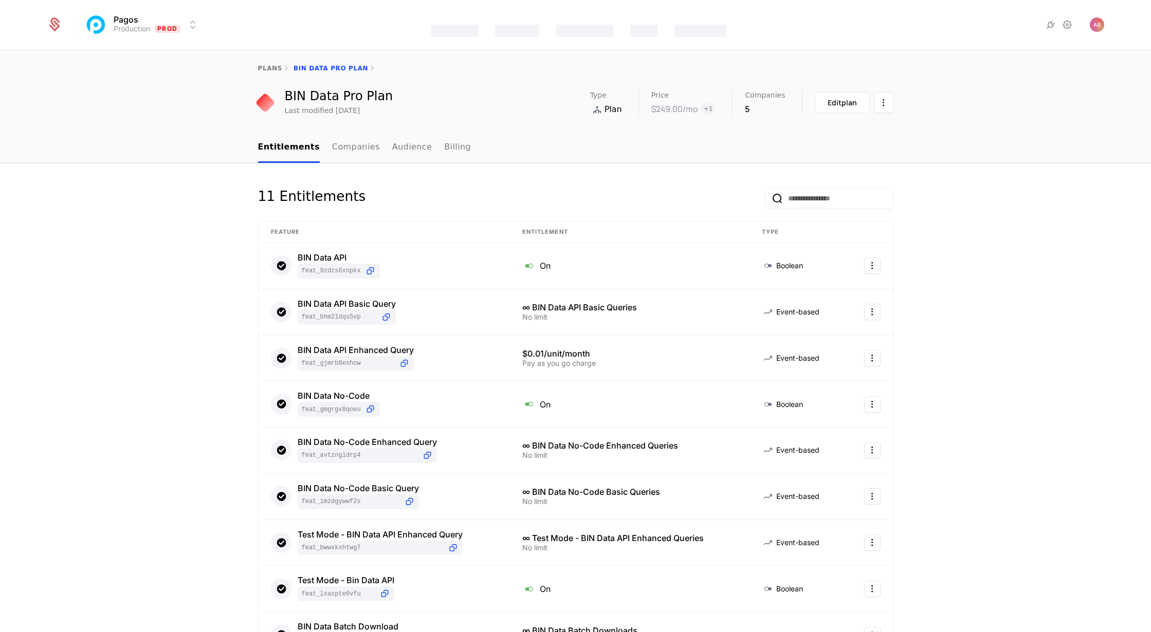
click at [267, 65] on link "plans" at bounding box center [270, 68] width 24 height 7
select select "***"
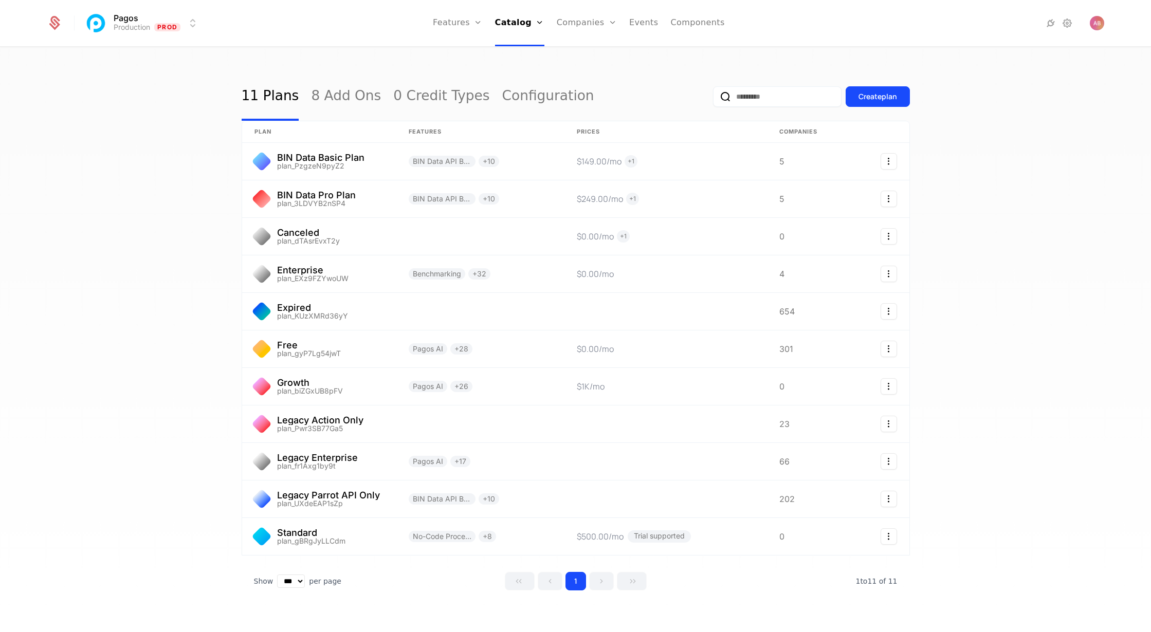
click at [521, 69] on link "Add Ons" at bounding box center [533, 67] width 53 height 8
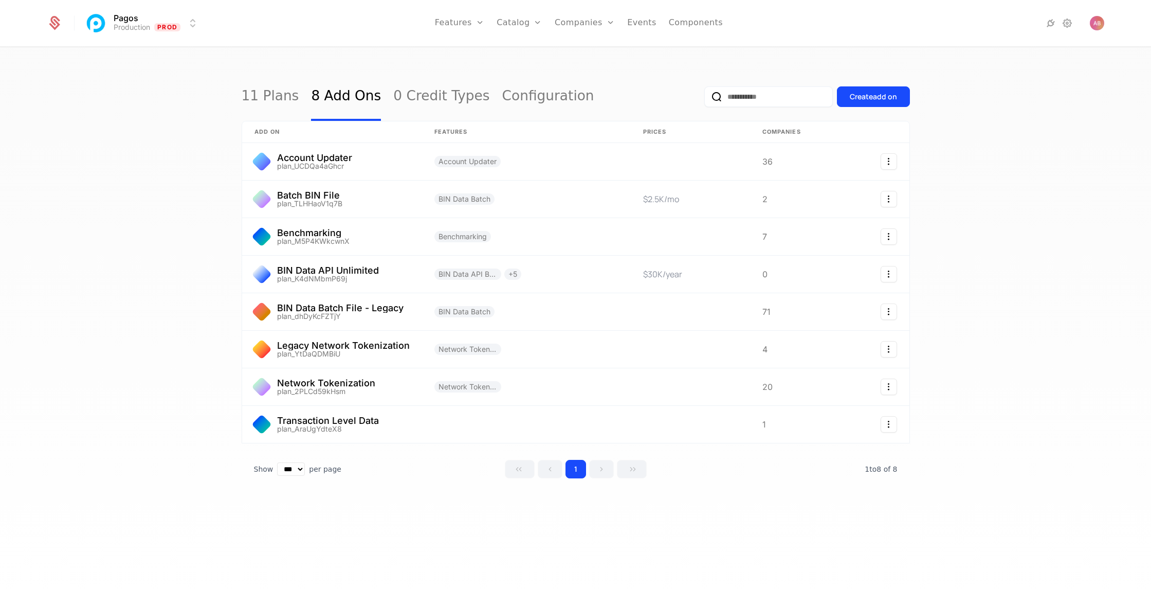
click at [262, 96] on link "11 Plans" at bounding box center [271, 96] width 58 height 48
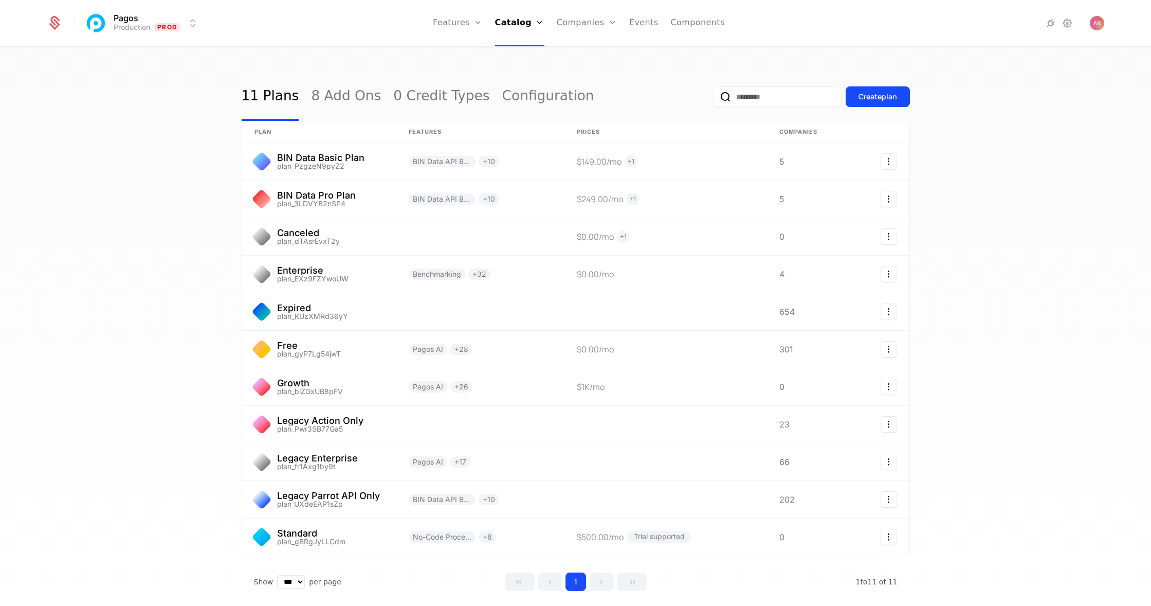
click at [318, 97] on link "8 Add Ons" at bounding box center [346, 96] width 70 height 48
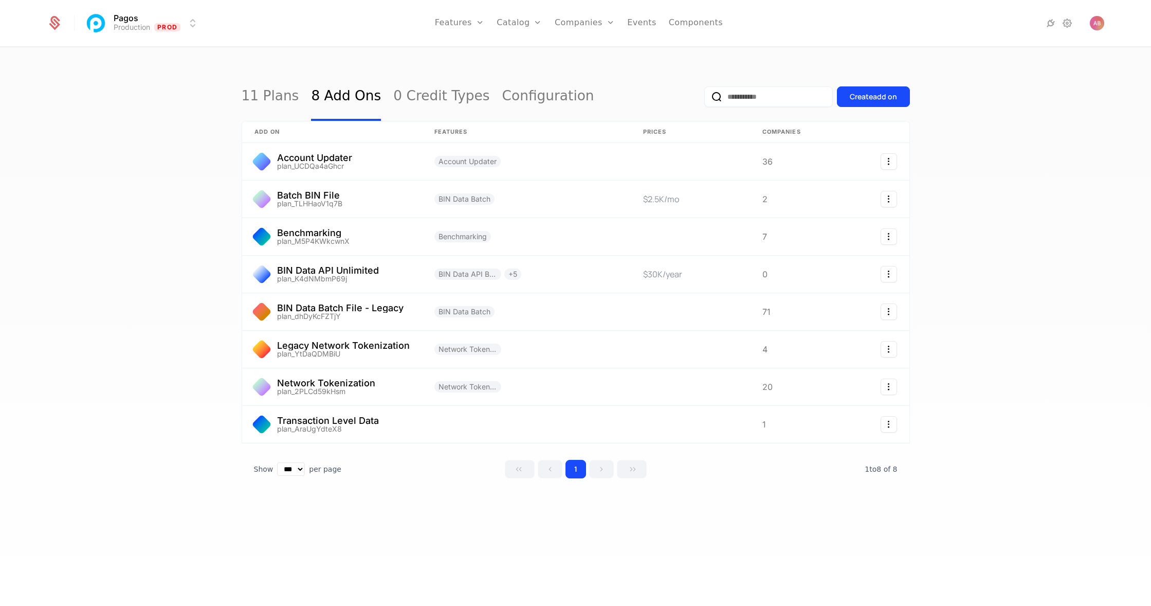
click at [859, 95] on div "Create add on" at bounding box center [873, 97] width 47 height 10
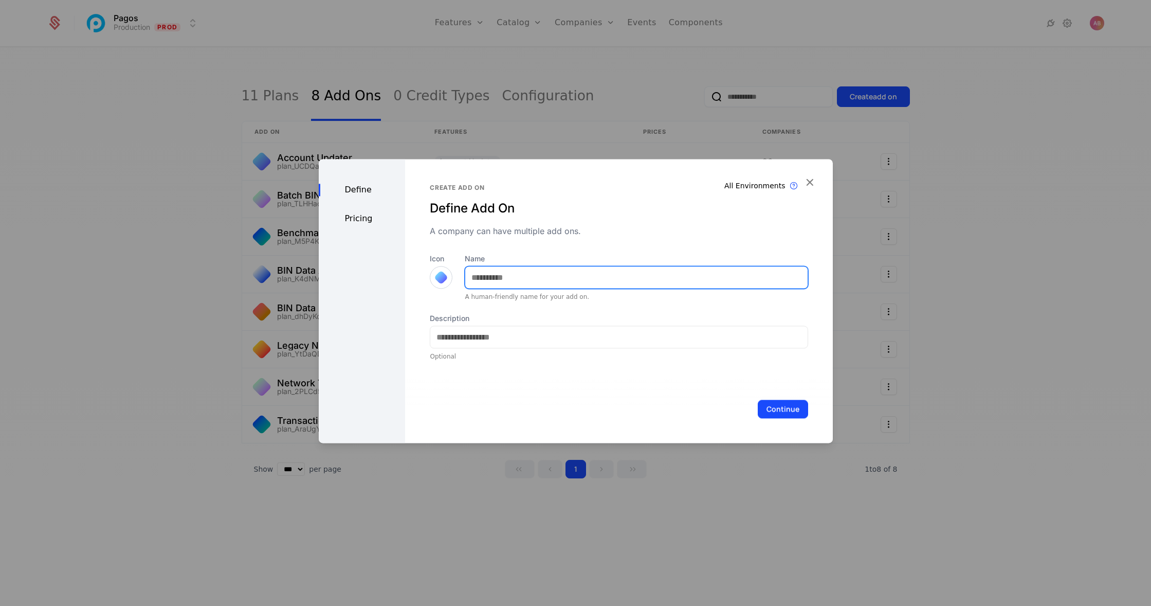
click at [494, 280] on input "Name" at bounding box center [636, 277] width 342 height 22
type input "**********"
click at [360, 219] on div "Pricing" at bounding box center [362, 218] width 87 height 12
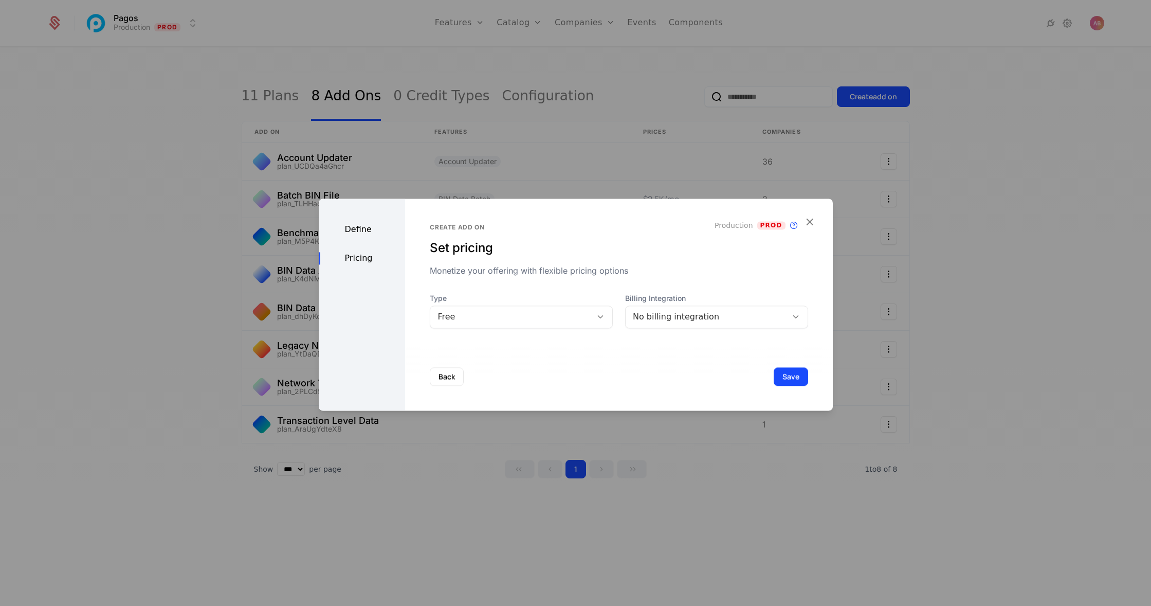
click at [494, 326] on div "Free" at bounding box center [521, 316] width 183 height 23
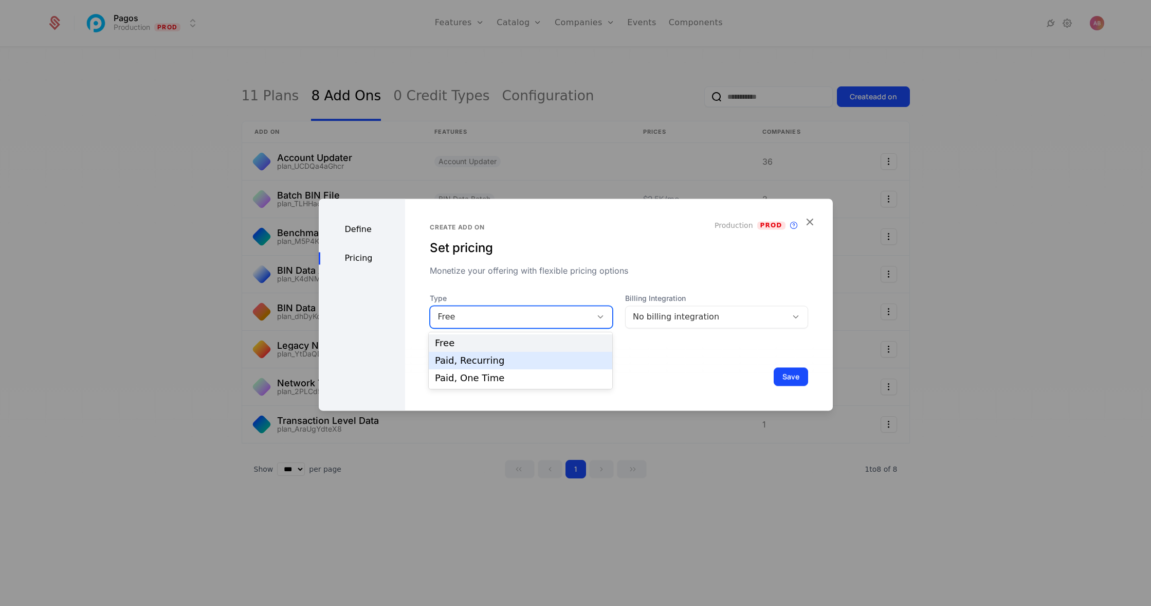
click at [490, 359] on div "Paid, Recurring" at bounding box center [520, 360] width 171 height 9
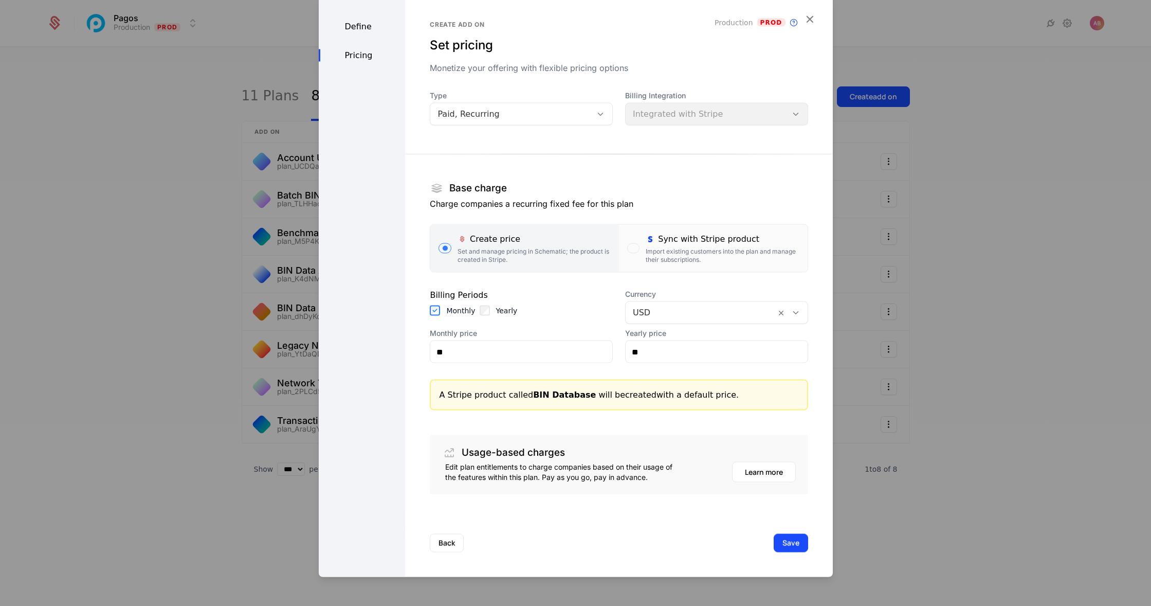
click at [793, 545] on button "Save" at bounding box center [791, 543] width 34 height 19
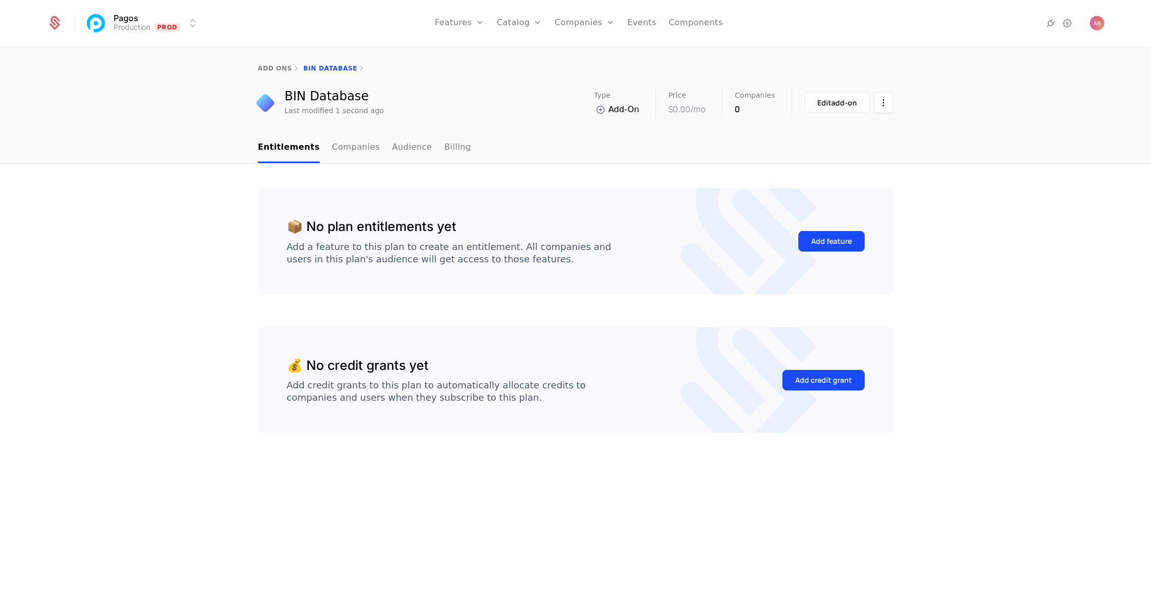
click at [831, 242] on div "Add feature" at bounding box center [831, 241] width 41 height 10
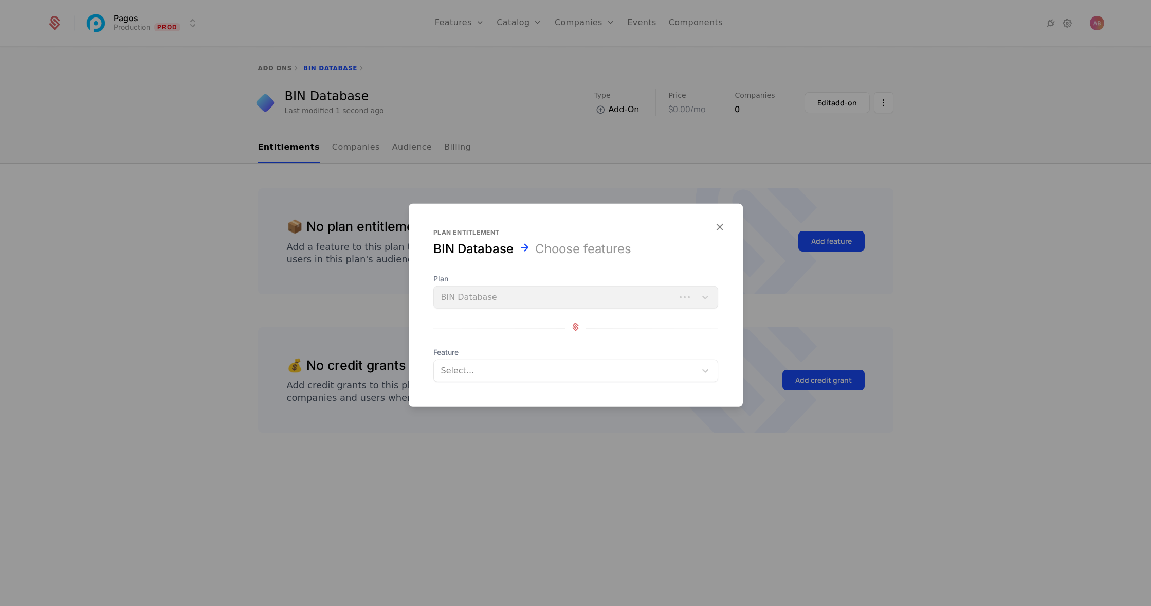
click at [595, 373] on div at bounding box center [565, 371] width 250 height 14
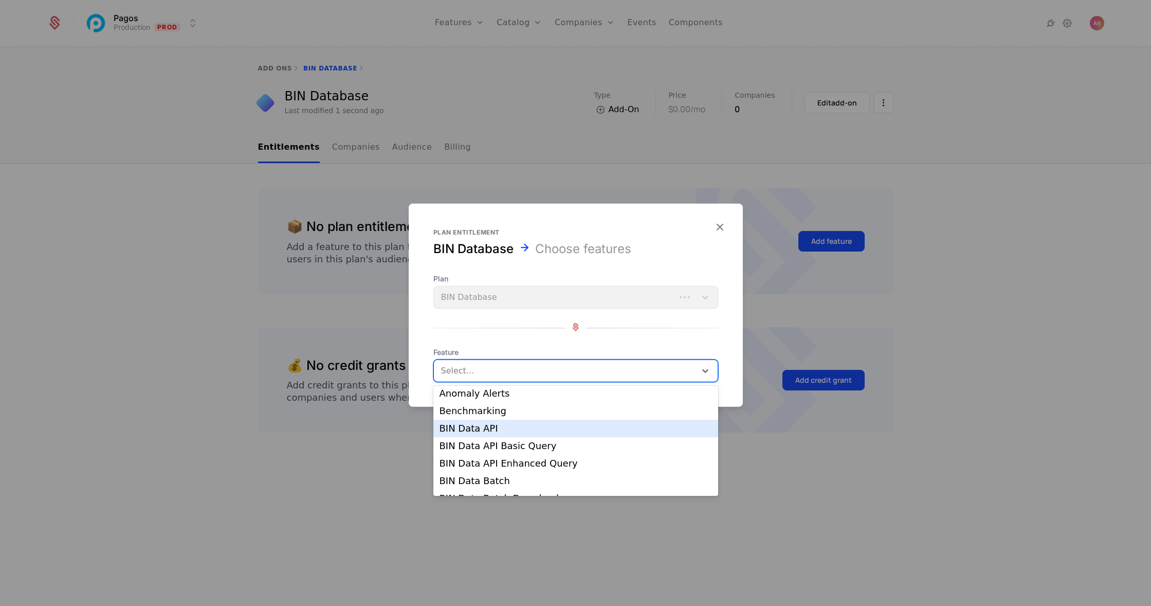
scroll to position [130, 0]
click at [470, 424] on div "BIN Data API" at bounding box center [576, 423] width 273 height 9
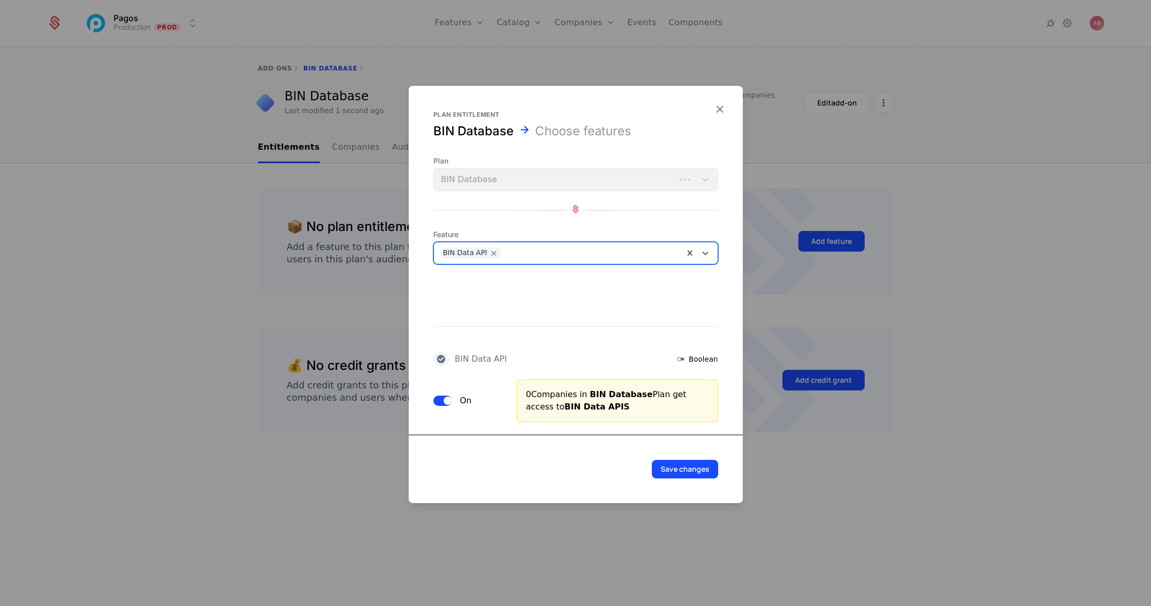
click at [689, 472] on button "Save changes" at bounding box center [685, 469] width 66 height 19
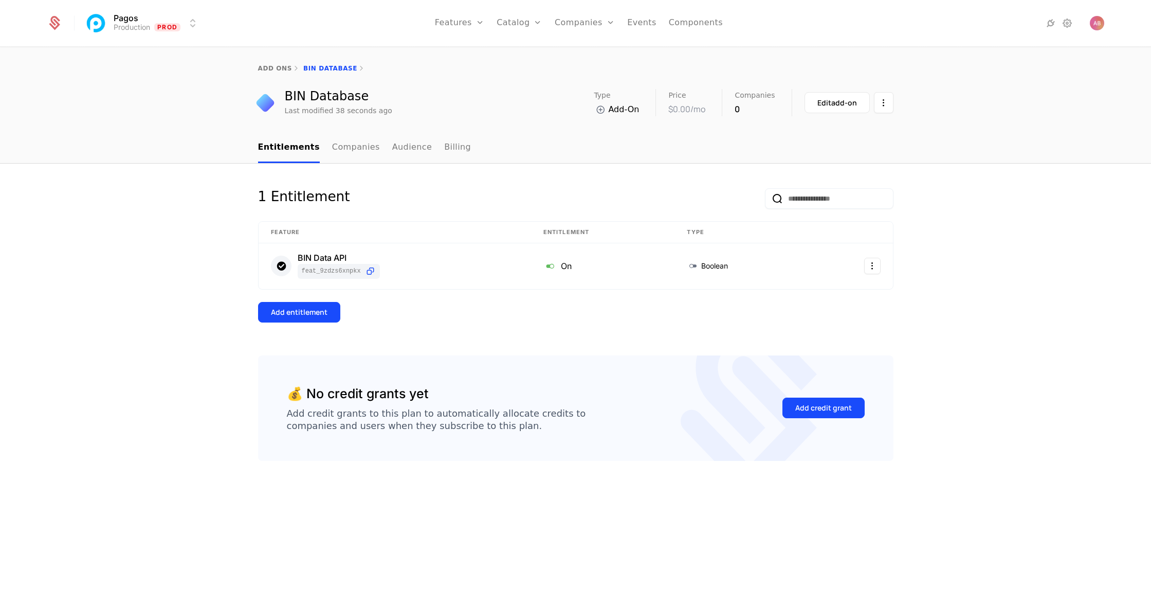
click at [283, 320] on button "Add entitlement" at bounding box center [299, 312] width 82 height 21
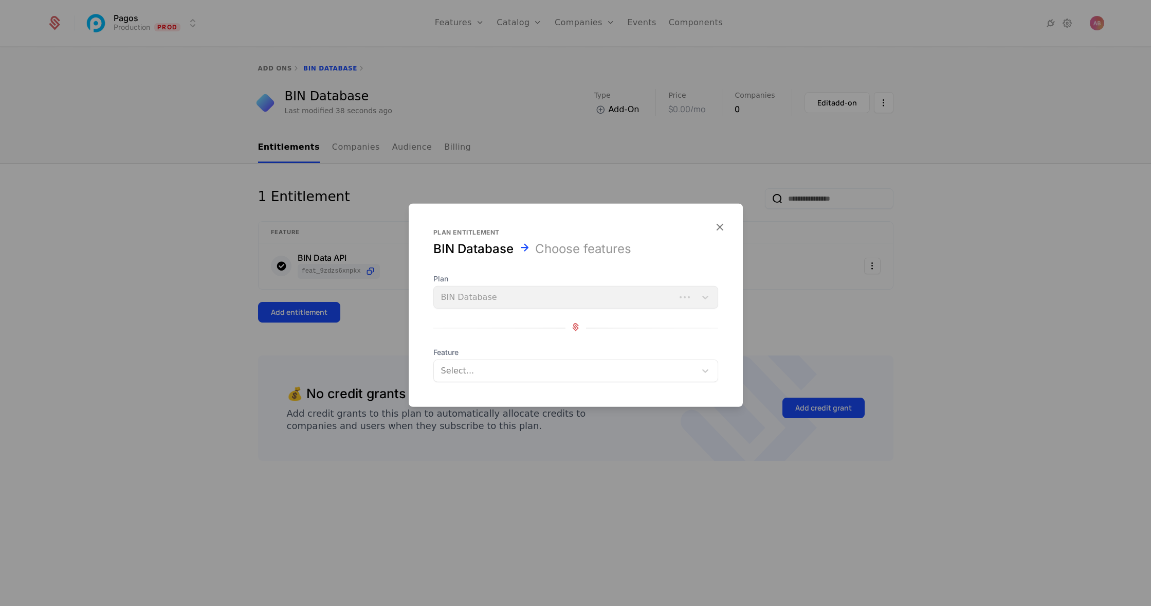
click at [481, 366] on div at bounding box center [565, 371] width 250 height 14
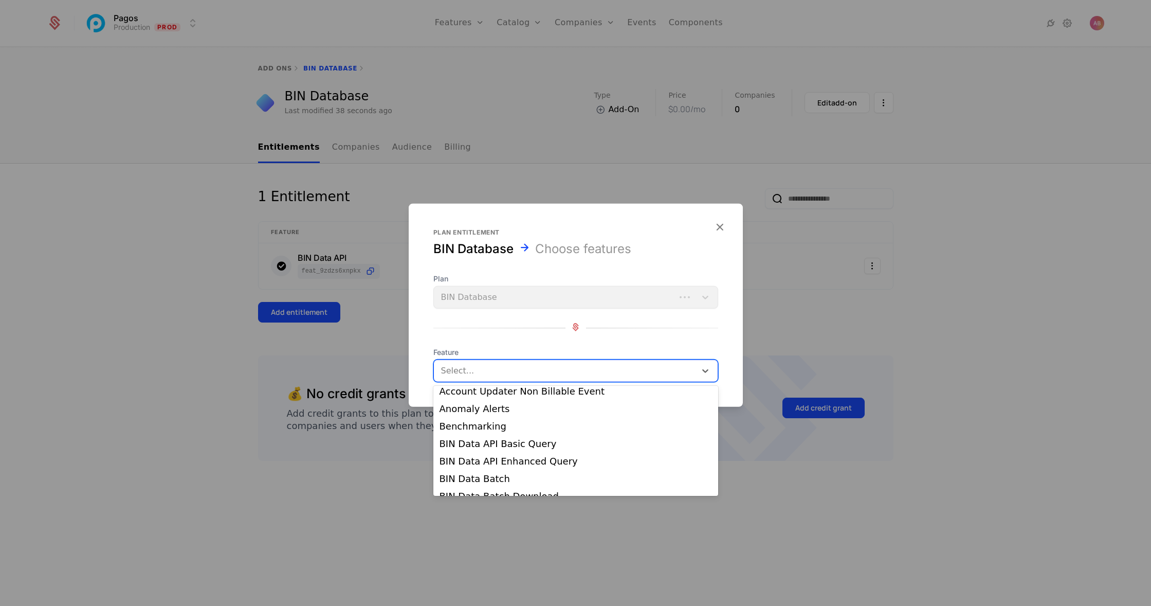
scroll to position [116, 0]
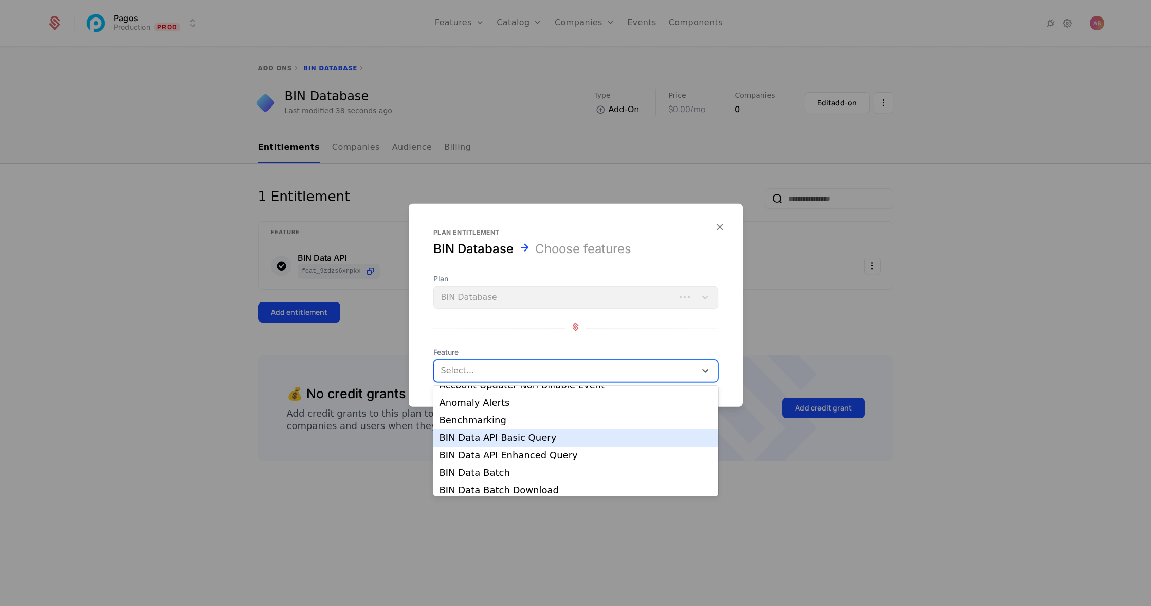
click at [514, 442] on div "BIN Data API Basic Query" at bounding box center [576, 437] width 273 height 9
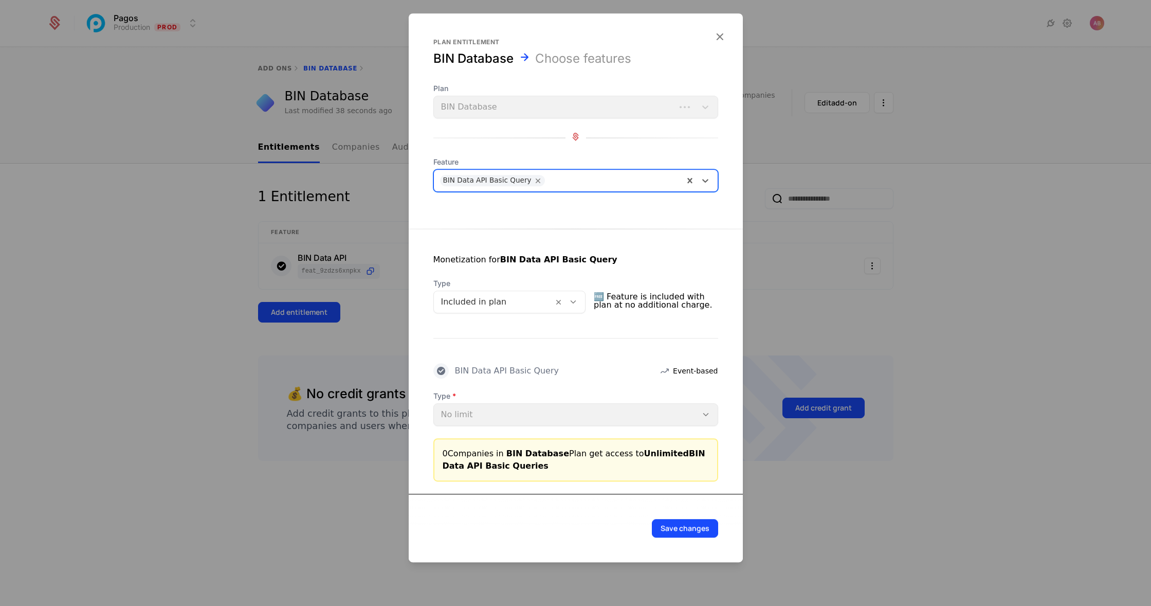
click at [578, 303] on icon at bounding box center [573, 301] width 9 height 9
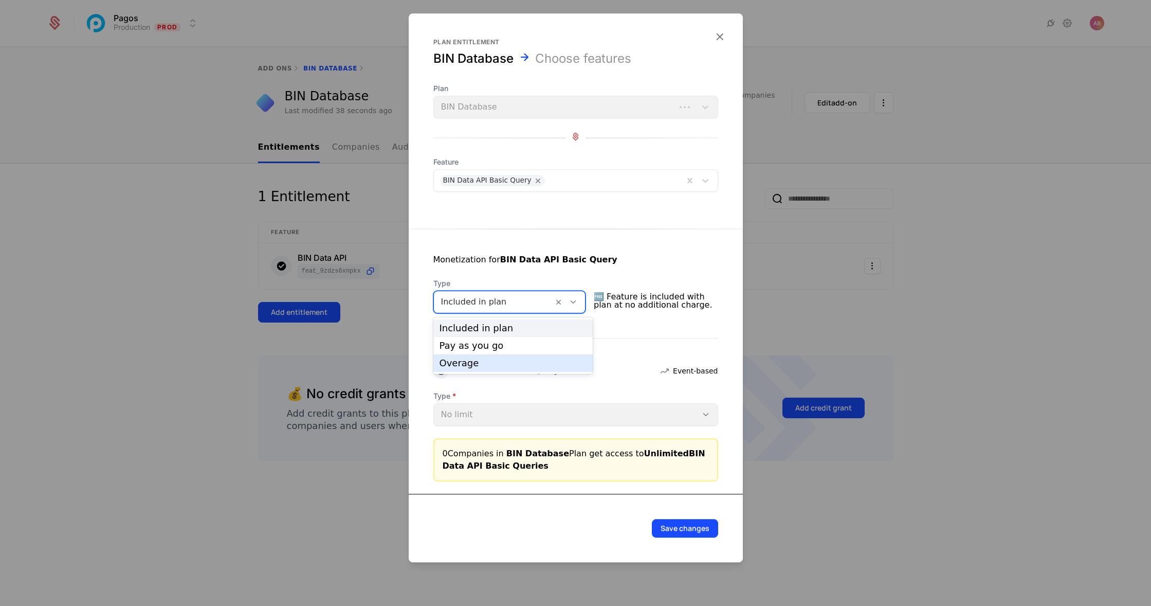
click at [532, 358] on div "Overage" at bounding box center [514, 362] width 148 height 9
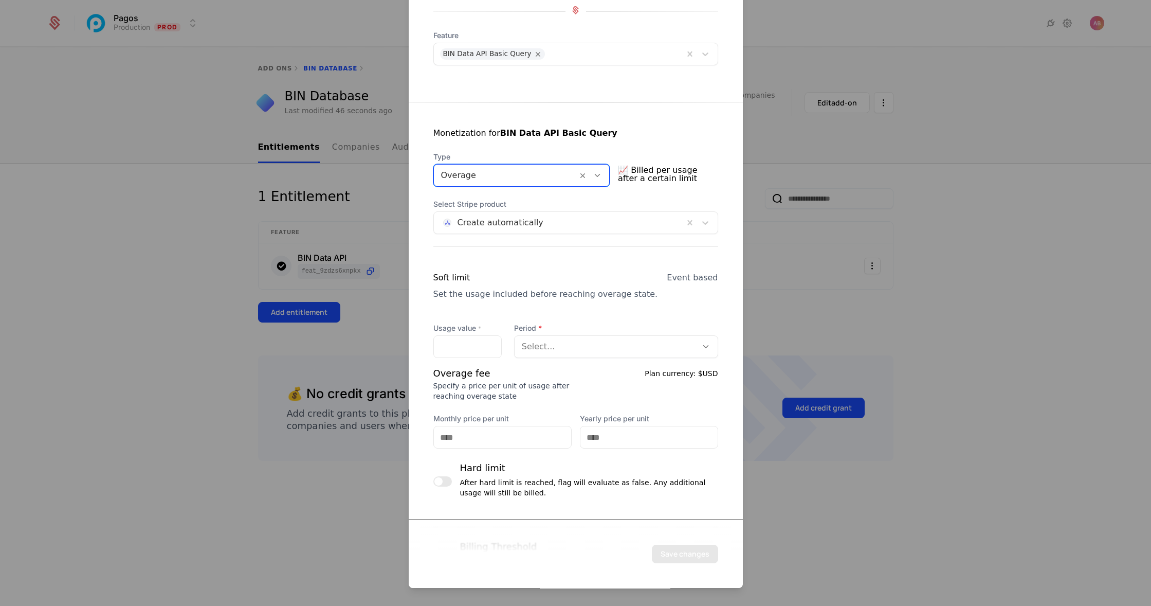
scroll to position [96, 0]
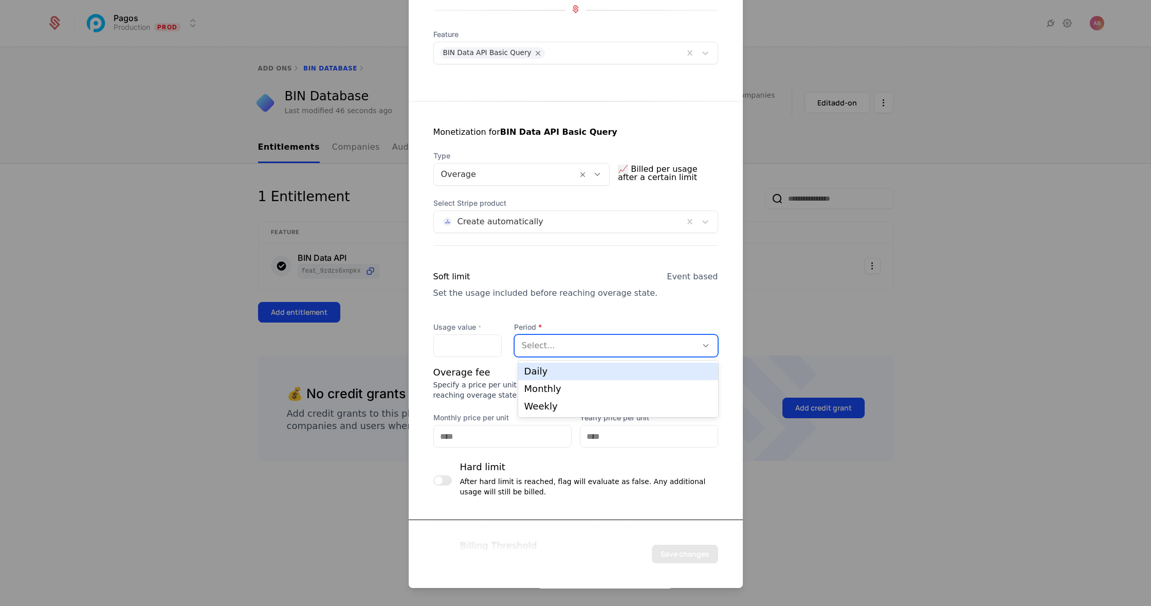
click at [569, 346] on div at bounding box center [606, 345] width 168 height 14
click at [568, 342] on div at bounding box center [606, 345] width 168 height 14
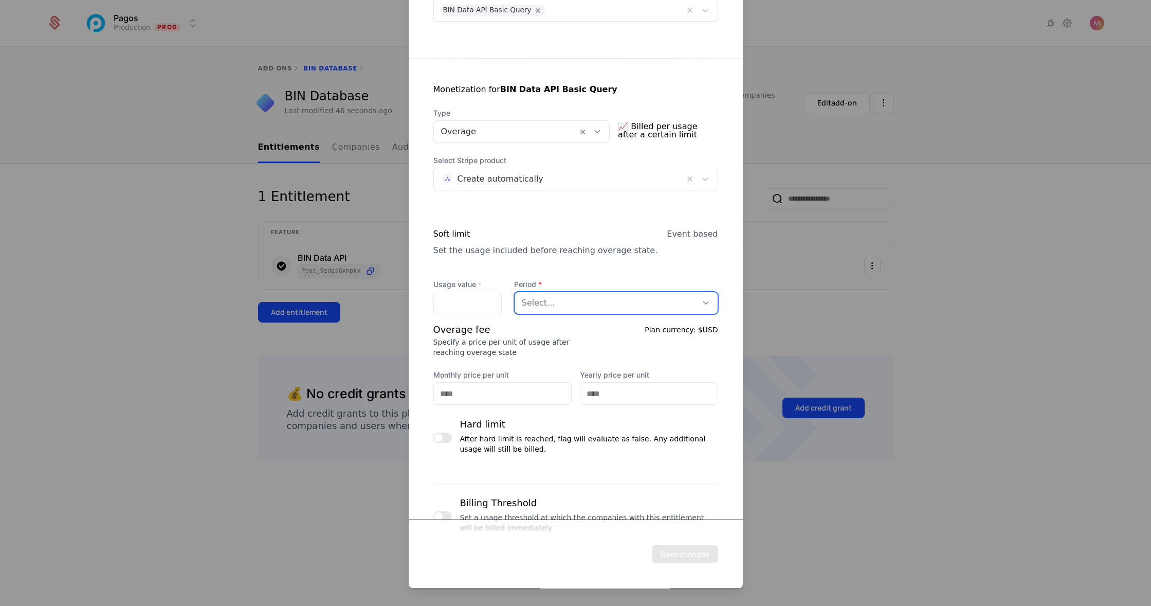
scroll to position [140, 0]
click at [450, 304] on input "Usage value *" at bounding box center [467, 302] width 67 height 22
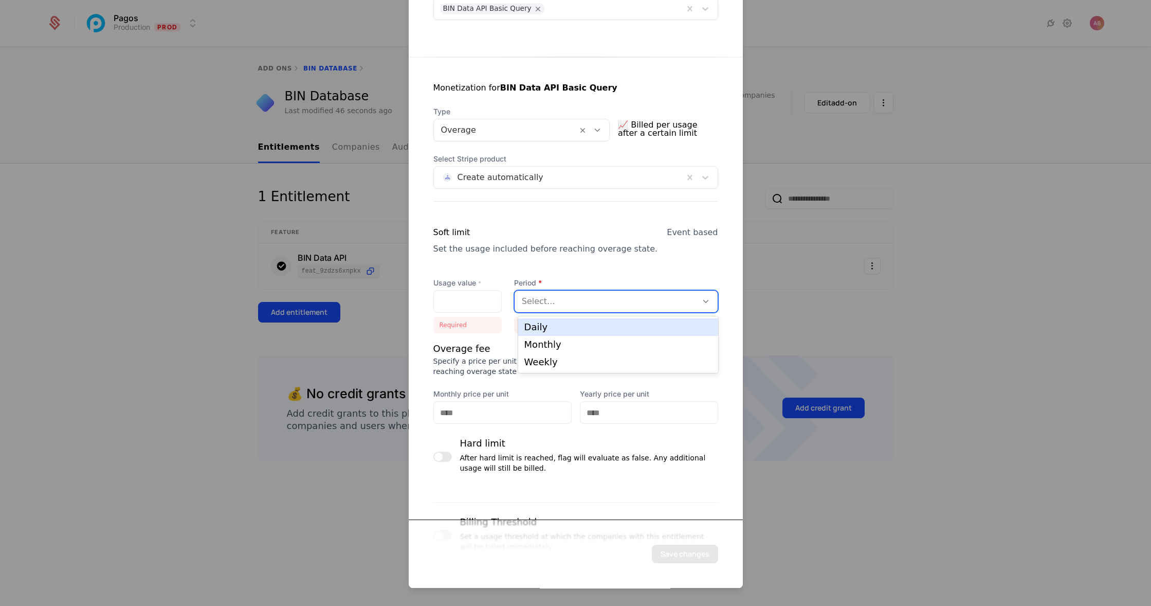
click at [532, 304] on div at bounding box center [606, 301] width 168 height 14
click at [558, 343] on div "Monthly" at bounding box center [618, 344] width 188 height 9
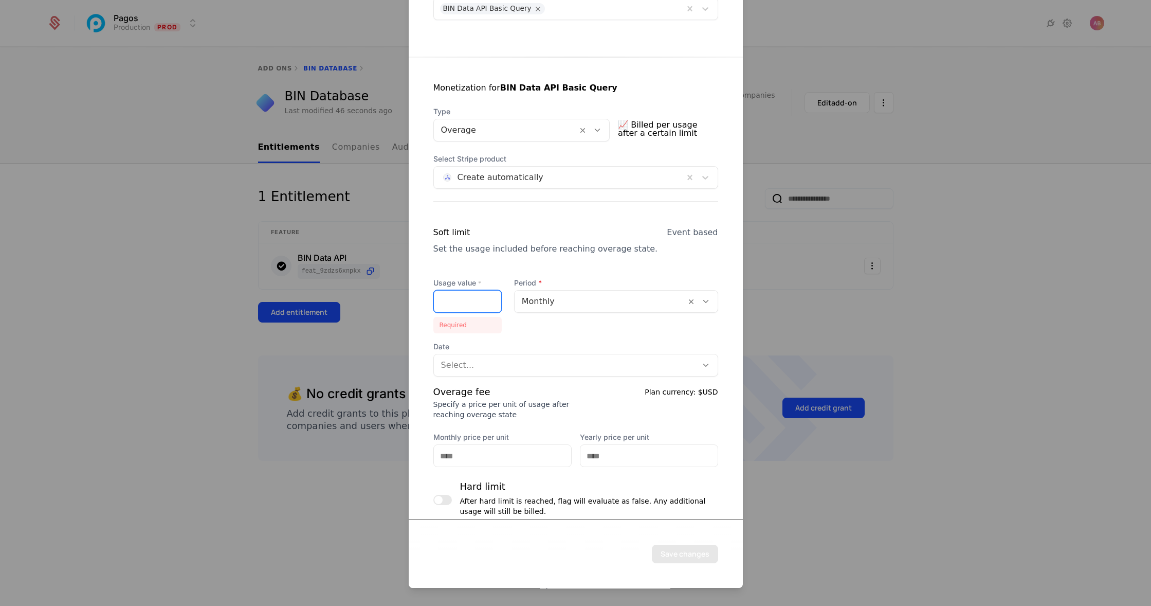
click at [451, 302] on input "Usage value *" at bounding box center [467, 302] width 67 height 22
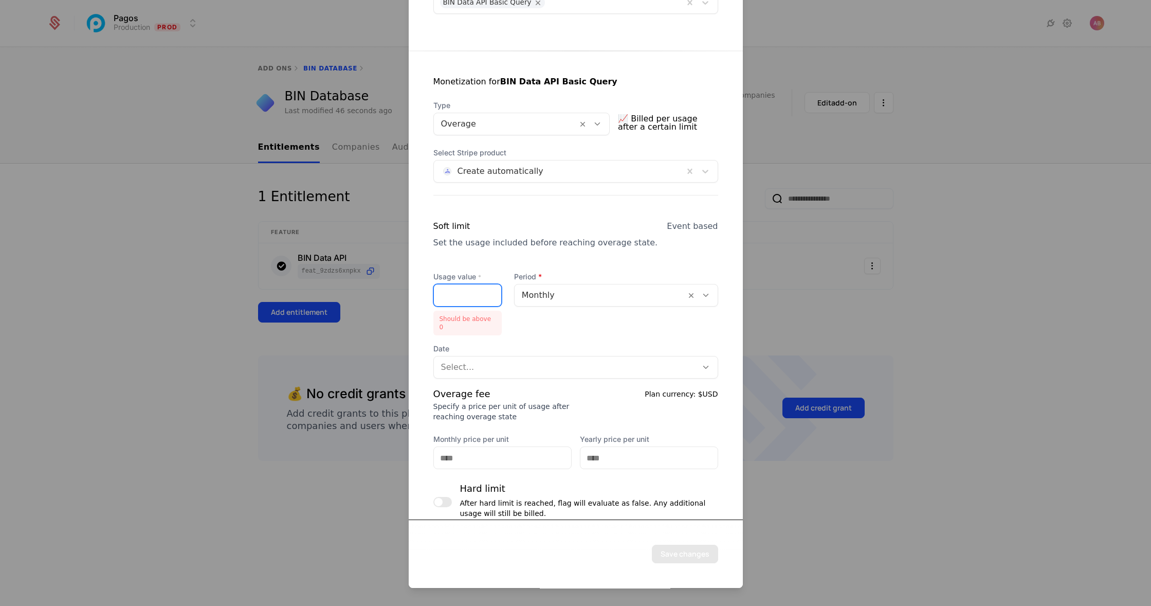
scroll to position [150, 0]
type input "**"
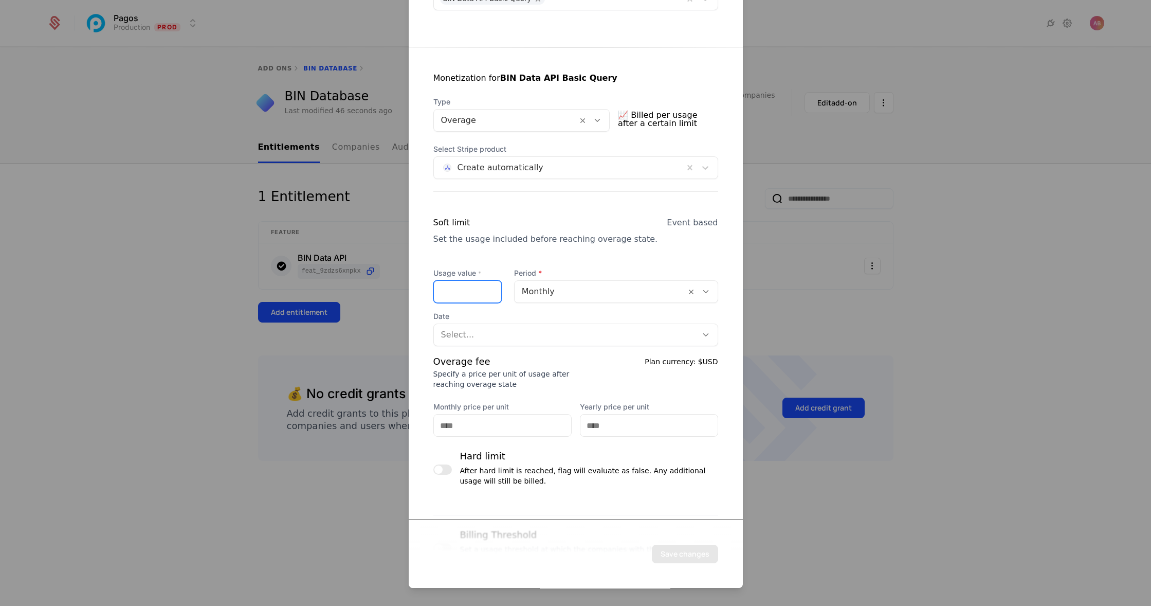
type input "***"
click at [507, 331] on div at bounding box center [565, 335] width 249 height 14
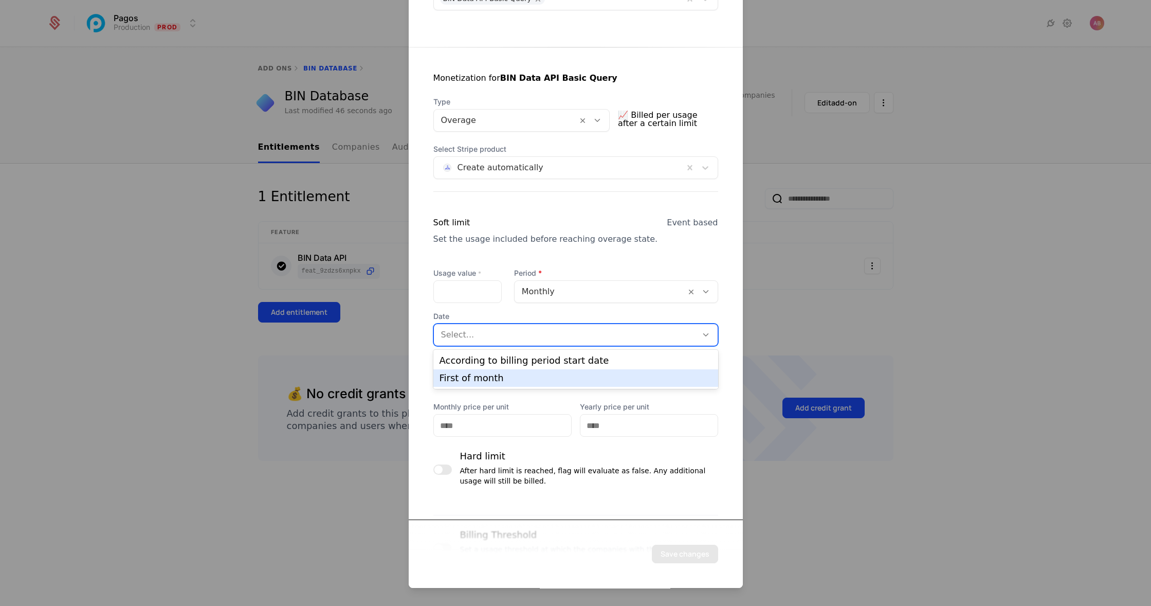
click at [500, 374] on div "First of month" at bounding box center [576, 377] width 273 height 9
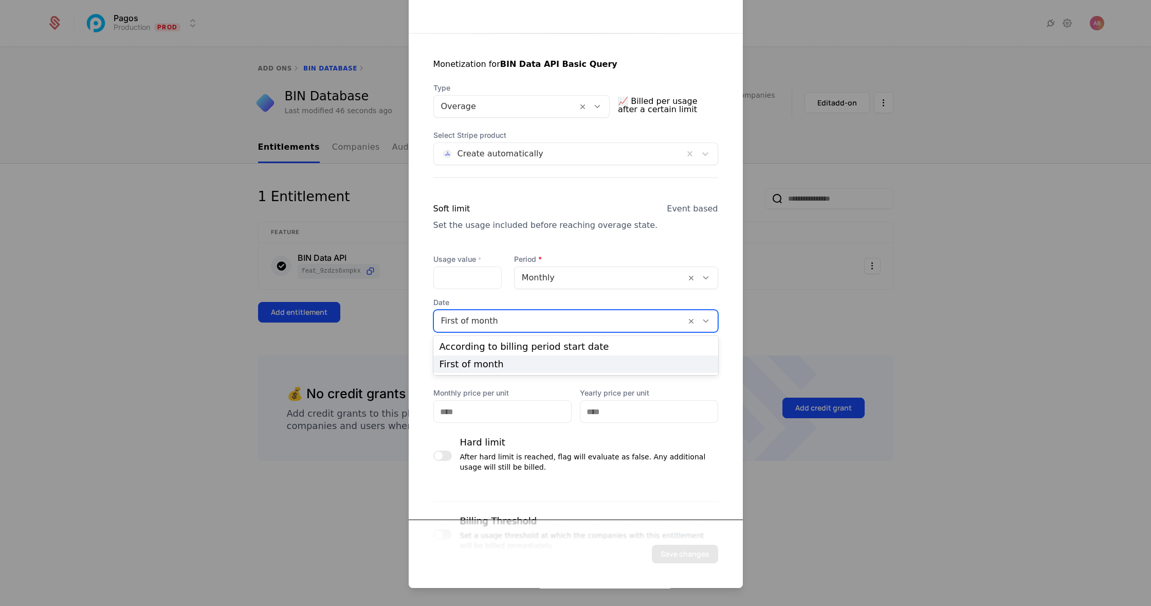
click at [530, 321] on div at bounding box center [560, 321] width 238 height 14
click at [520, 350] on div "According to billing period start date" at bounding box center [576, 346] width 273 height 9
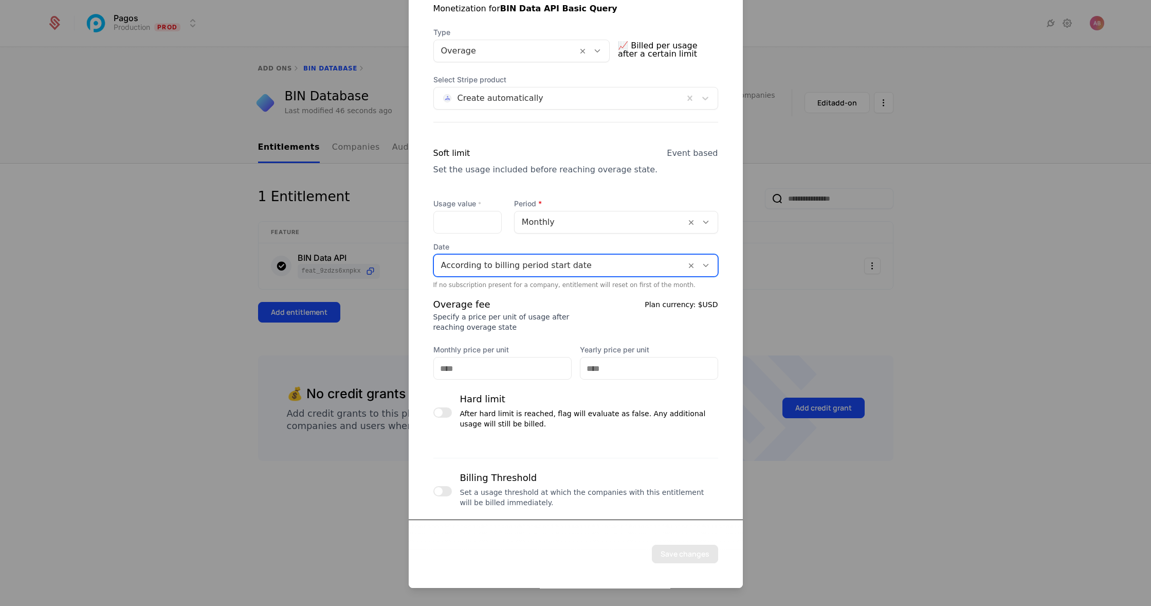
scroll to position [224, 0]
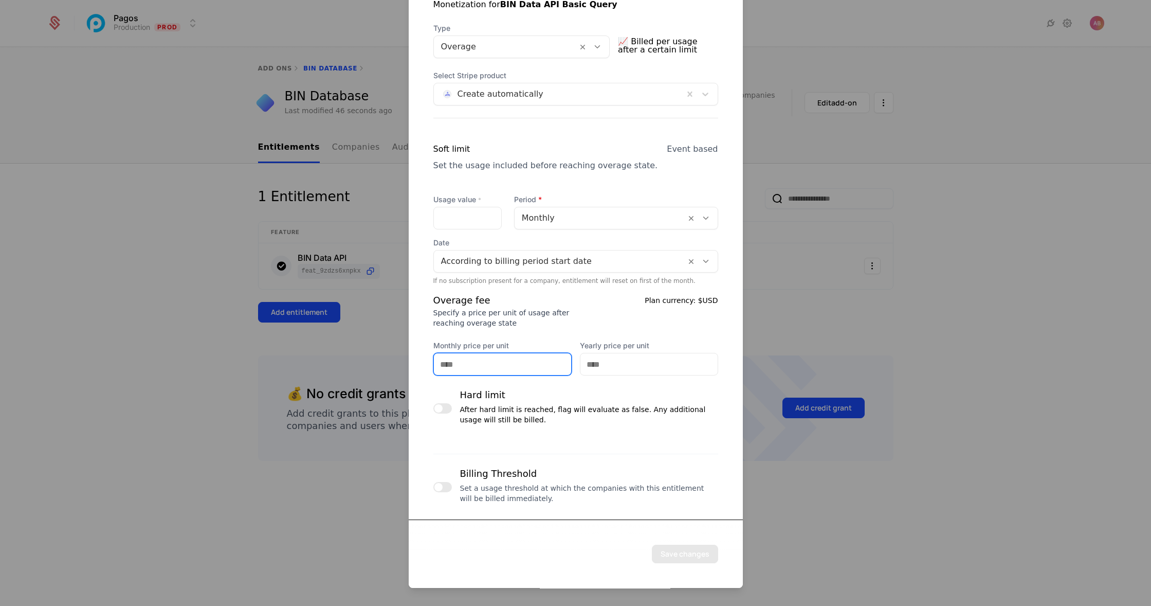
click at [499, 359] on input "Monthly price per unit" at bounding box center [502, 364] width 137 height 22
type input "*****"
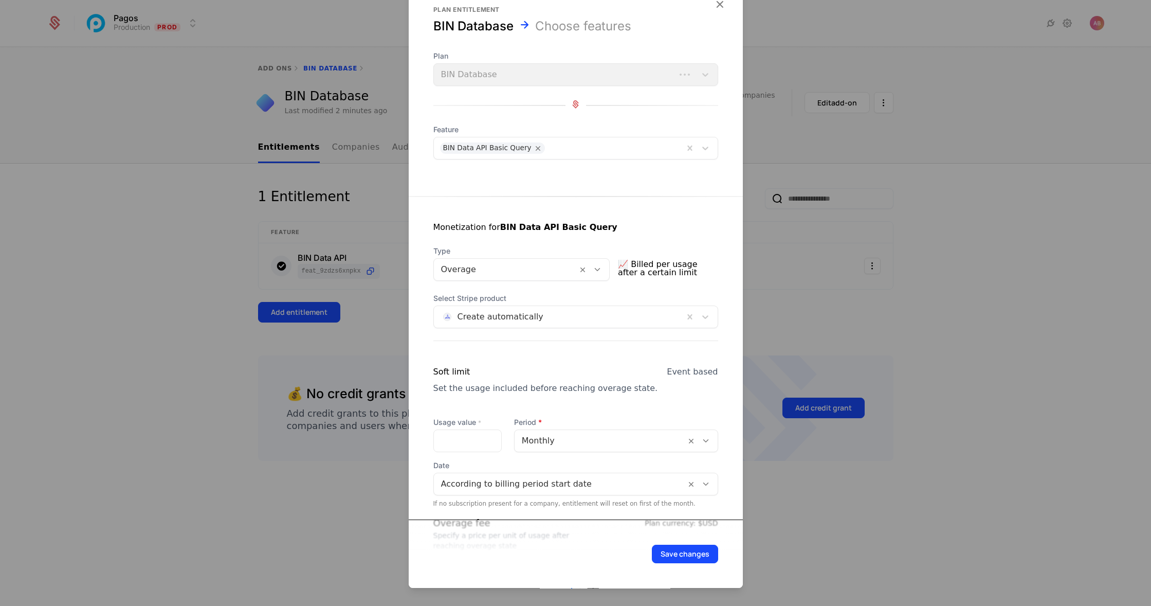
scroll to position [0, 0]
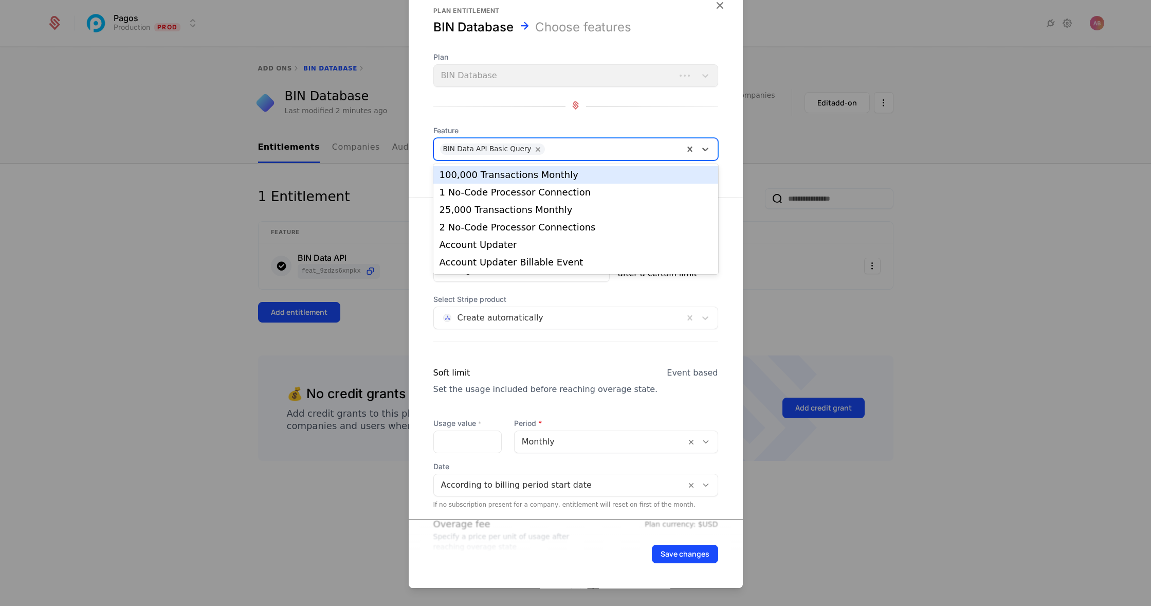
click at [587, 147] on div at bounding box center [613, 149] width 130 height 14
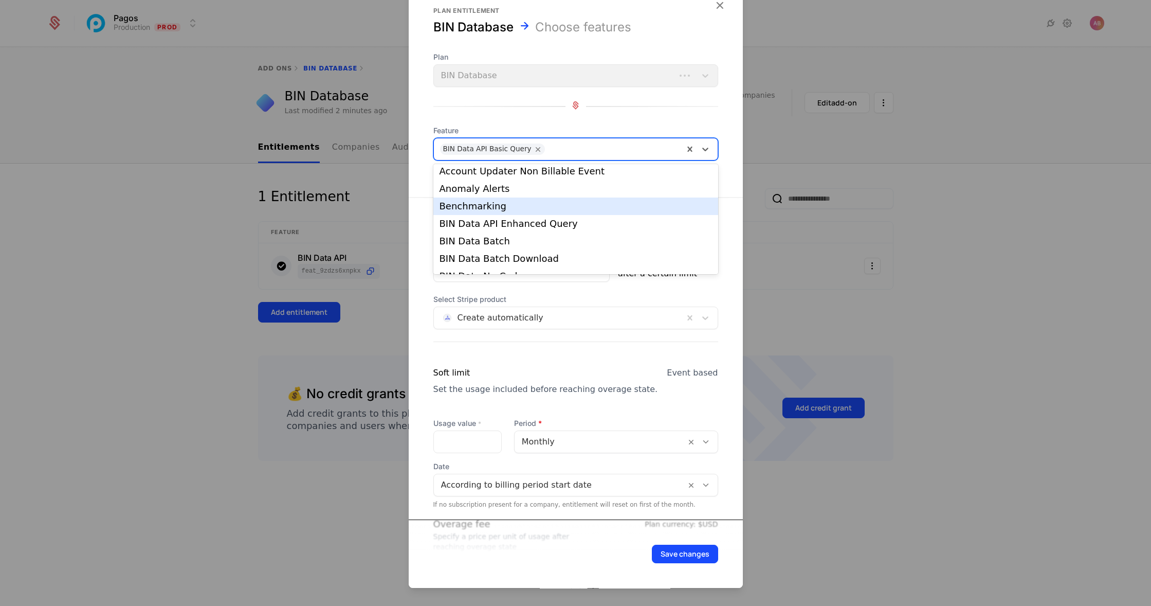
scroll to position [120, 0]
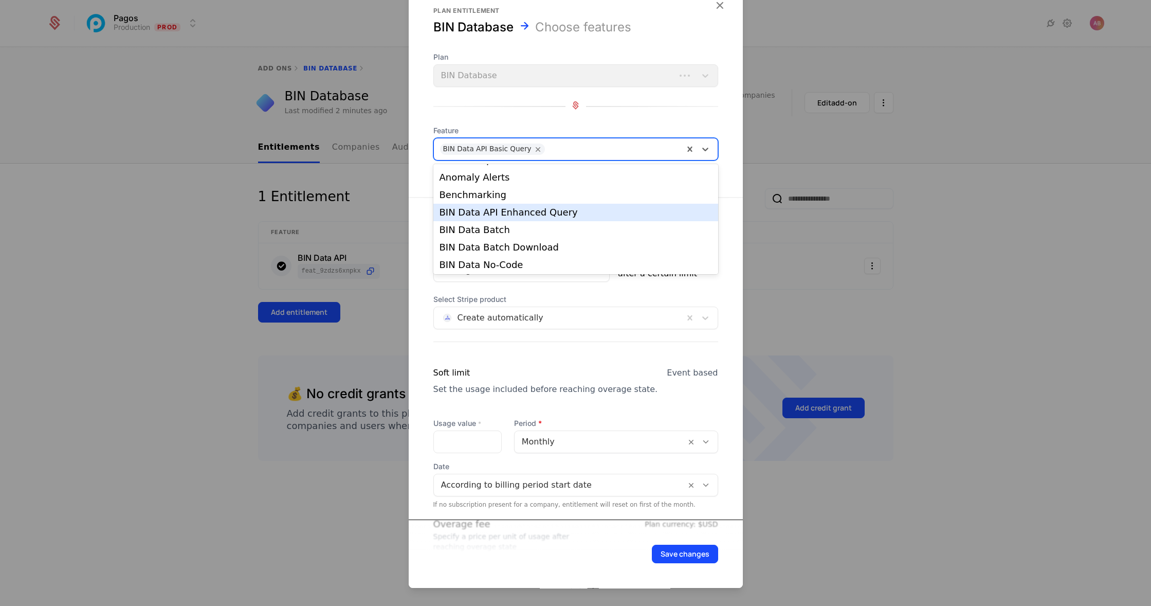
click at [516, 209] on div "BIN Data API Enhanced Query" at bounding box center [576, 212] width 273 height 9
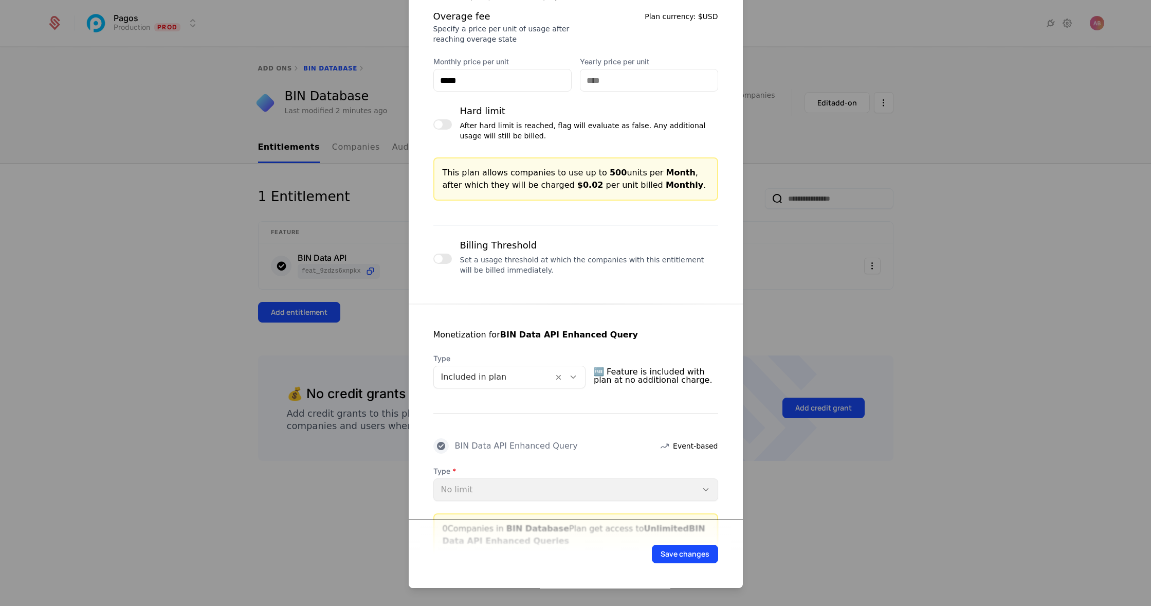
scroll to position [556, 0]
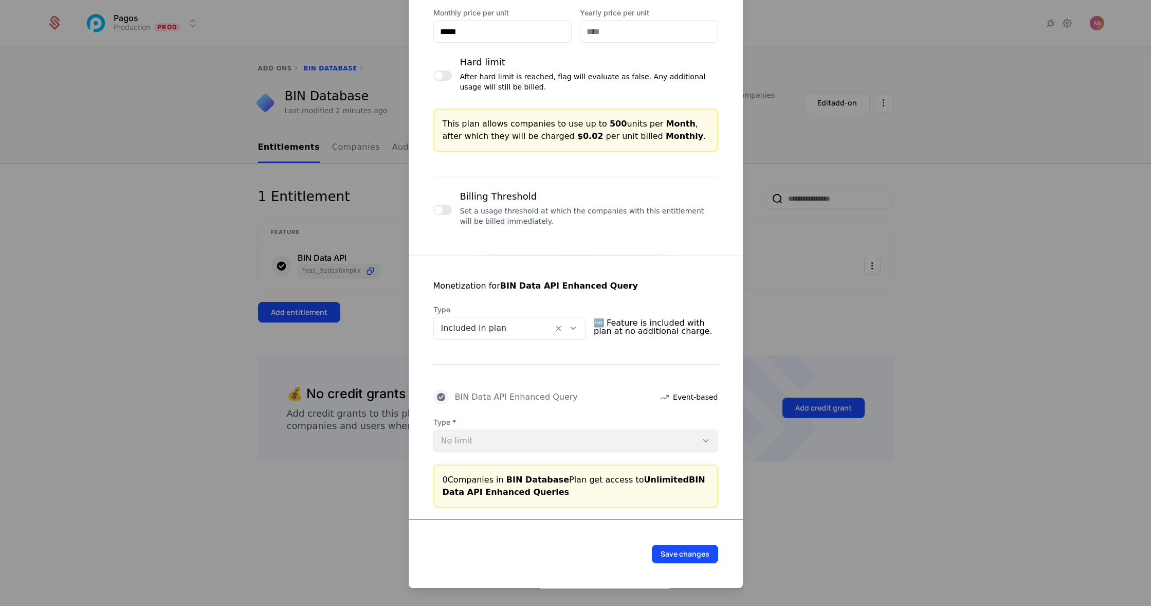
click at [578, 326] on icon at bounding box center [573, 327] width 9 height 9
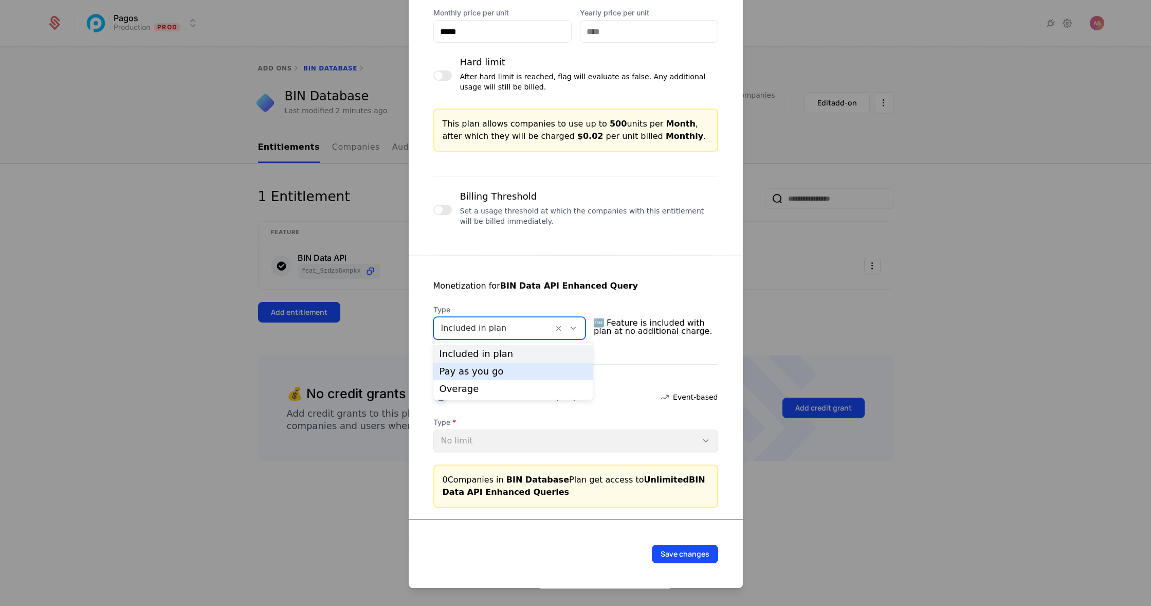
click at [561, 380] on div "Overage" at bounding box center [513, 388] width 160 height 17
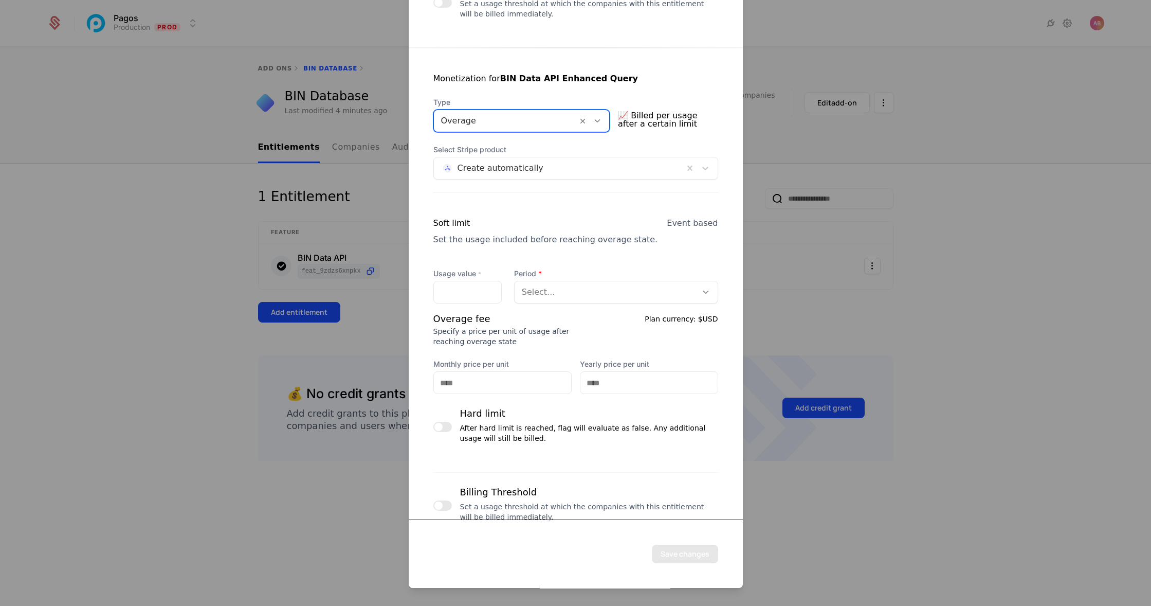
scroll to position [782, 0]
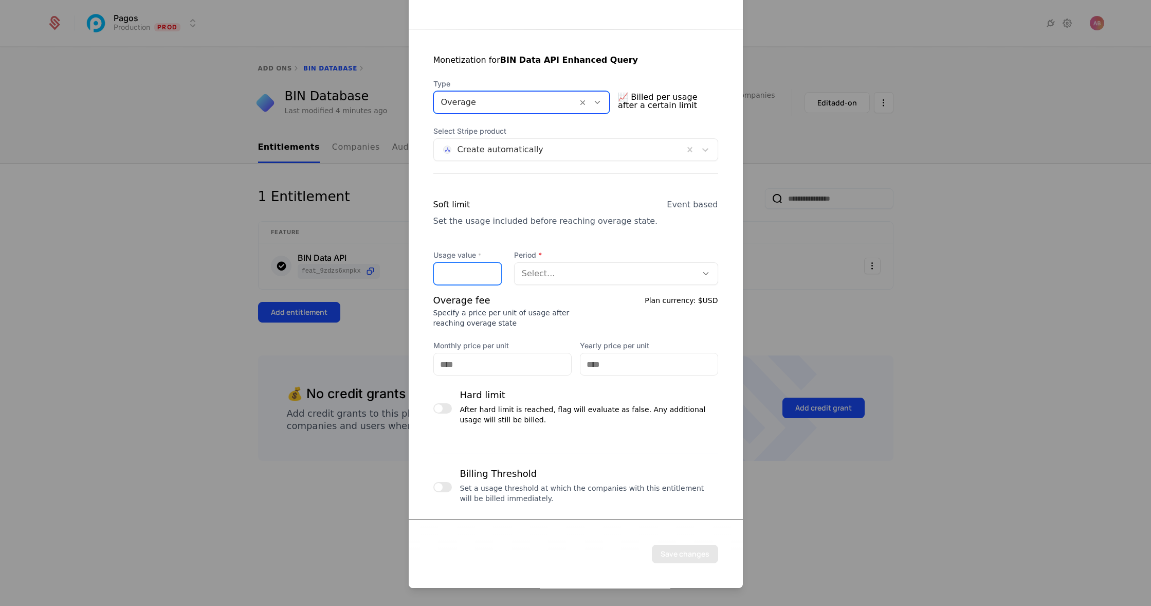
click at [462, 273] on input "Usage value *" at bounding box center [467, 274] width 67 height 22
type input "***"
click at [588, 276] on div at bounding box center [606, 273] width 168 height 14
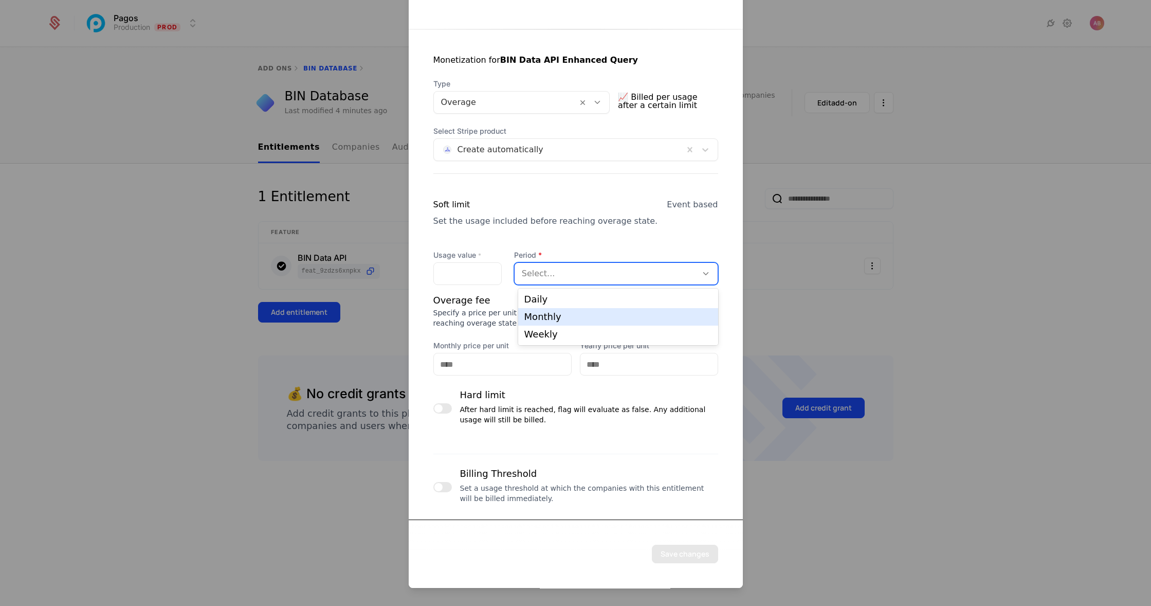
click at [570, 314] on div "Monthly" at bounding box center [618, 316] width 188 height 9
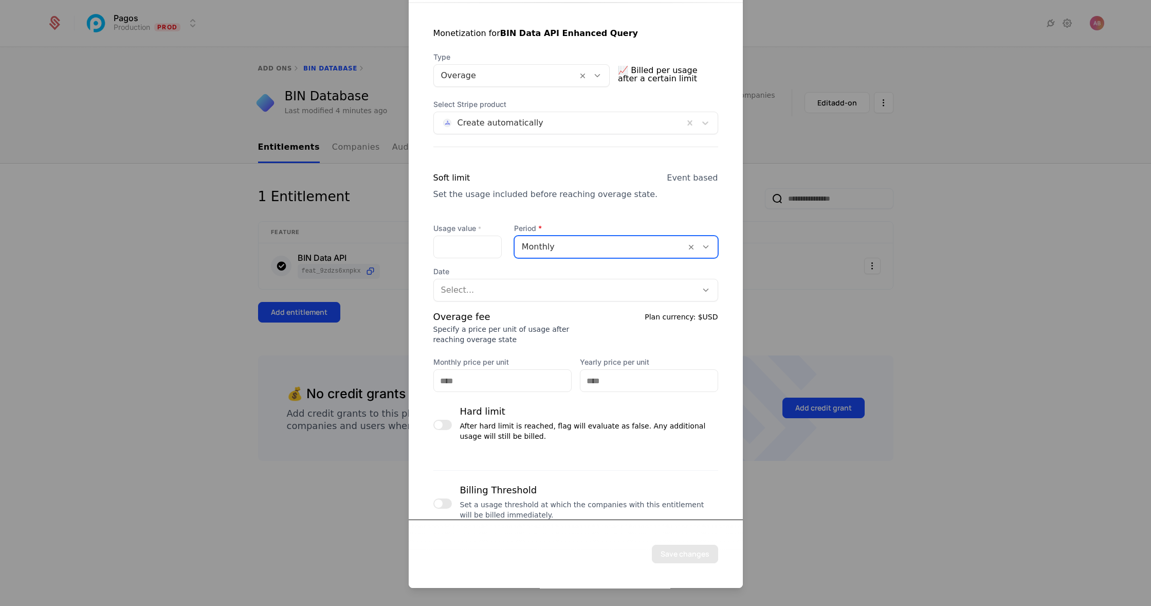
scroll to position [810, 0]
click at [473, 292] on div at bounding box center [565, 289] width 249 height 14
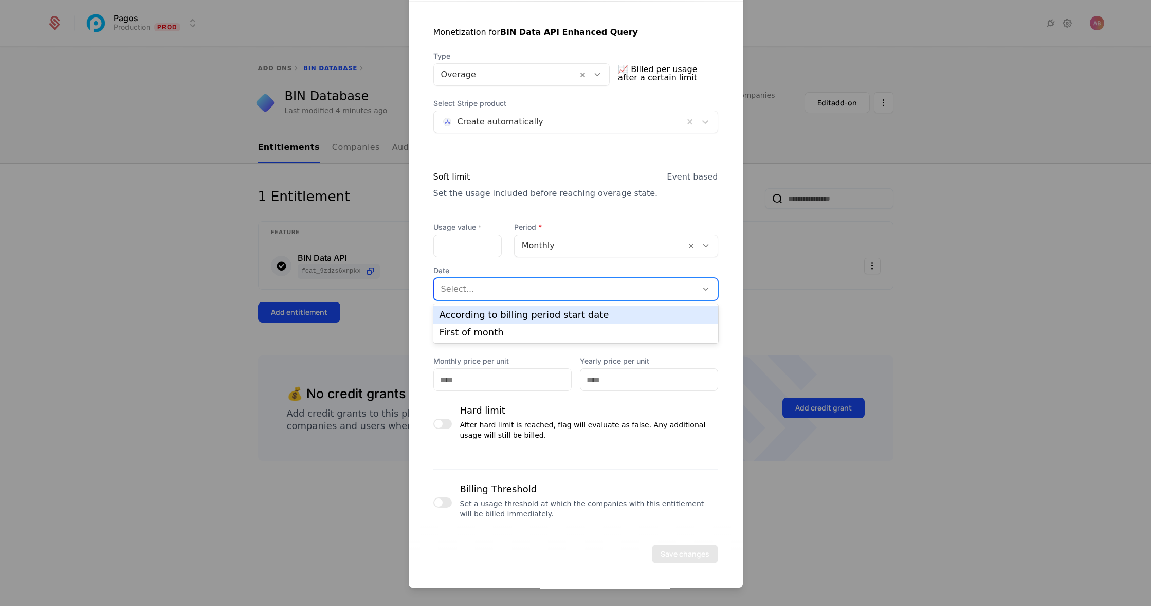
click at [474, 311] on div "According to billing period start date" at bounding box center [576, 314] width 273 height 9
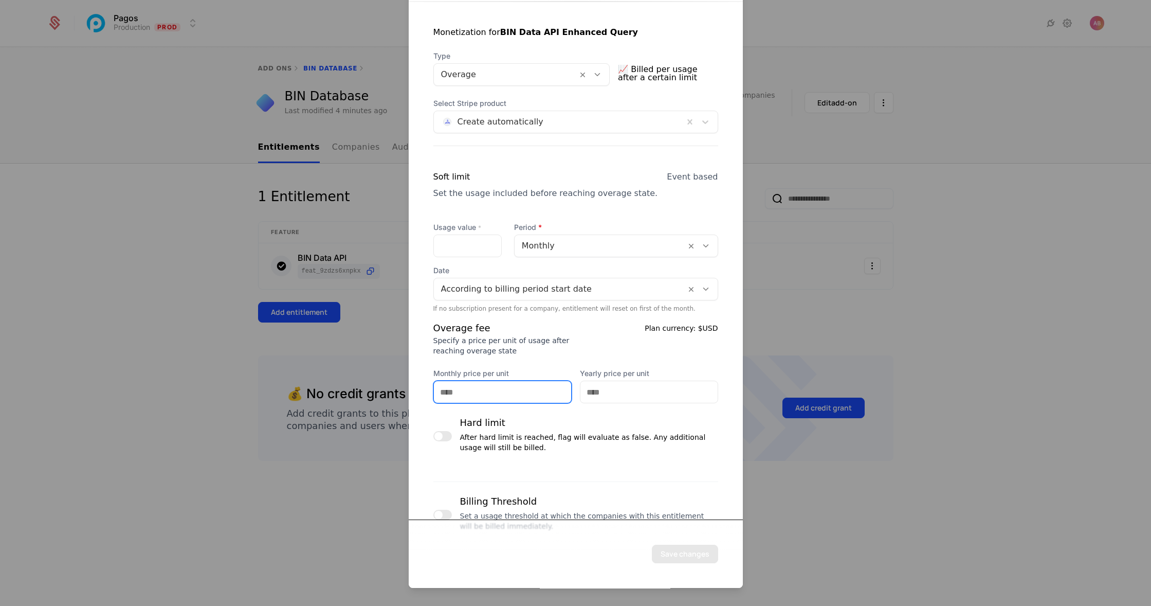
click at [463, 385] on input "Monthly price per unit" at bounding box center [502, 392] width 137 height 22
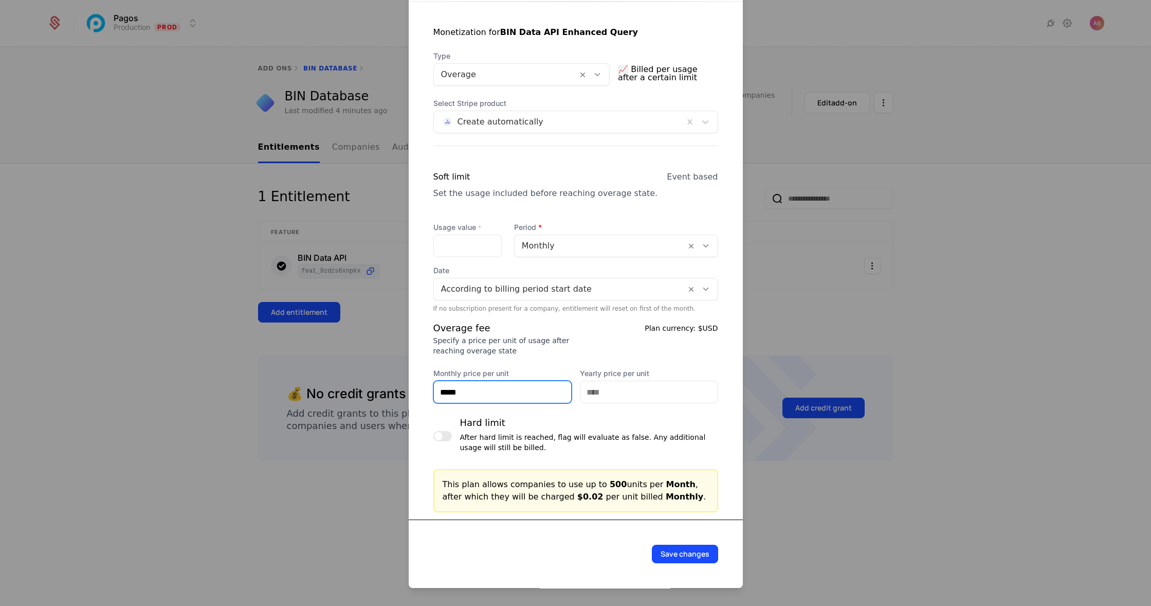
type input "*****"
click at [536, 359] on div "Overage fee Specify a price per unit of usage after reaching overage state Plan…" at bounding box center [575, 362] width 285 height 82
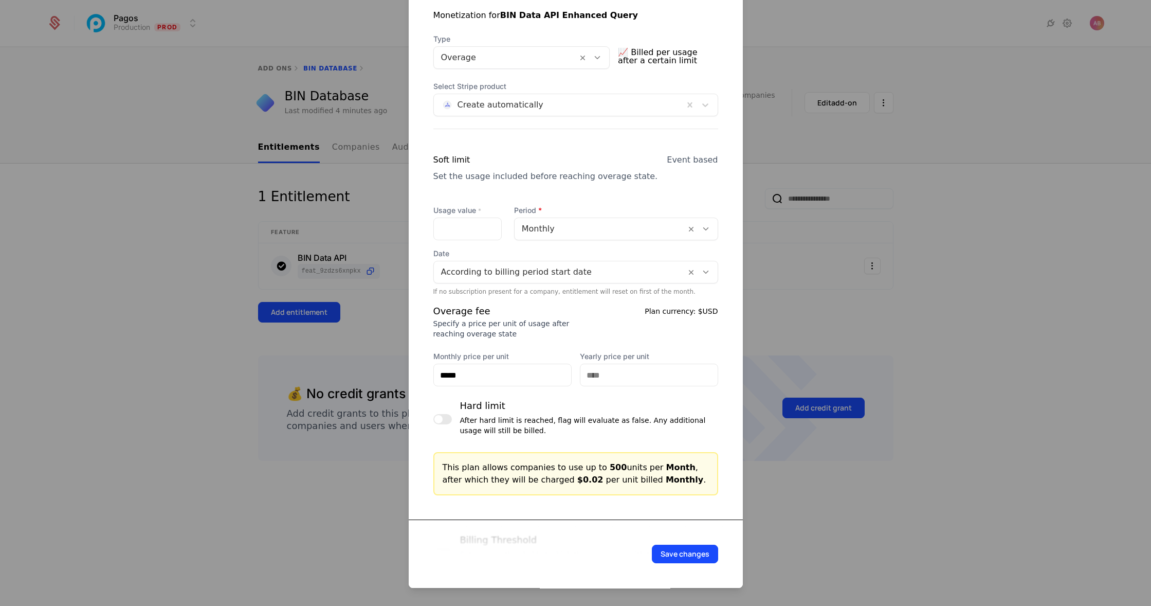
scroll to position [893, 0]
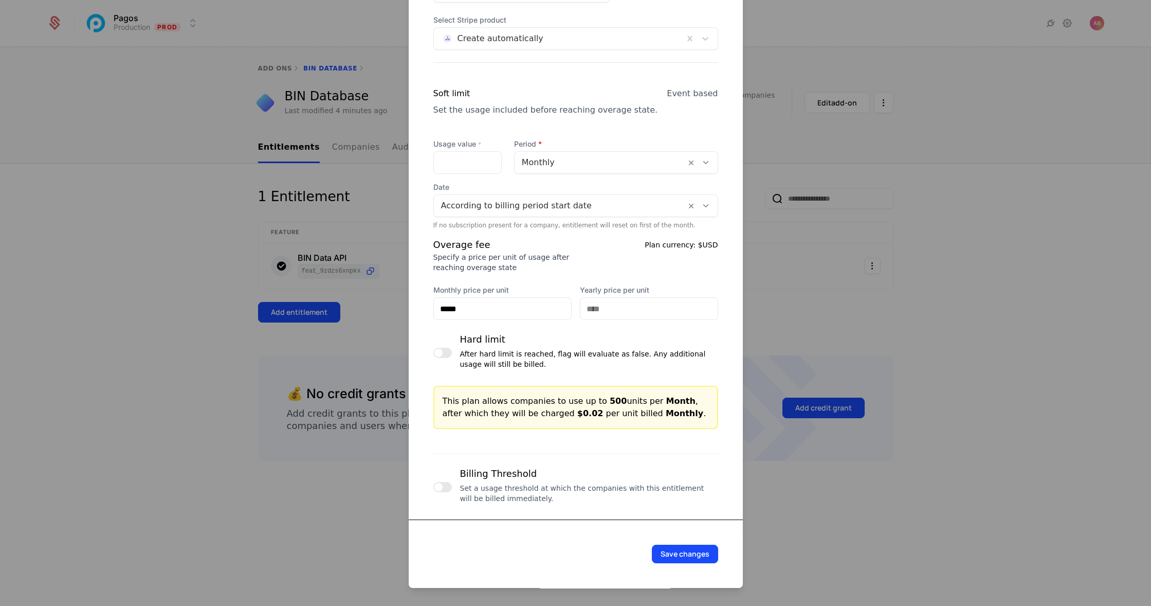
click at [687, 556] on button "Save changes" at bounding box center [685, 554] width 66 height 19
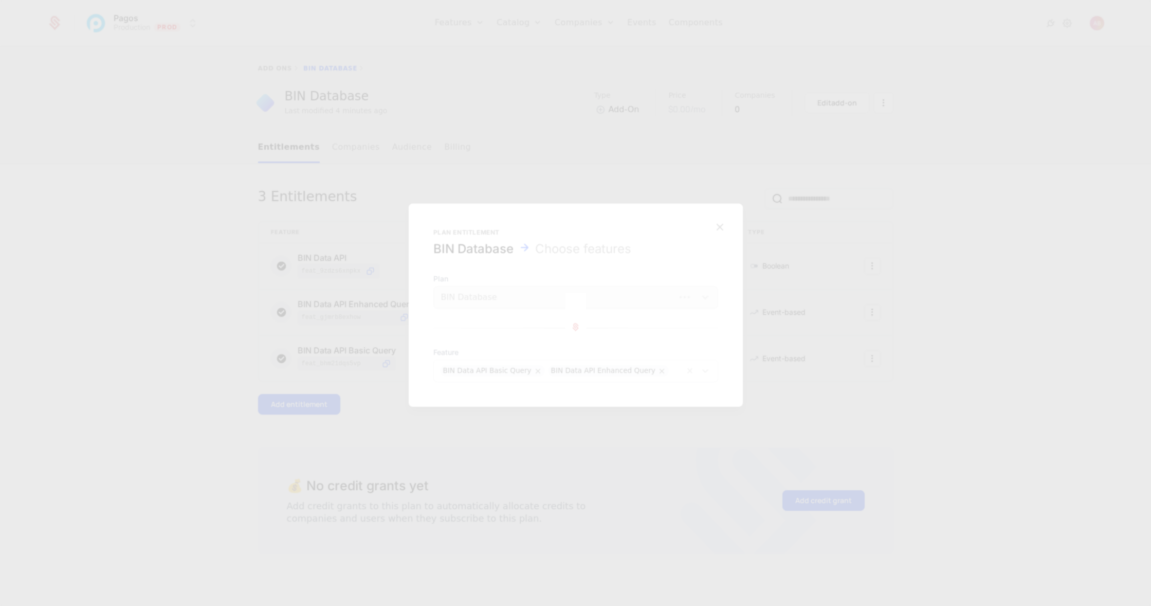
scroll to position [0, 0]
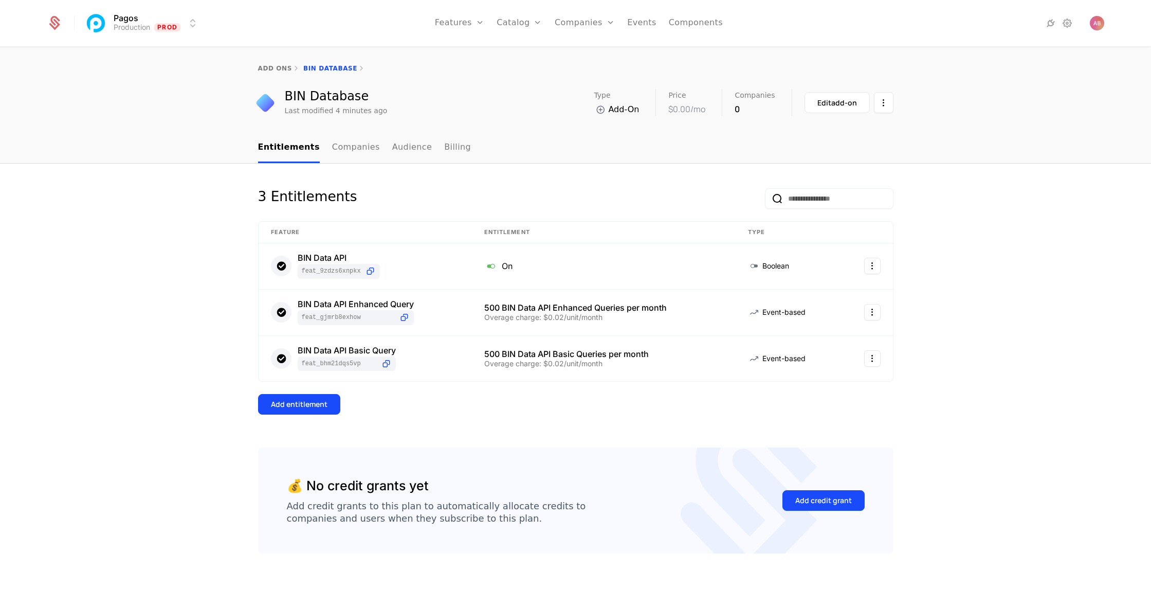
click at [686, 27] on link "Components" at bounding box center [696, 23] width 54 height 46
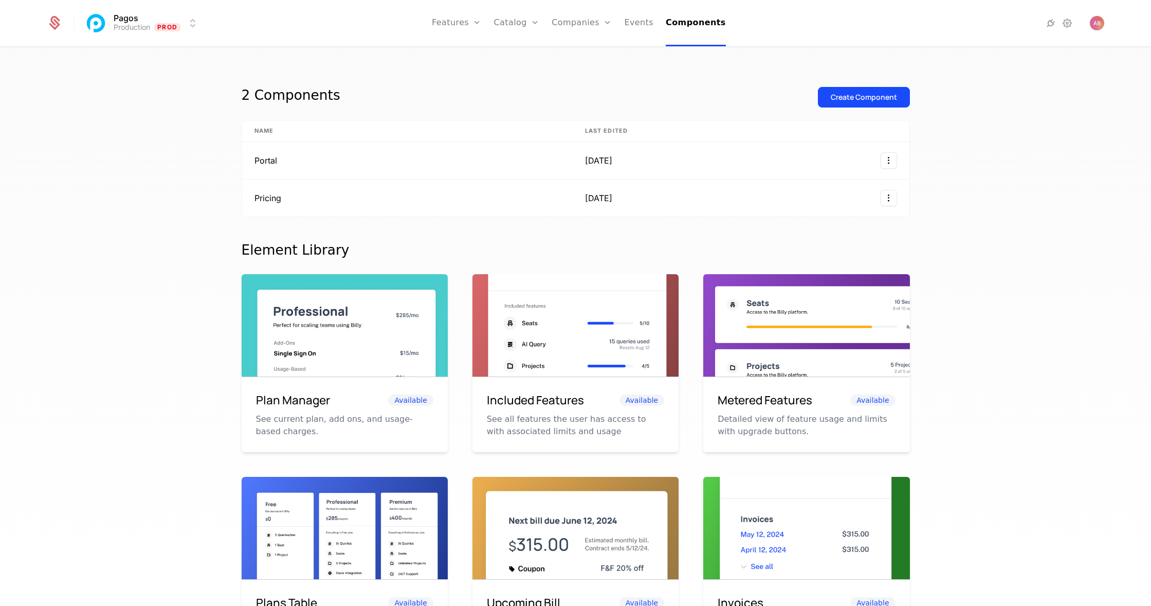
click at [523, 104] on link "Configuration" at bounding box center [532, 100] width 53 height 8
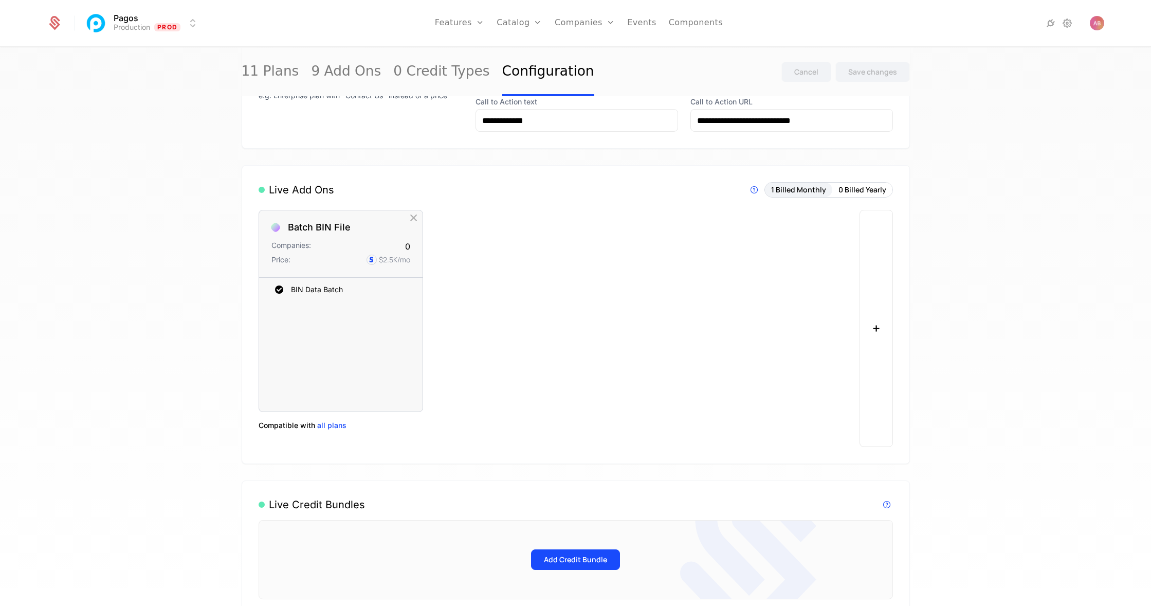
scroll to position [490, 0]
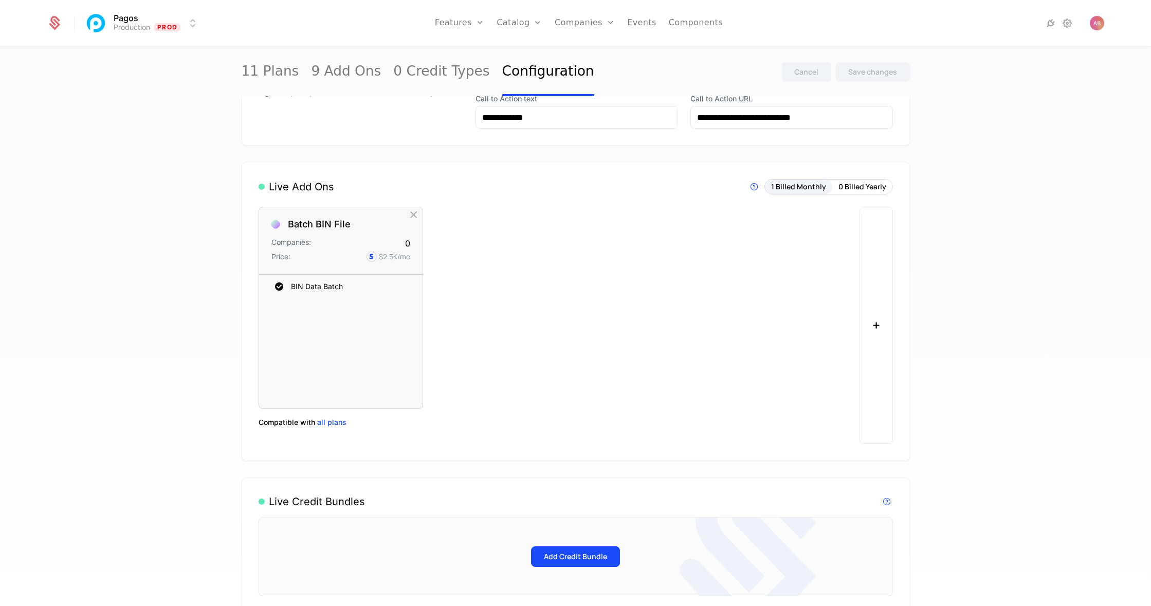
click at [874, 324] on button "+" at bounding box center [876, 325] width 33 height 237
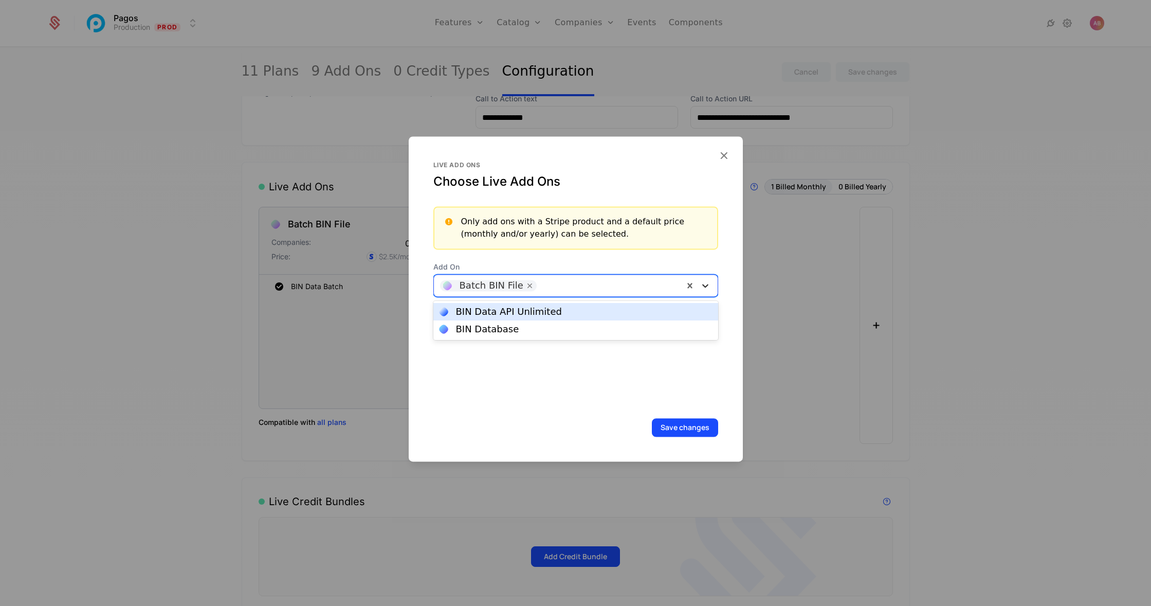
click at [703, 285] on icon at bounding box center [705, 286] width 6 height 4
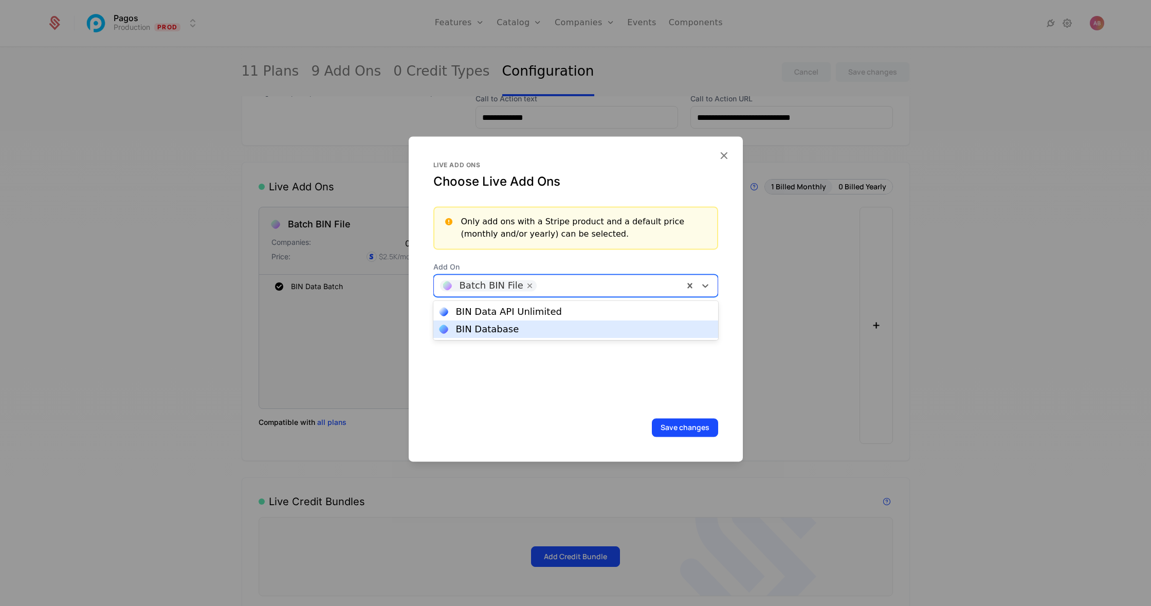
click at [627, 334] on div "BIN Database" at bounding box center [575, 328] width 285 height 17
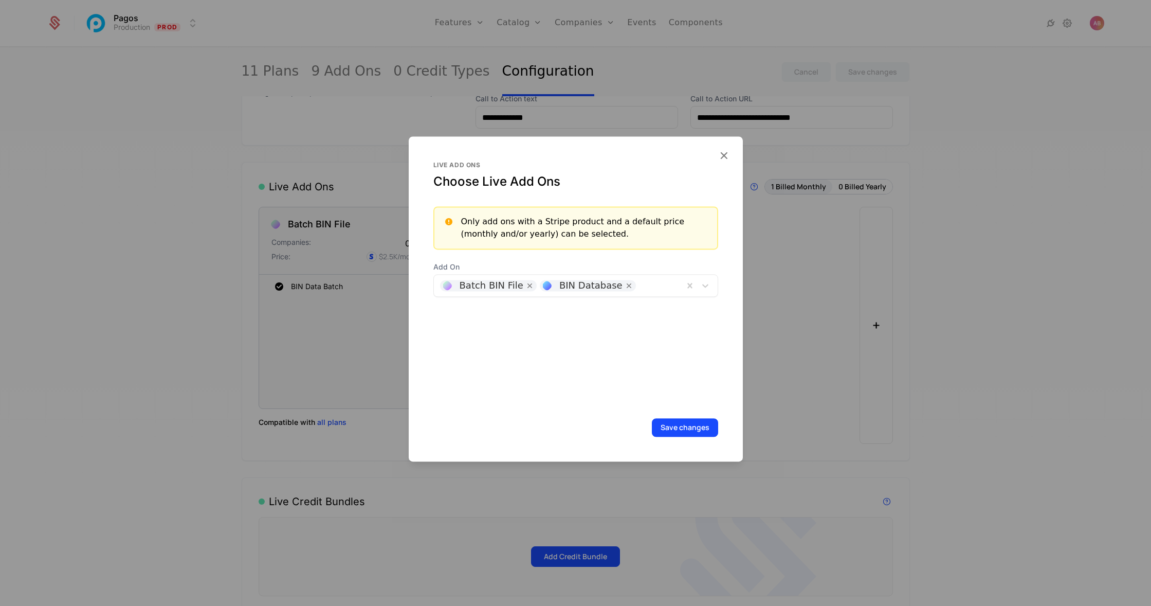
click at [692, 427] on button "Save changes" at bounding box center [685, 427] width 66 height 19
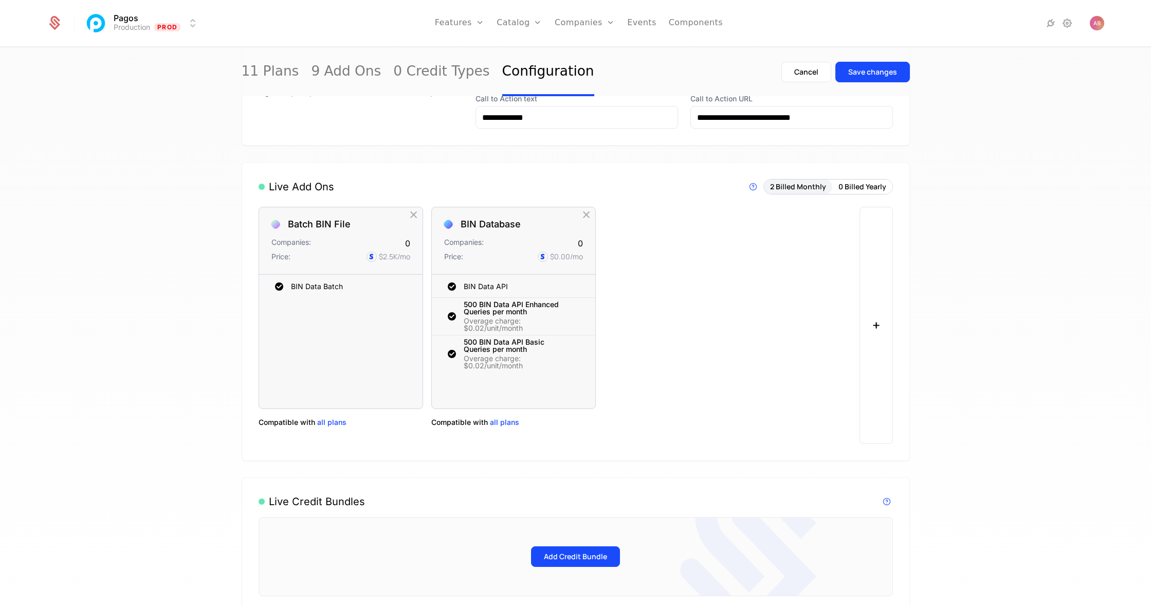
click at [879, 69] on div "Save changes" at bounding box center [872, 72] width 49 height 10
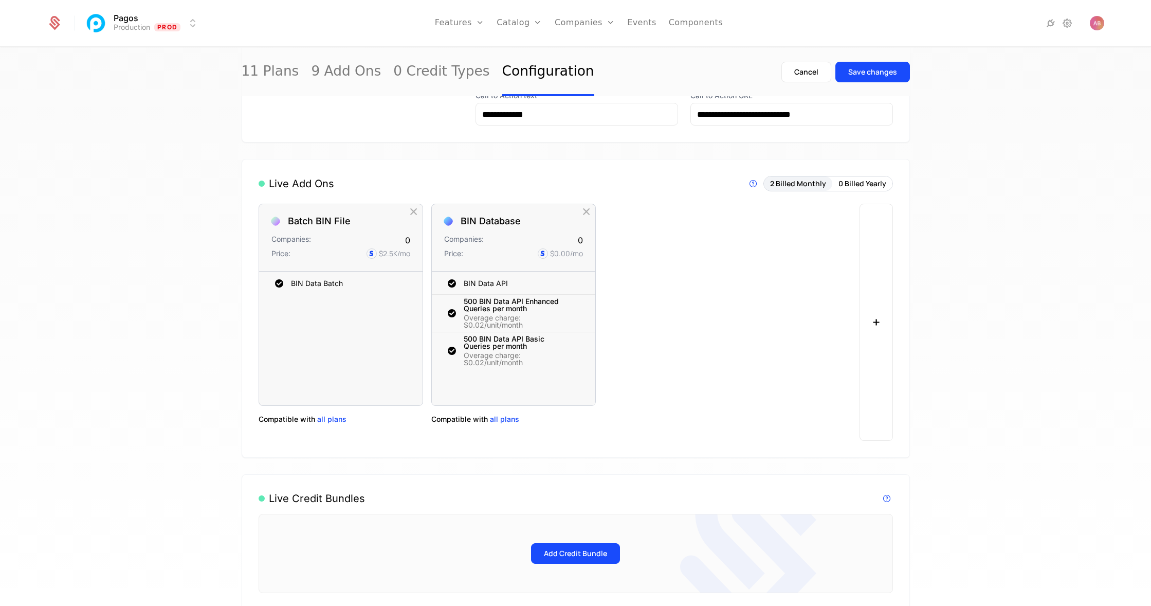
scroll to position [583, 0]
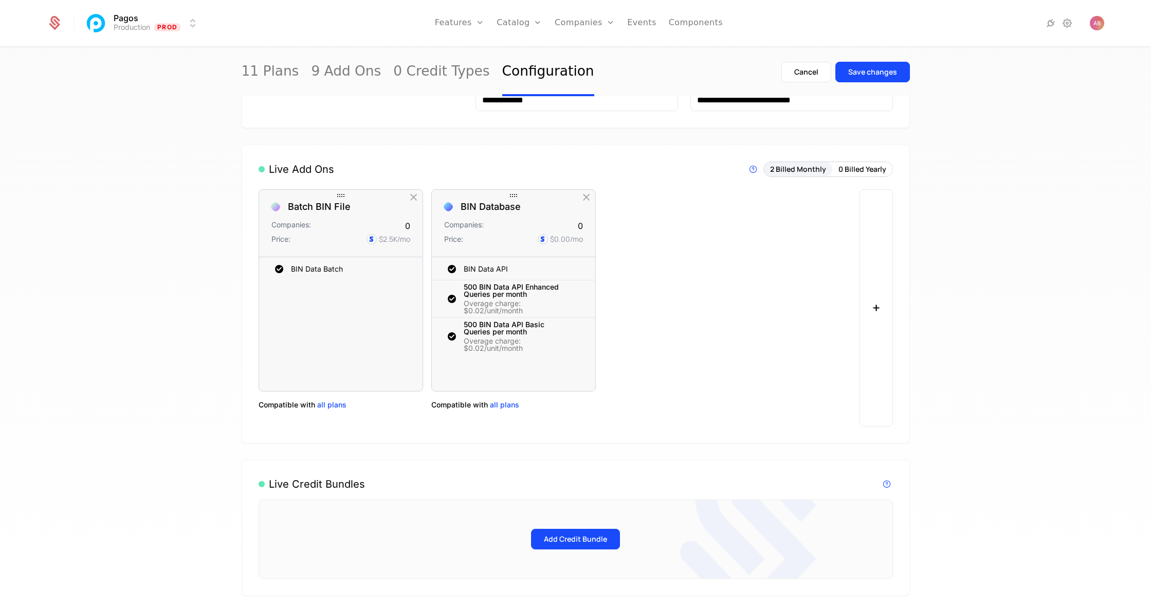
click at [502, 407] on span "all plans" at bounding box center [504, 405] width 29 height 10
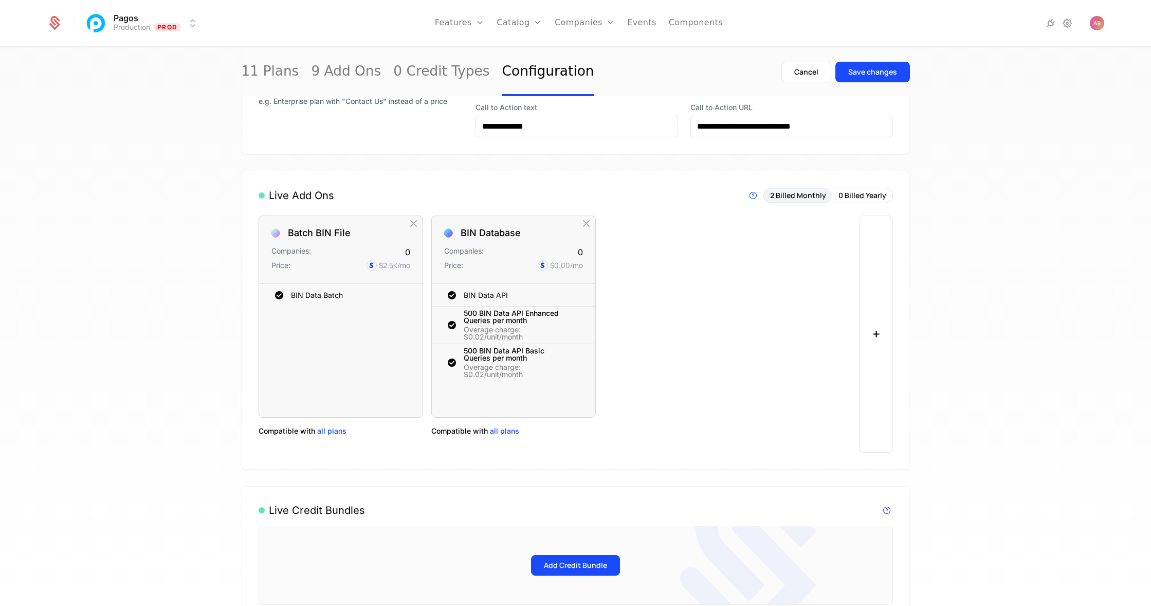
scroll to position [642, 0]
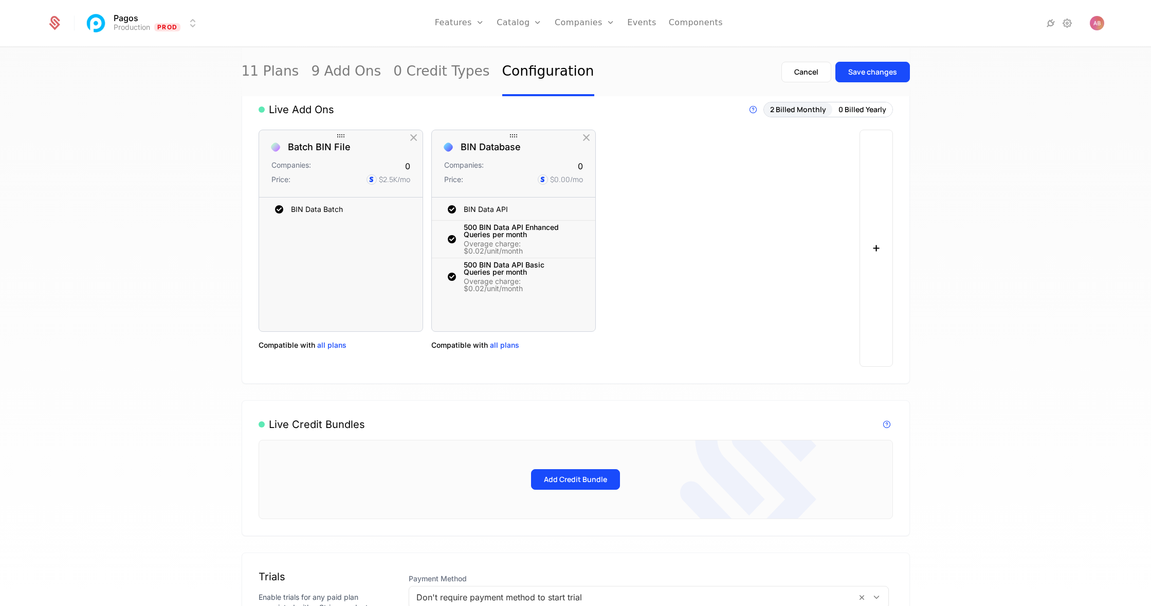
click at [499, 343] on span "all plans" at bounding box center [504, 345] width 29 height 10
click at [501, 346] on span "all plans" at bounding box center [504, 345] width 29 height 10
click at [333, 344] on span "all plans" at bounding box center [331, 345] width 29 height 10
click at [671, 313] on div "Batch BIN File Companies: 0 Price: $2.5K /mo BIN Data Batch To pick up a dragga…" at bounding box center [556, 248] width 595 height 237
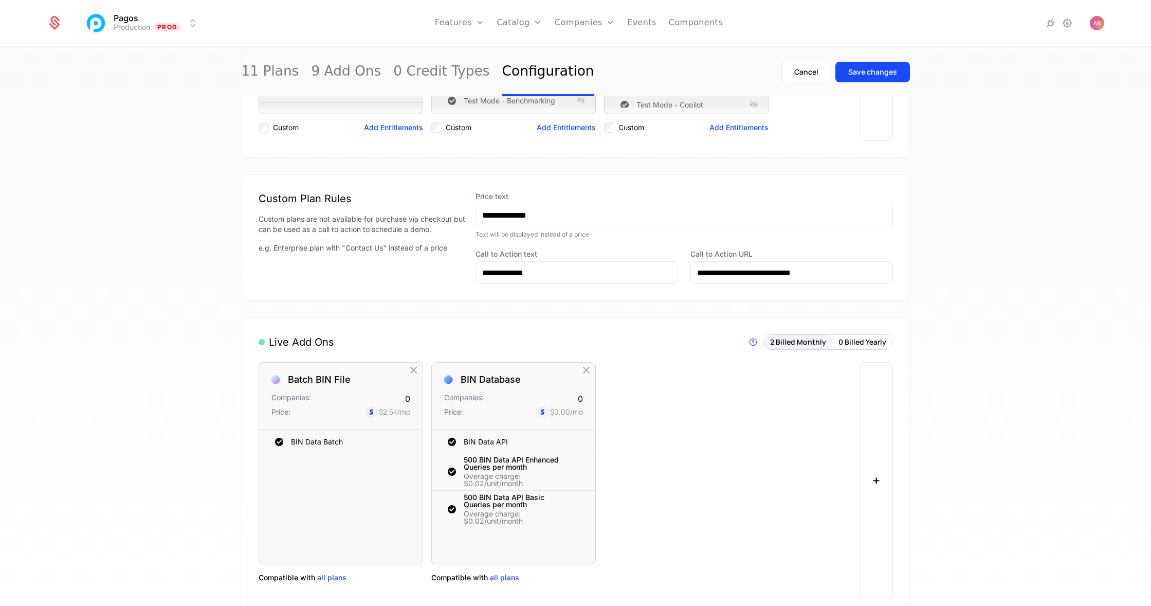
scroll to position [424, 0]
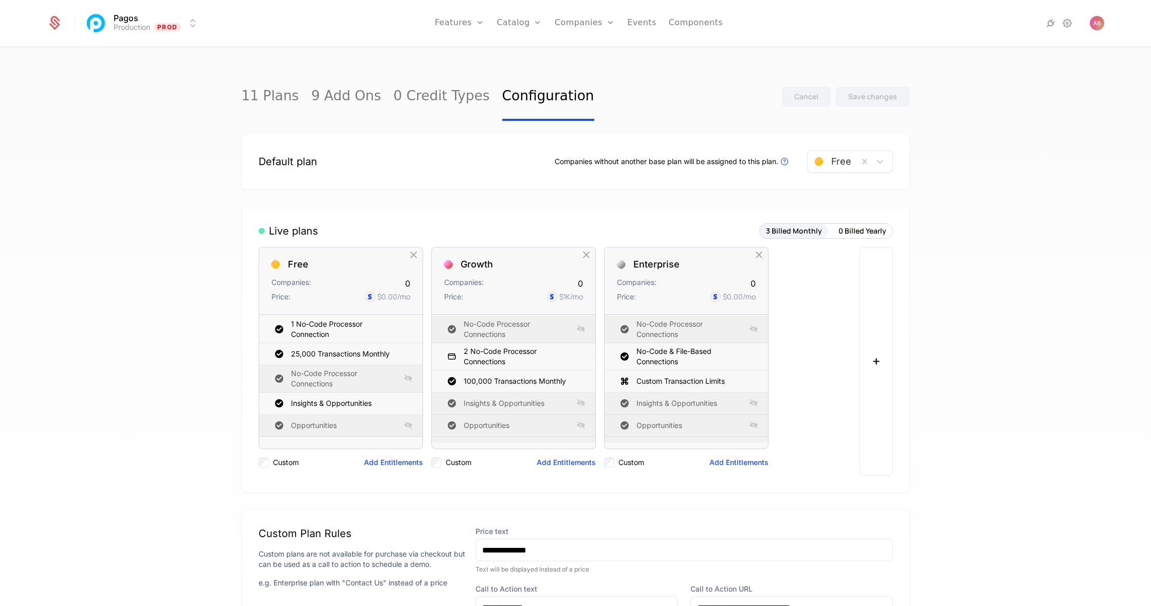
click at [519, 65] on div "Plans Add Ons Credits Configuration" at bounding box center [536, 75] width 78 height 82
click at [520, 69] on link "Add Ons" at bounding box center [535, 67] width 53 height 8
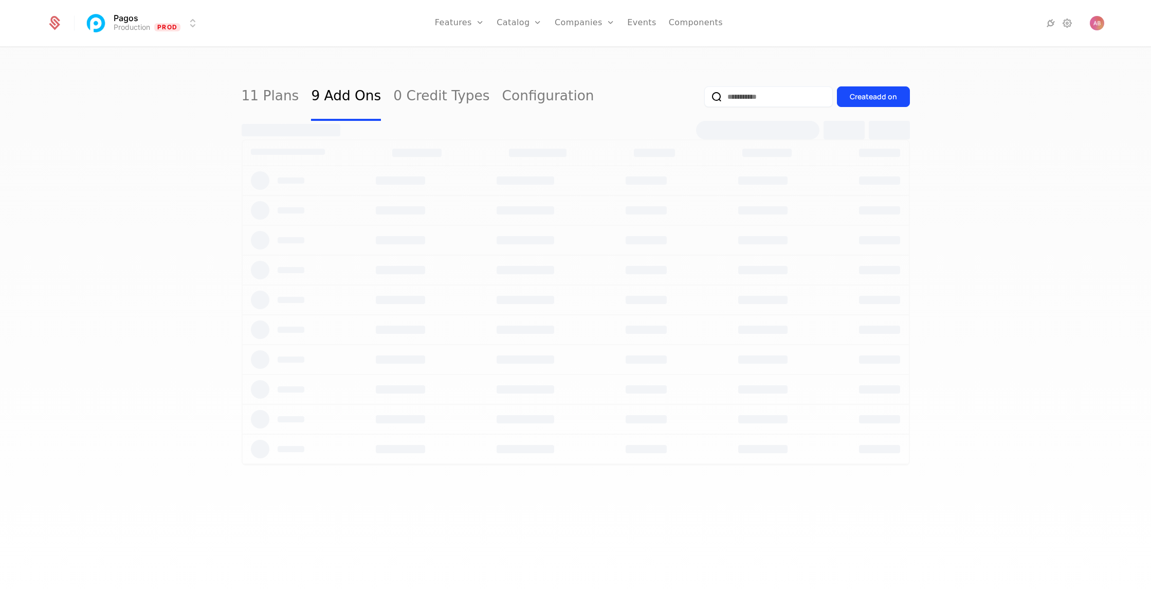
select select "***"
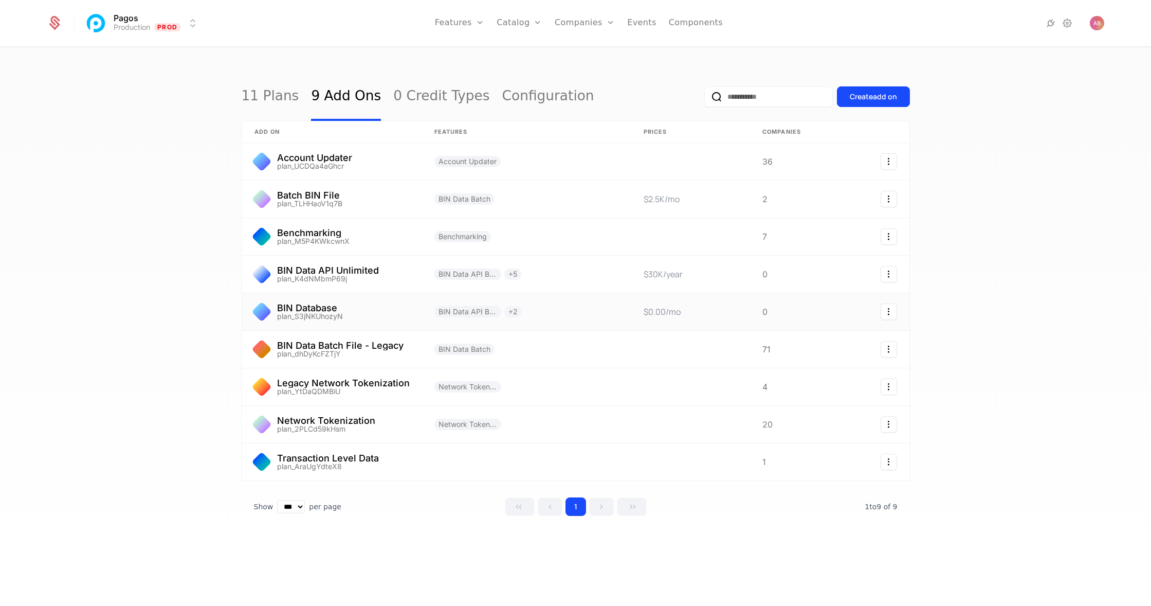
click at [370, 305] on link at bounding box center [332, 311] width 180 height 37
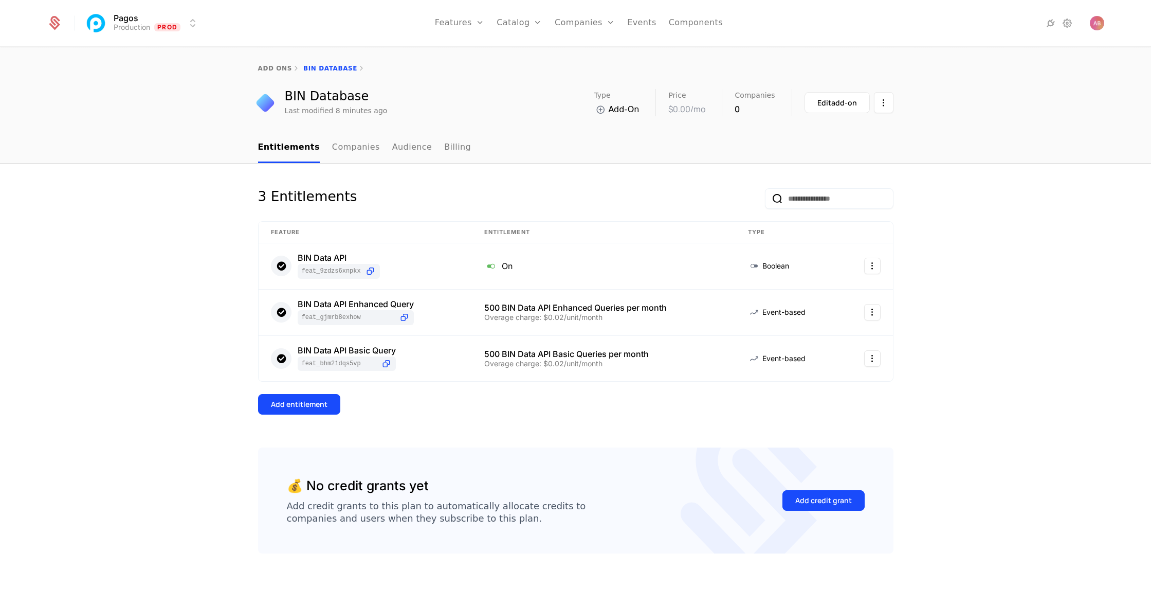
click at [444, 143] on link "Billing" at bounding box center [457, 148] width 27 height 30
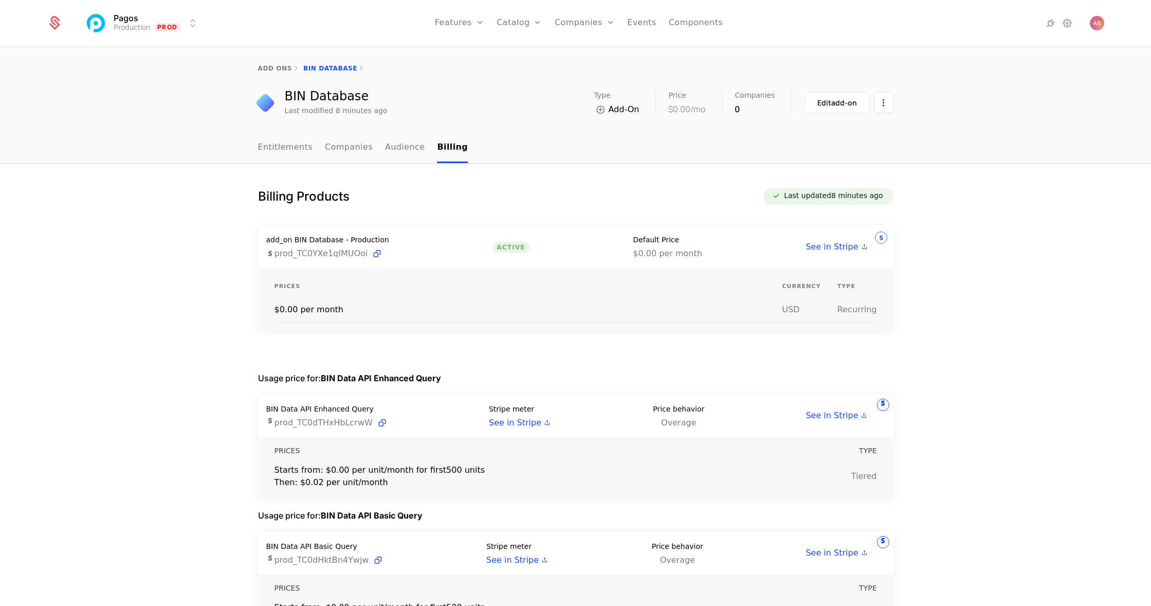
click at [840, 245] on span "See in Stripe" at bounding box center [832, 247] width 52 height 12
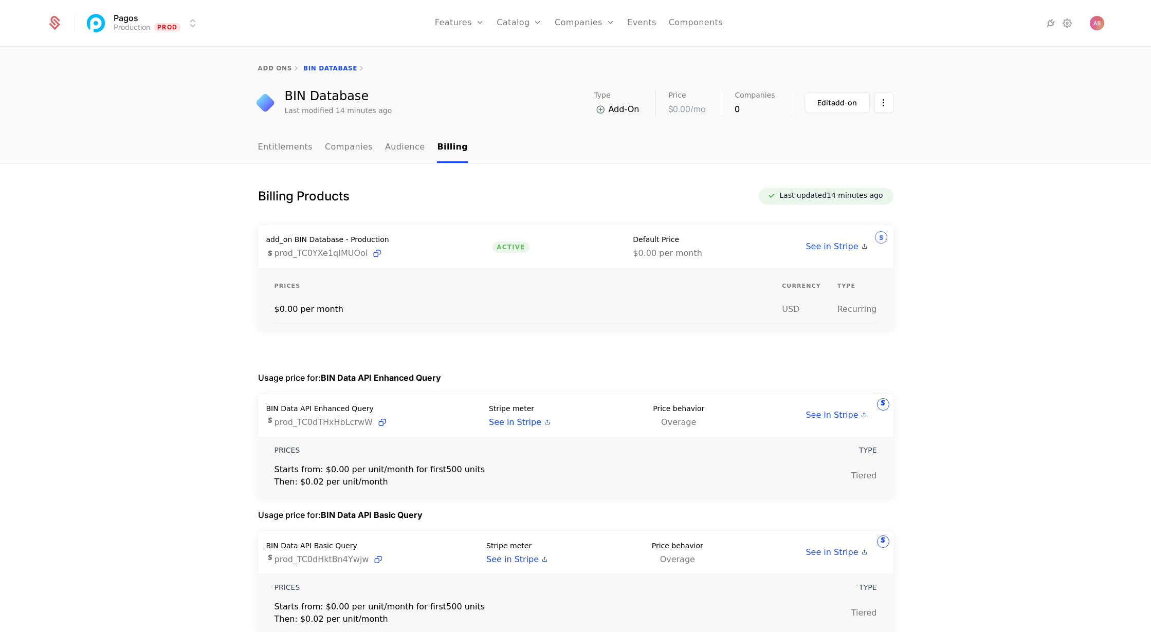
click at [527, 104] on link "Configuration" at bounding box center [535, 100] width 53 height 8
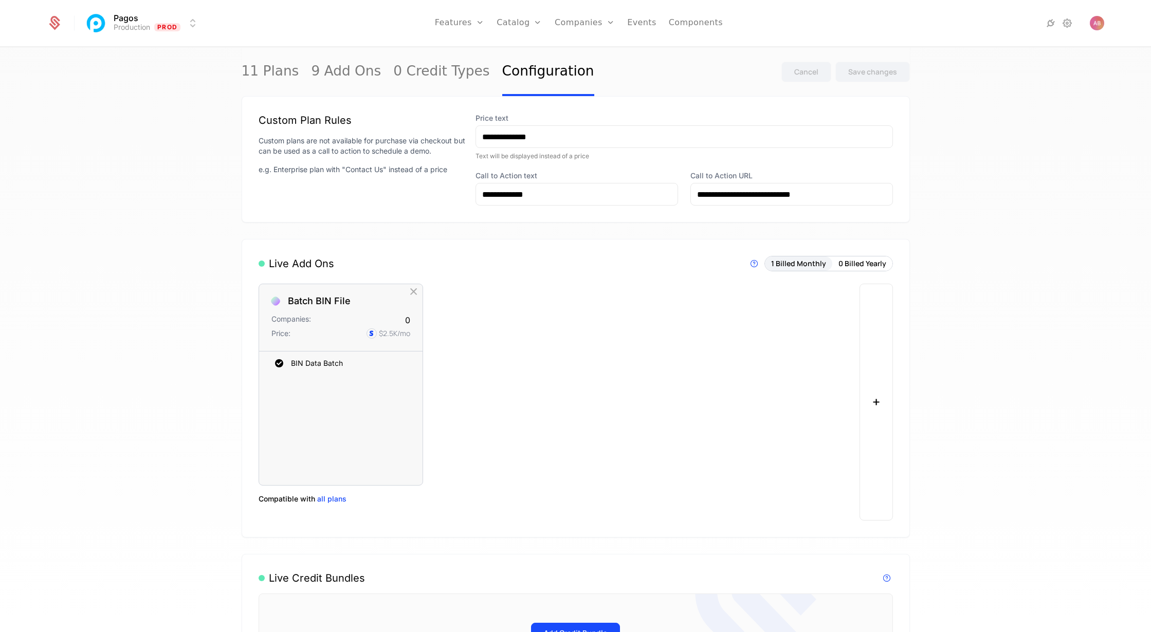
scroll to position [446, 0]
